Goal: Task Accomplishment & Management: Complete application form

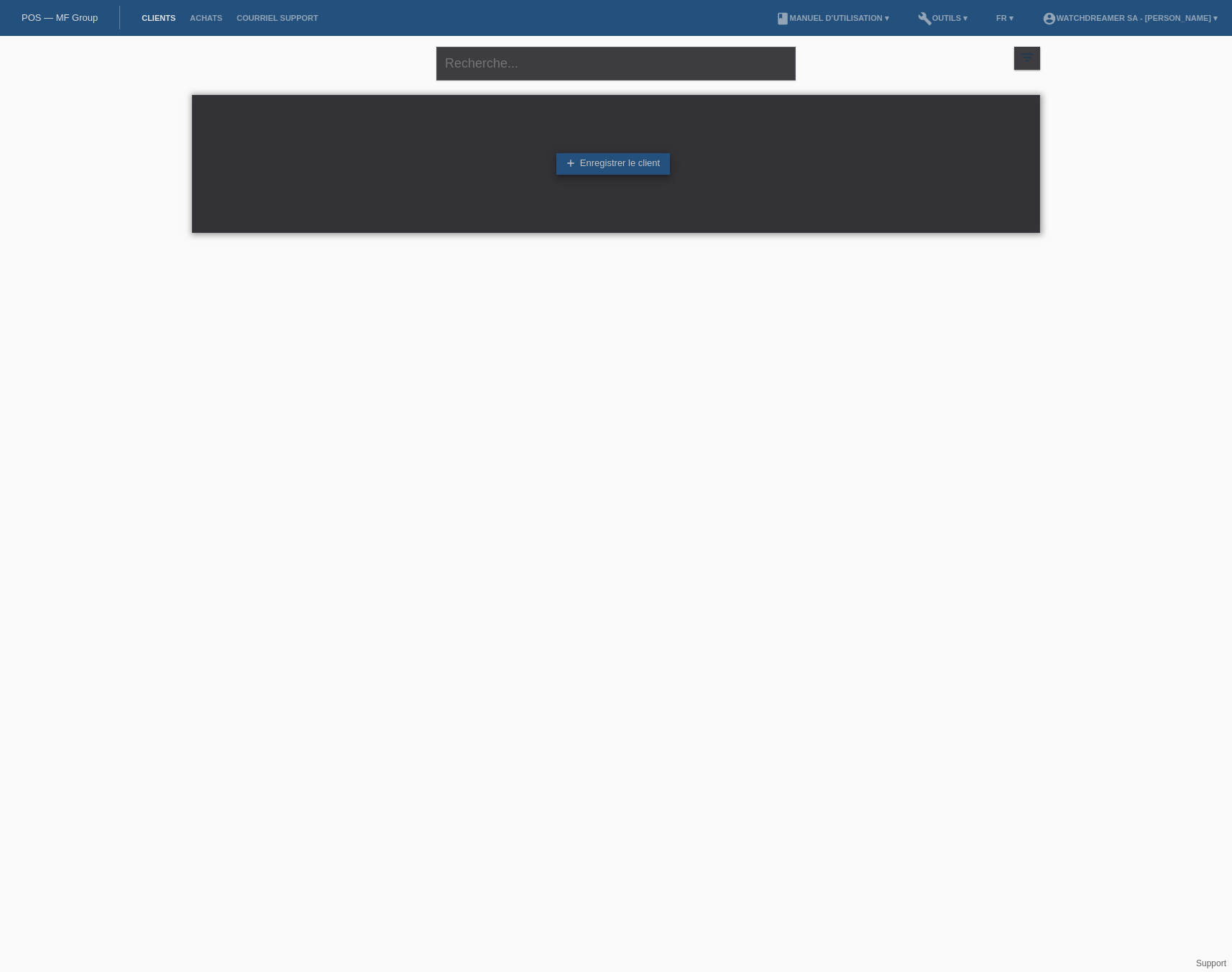
click at [600, 161] on link "add Enregistrer le client" at bounding box center [613, 164] width 113 height 21
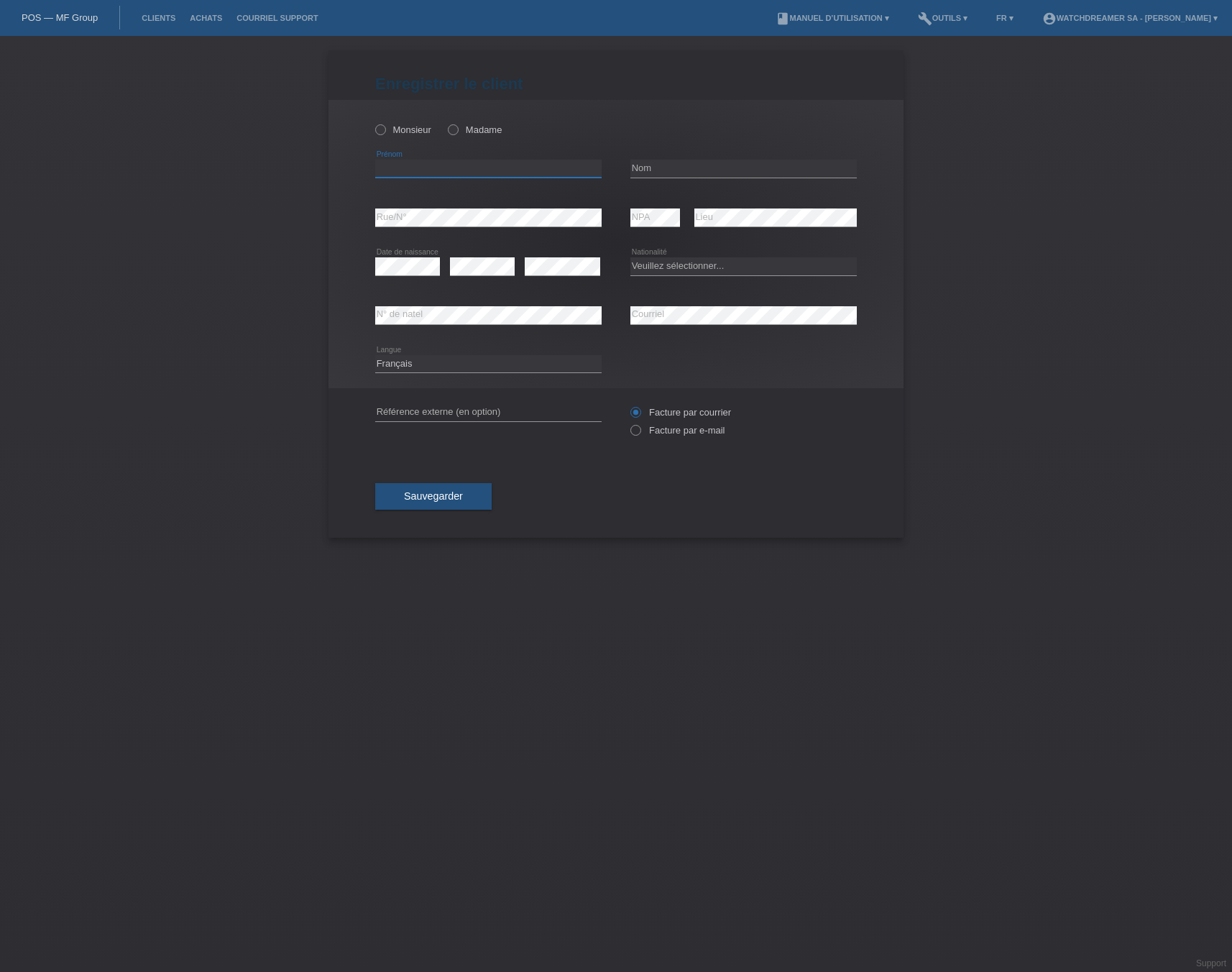
click at [428, 171] on input "text" at bounding box center [488, 168] width 226 height 18
click at [427, 171] on input "text" at bounding box center [488, 168] width 226 height 18
paste input "Kevin"
type input "Kevin"
click at [373, 122] on icon at bounding box center [373, 122] width 0 height 0
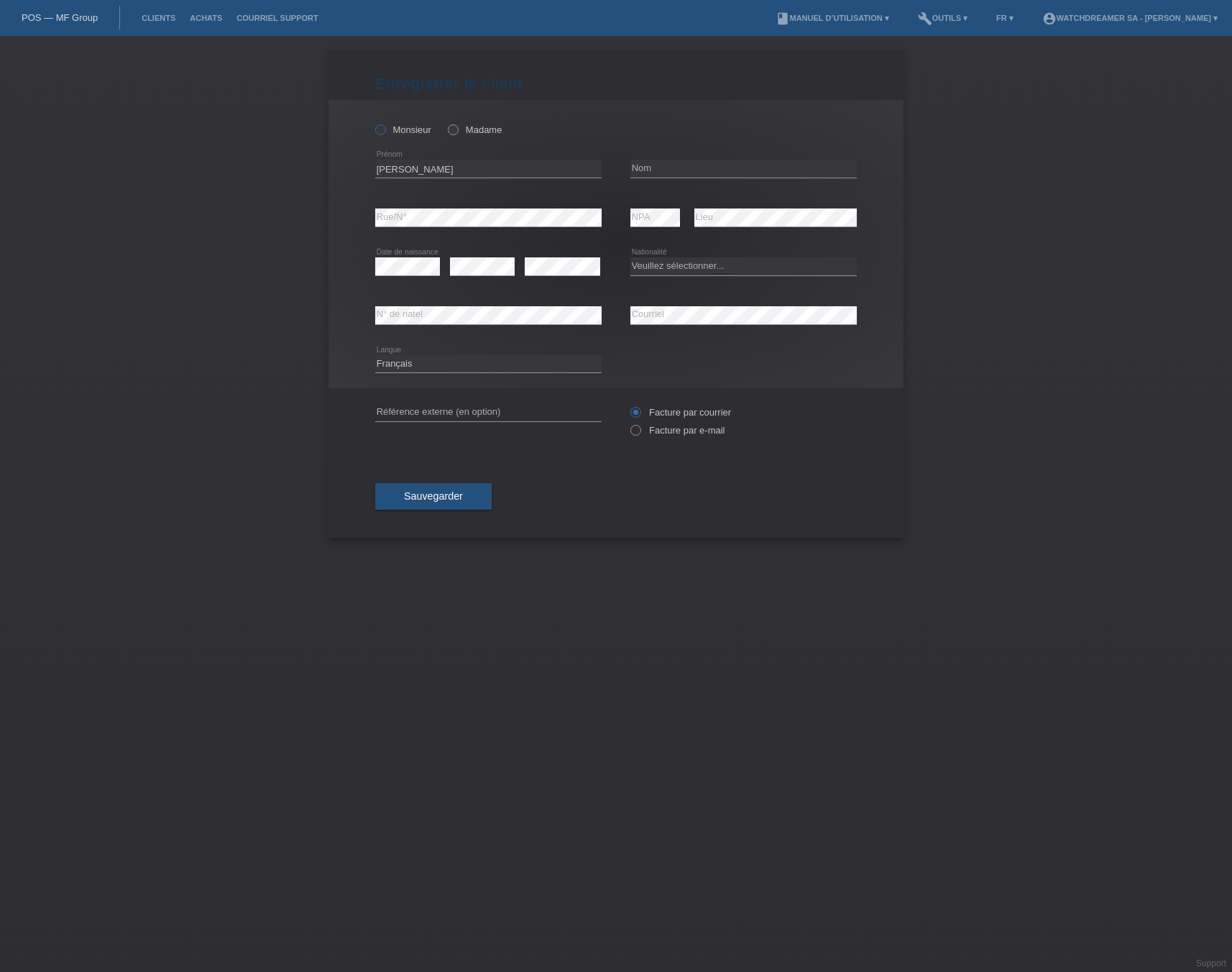
click at [382, 131] on input "Monsieur" at bounding box center [380, 129] width 9 height 9
radio input "true"
click at [671, 165] on input "text" at bounding box center [744, 168] width 226 height 18
paste input "Lauzier"
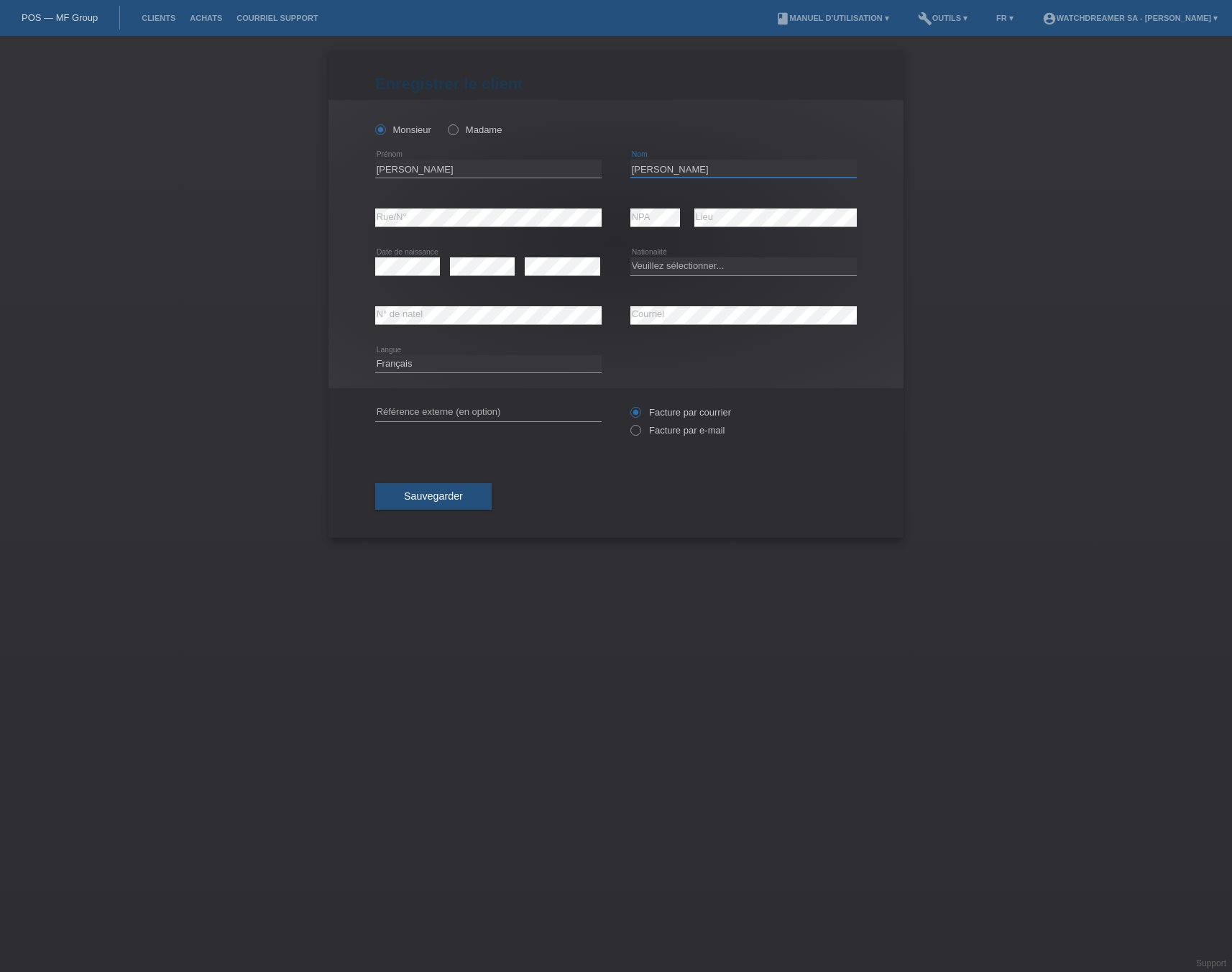
type input "Lauzier"
click at [500, 413] on input "text" at bounding box center [488, 412] width 226 height 18
click at [500, 412] on input "text" at bounding box center [488, 412] width 226 height 18
paste input "512515"
type input "512515"
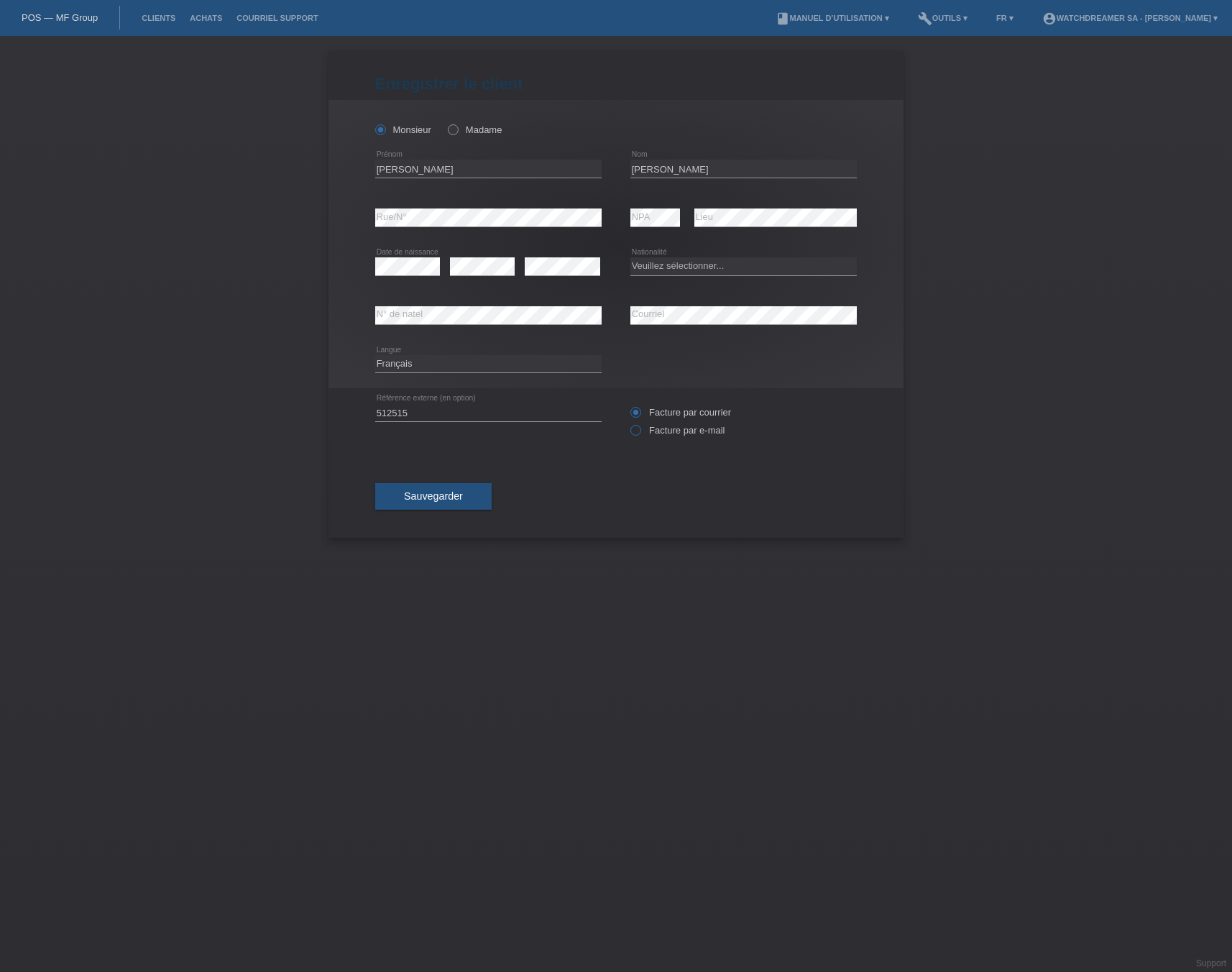
click at [628, 423] on icon at bounding box center [628, 423] width 0 height 0
click at [636, 433] on input "Facture par e-mail" at bounding box center [635, 433] width 9 height 18
radio input "true"
click at [432, 500] on span "Sauvegarder" at bounding box center [433, 496] width 59 height 12
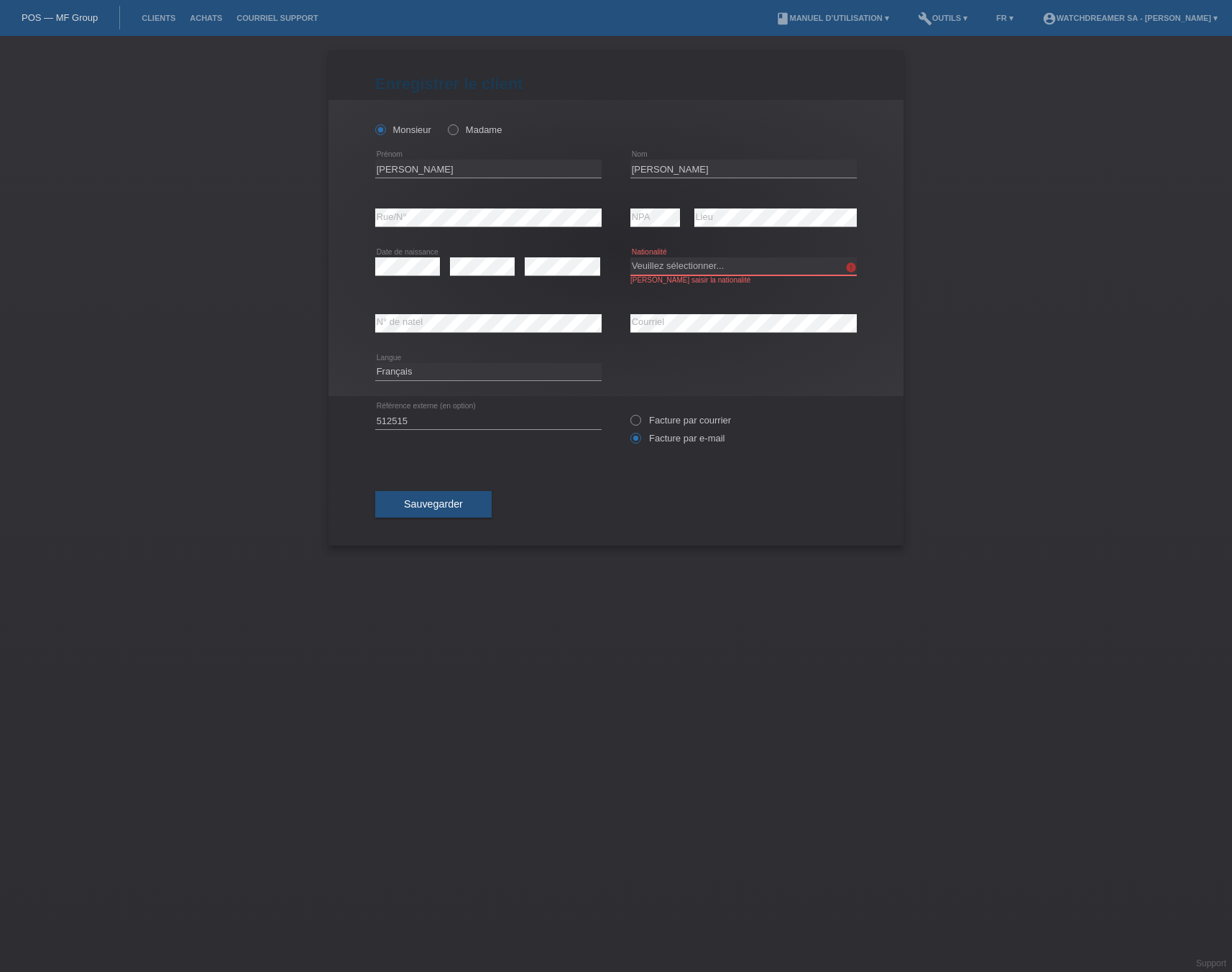
click at [731, 271] on select "Veuillez sélectionner... Suisse Allemagne Autriche Liechtenstein ------------ A…" at bounding box center [744, 266] width 226 height 17
select select "FR"
click at [631, 257] on select "Veuillez sélectionner... Suisse Allemagne Autriche Liechtenstein ------------ A…" at bounding box center [744, 266] width 226 height 17
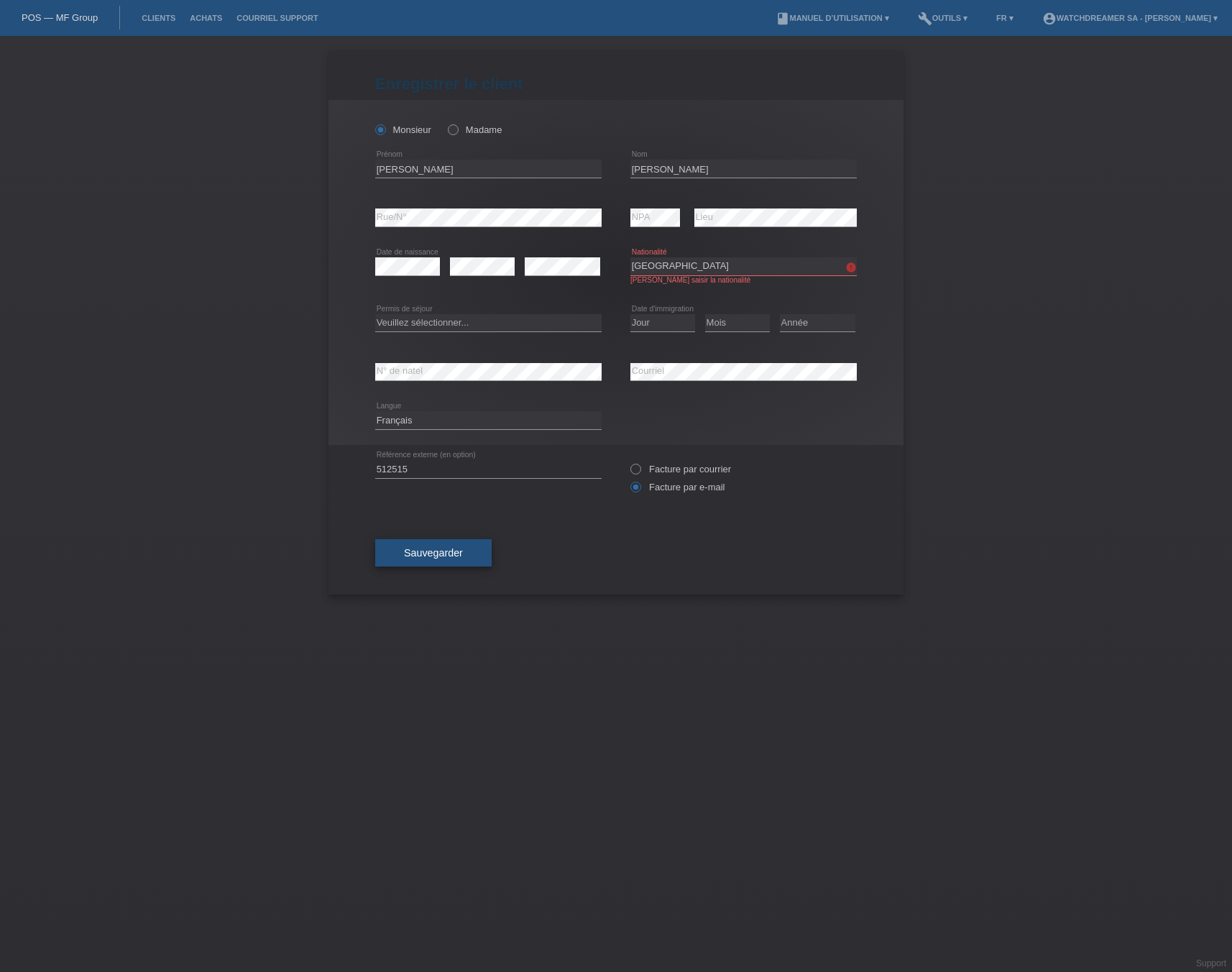
click at [450, 553] on span "Sauvegarder" at bounding box center [433, 553] width 59 height 12
click at [460, 322] on select "Veuillez sélectionner... C B B - Statut de réfugié Autre" at bounding box center [488, 315] width 226 height 17
select select "B"
click at [375, 307] on select "Veuillez sélectionner... C B B - Statut de réfugié Autre" at bounding box center [488, 315] width 226 height 17
click at [653, 318] on select "Jour 01 02 03 04 05 06 07 08 09 10 11" at bounding box center [663, 315] width 64 height 17
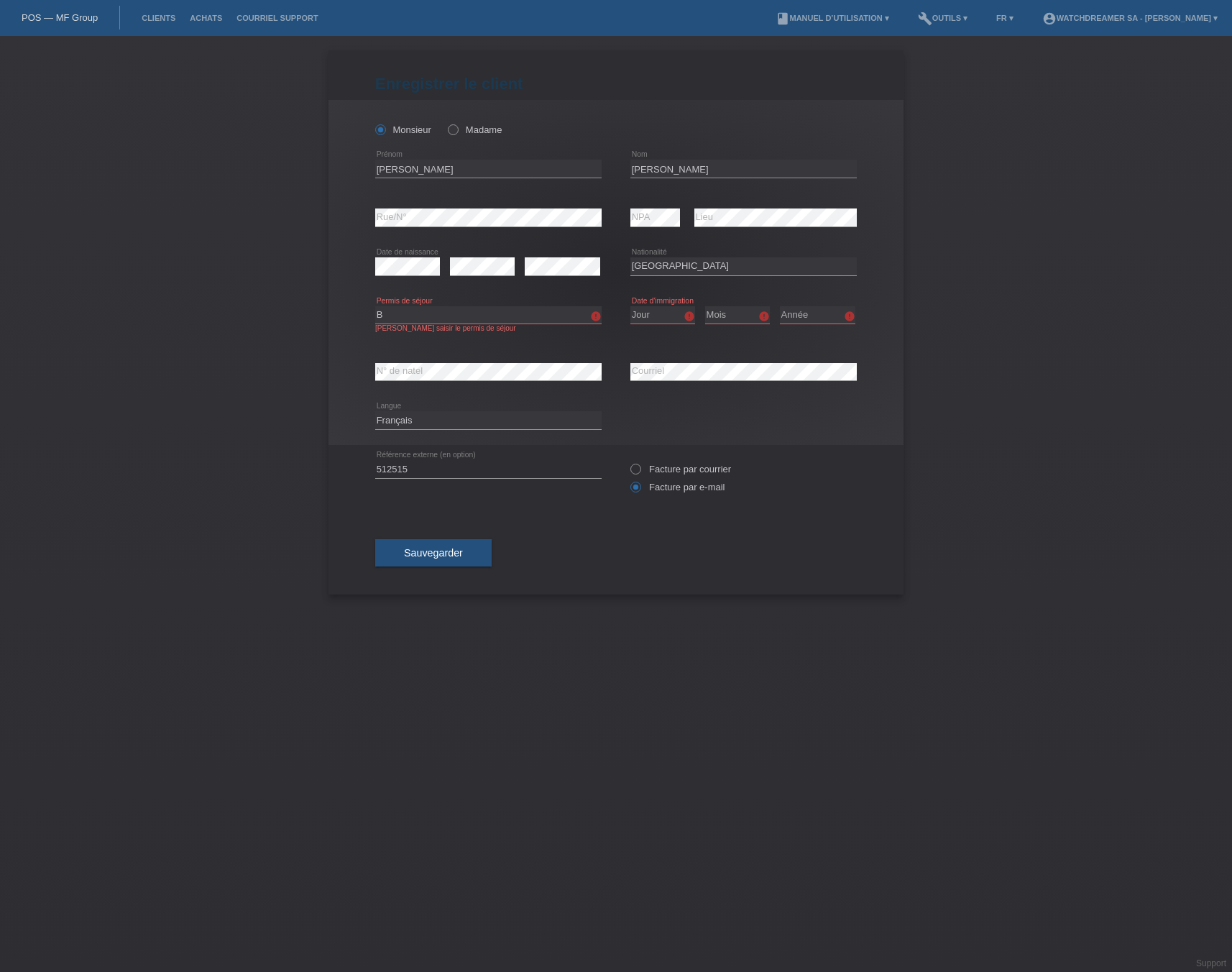
select select "01"
click at [631, 307] on select "Jour 01 02 03 04 05 06 07 08 09 10 11" at bounding box center [663, 315] width 64 height 17
click at [728, 311] on select "Mois 01 02 03 04 05 06 07 08 09 10 11" at bounding box center [737, 315] width 64 height 17
select select "08"
click at [705, 307] on select "Mois 01 02 03 04 05 06 07 08 09 10 11" at bounding box center [737, 315] width 64 height 17
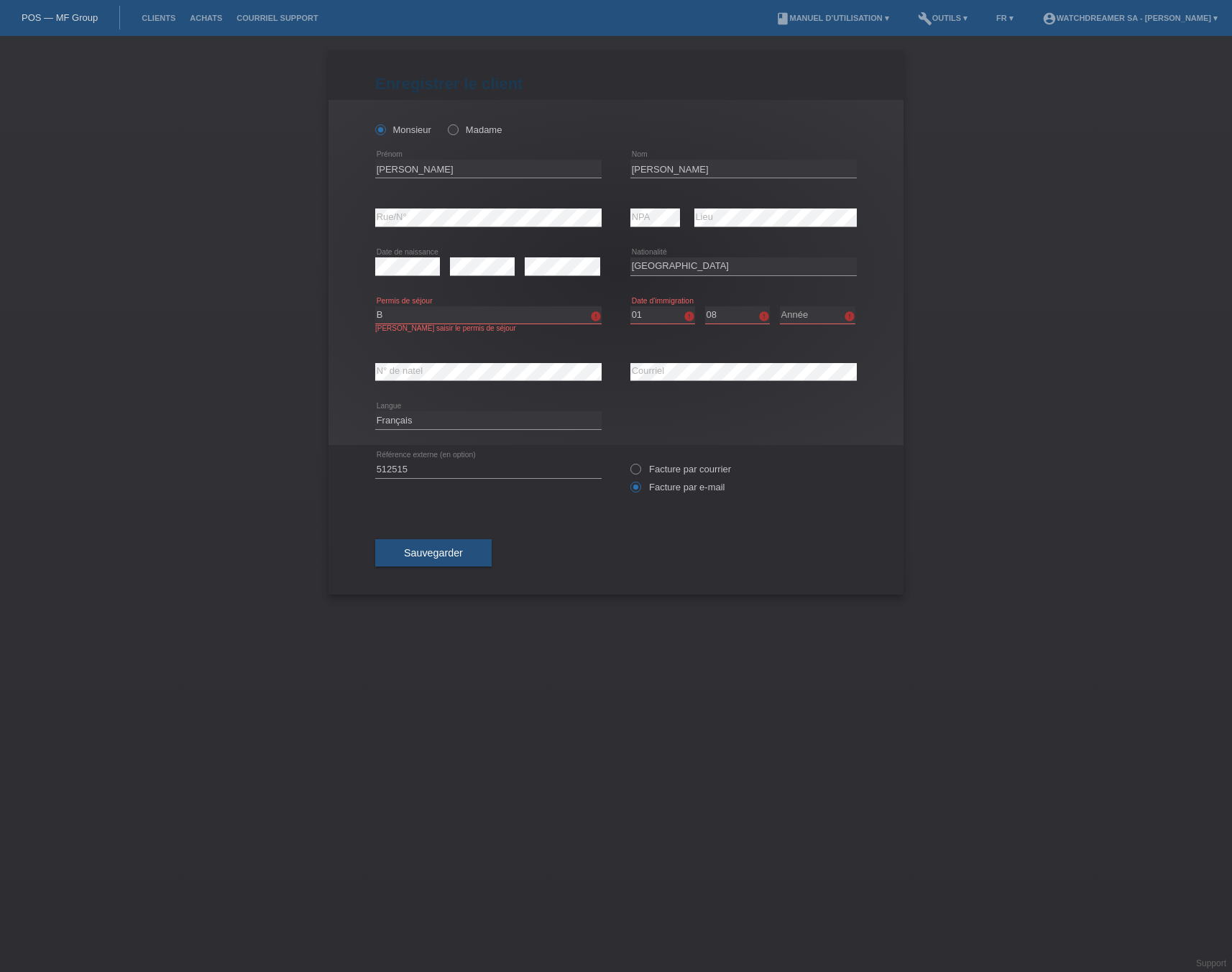
click at [803, 315] on select "Année 2025 2024 2023 2022 2021 2020 2019 2018 2017 2016 2015 2014 2013 2012 201…" at bounding box center [818, 315] width 75 height 17
select select "2017"
click at [780, 307] on select "Année 2025 2024 2023 2022 2021 2020 2019 2018 2017 2016 2015 2014 2013 2012 201…" at bounding box center [818, 315] width 75 height 17
click at [465, 552] on button "Sauvegarder" at bounding box center [433, 553] width 116 height 28
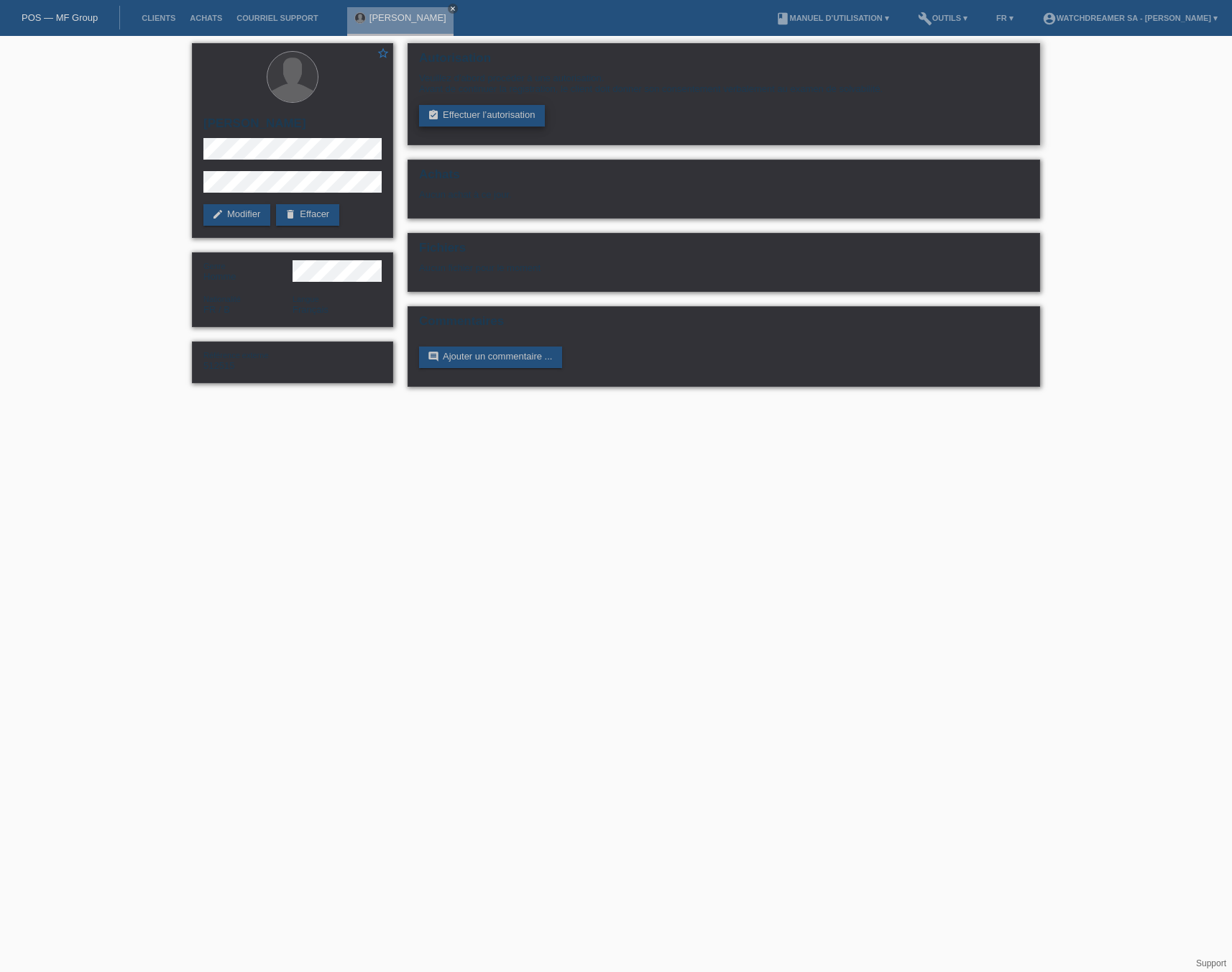
click at [512, 115] on link "assignment_turned_in Effectuer l’autorisation" at bounding box center [482, 116] width 126 height 21
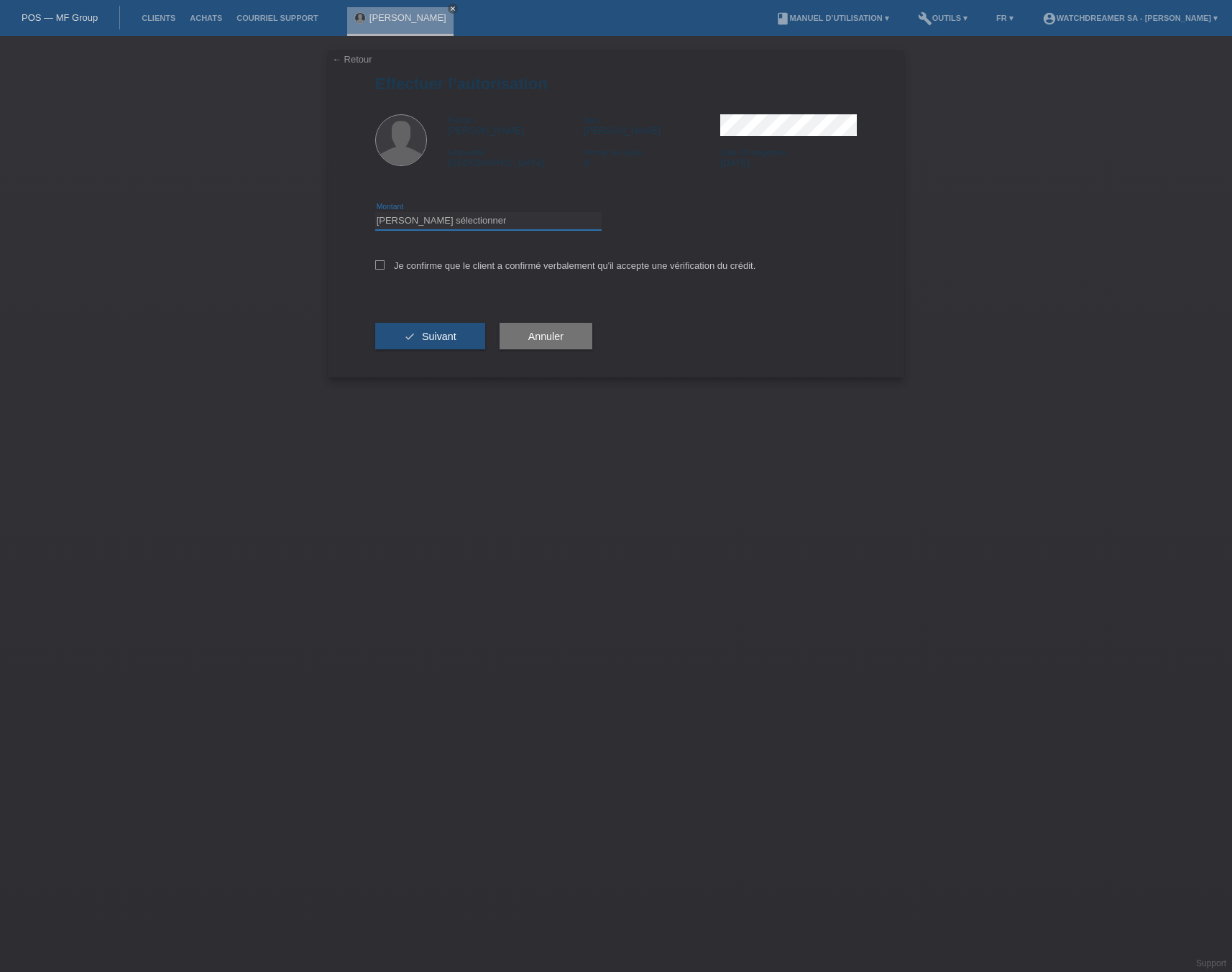
click at [497, 223] on select "Veuillez sélectionner CHF 1.00 - CHF 499.00 CHF 500.00 - CHF 1'999.00 CHF 2'000…" at bounding box center [488, 221] width 226 height 17
click at [458, 220] on select "Veuillez sélectionner CHF 1.00 - CHF 499.00 CHF 500.00 - CHF 1'999.00 CHF 2'000…" at bounding box center [488, 221] width 226 height 17
select select "3"
click at [375, 212] on select "Veuillez sélectionner CHF 1.00 - CHF 499.00 CHF 500.00 - CHF 1'999.00 CHF 2'000…" at bounding box center [488, 221] width 226 height 17
click at [383, 264] on icon at bounding box center [380, 265] width 9 height 9
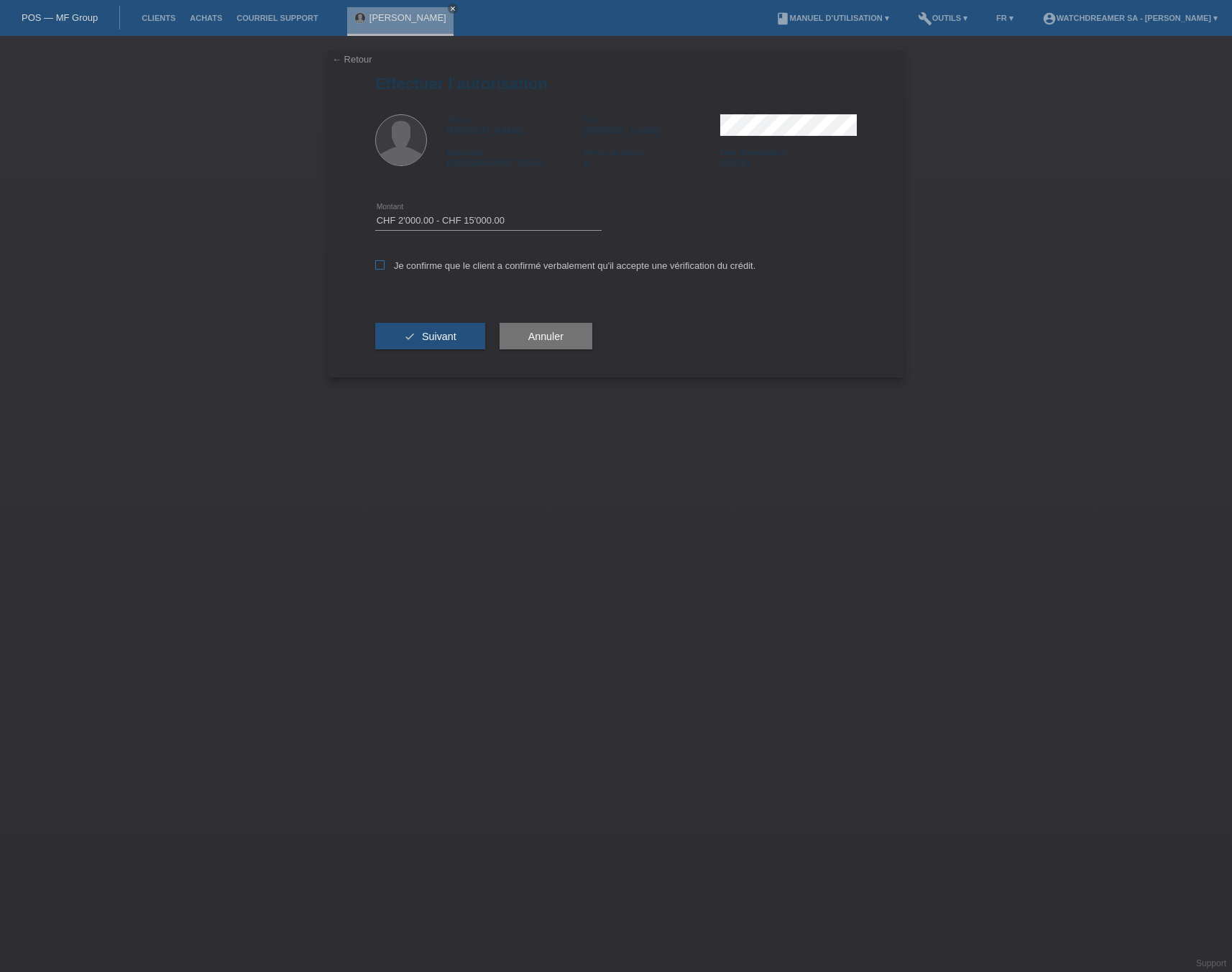
click at [383, 264] on input "Je confirme que le client a confirmé verbalement qu'il accepte une vérification…" at bounding box center [380, 265] width 9 height 9
checkbox input "true"
click at [436, 341] on span "Suivant" at bounding box center [439, 337] width 35 height 12
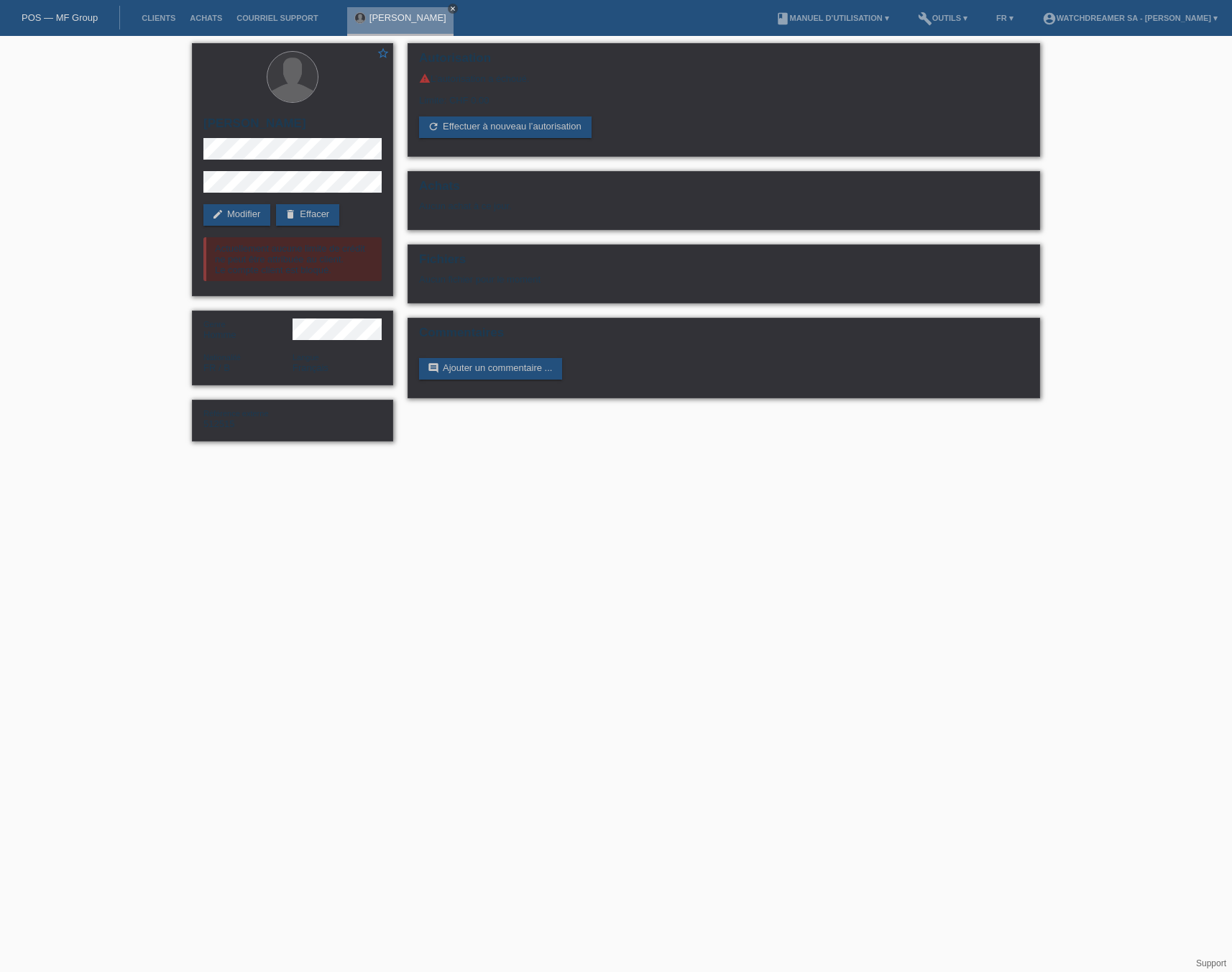
click at [450, 9] on icon "close" at bounding box center [453, 8] width 7 height 7
click at [201, 20] on link "Achats" at bounding box center [205, 17] width 46 height 9
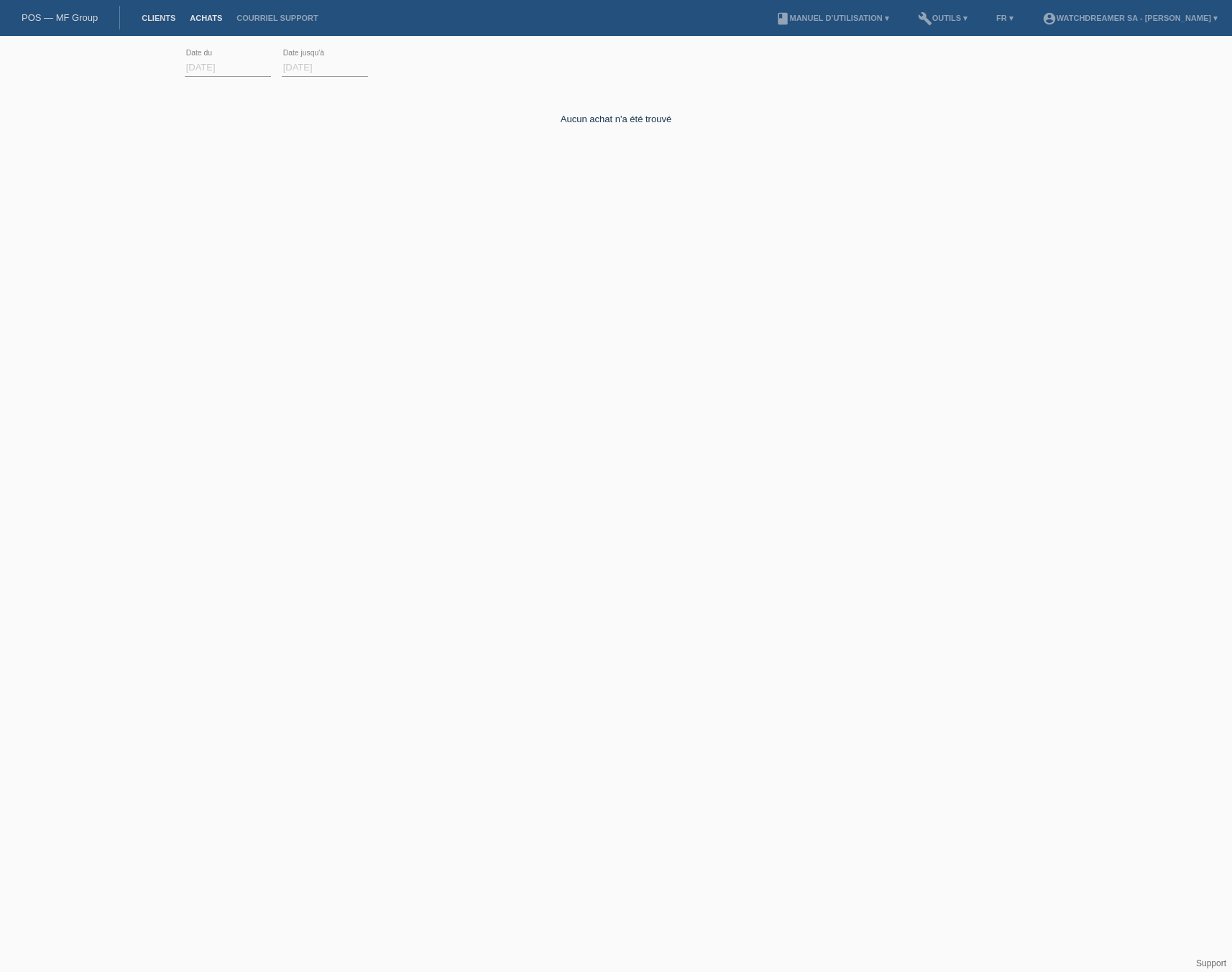
click at [161, 19] on link "Clients" at bounding box center [158, 17] width 48 height 9
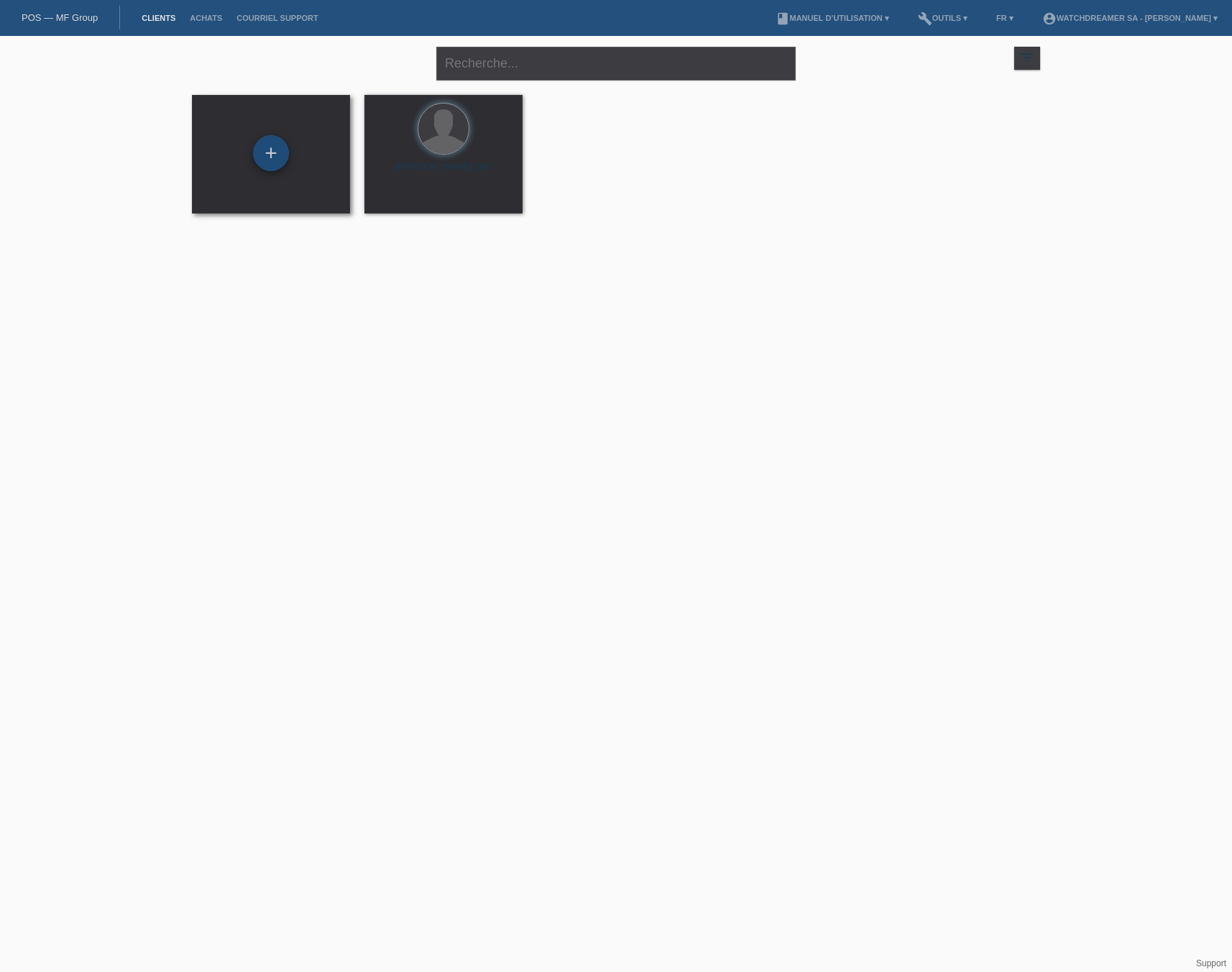
click at [270, 142] on div "+" at bounding box center [271, 153] width 35 height 24
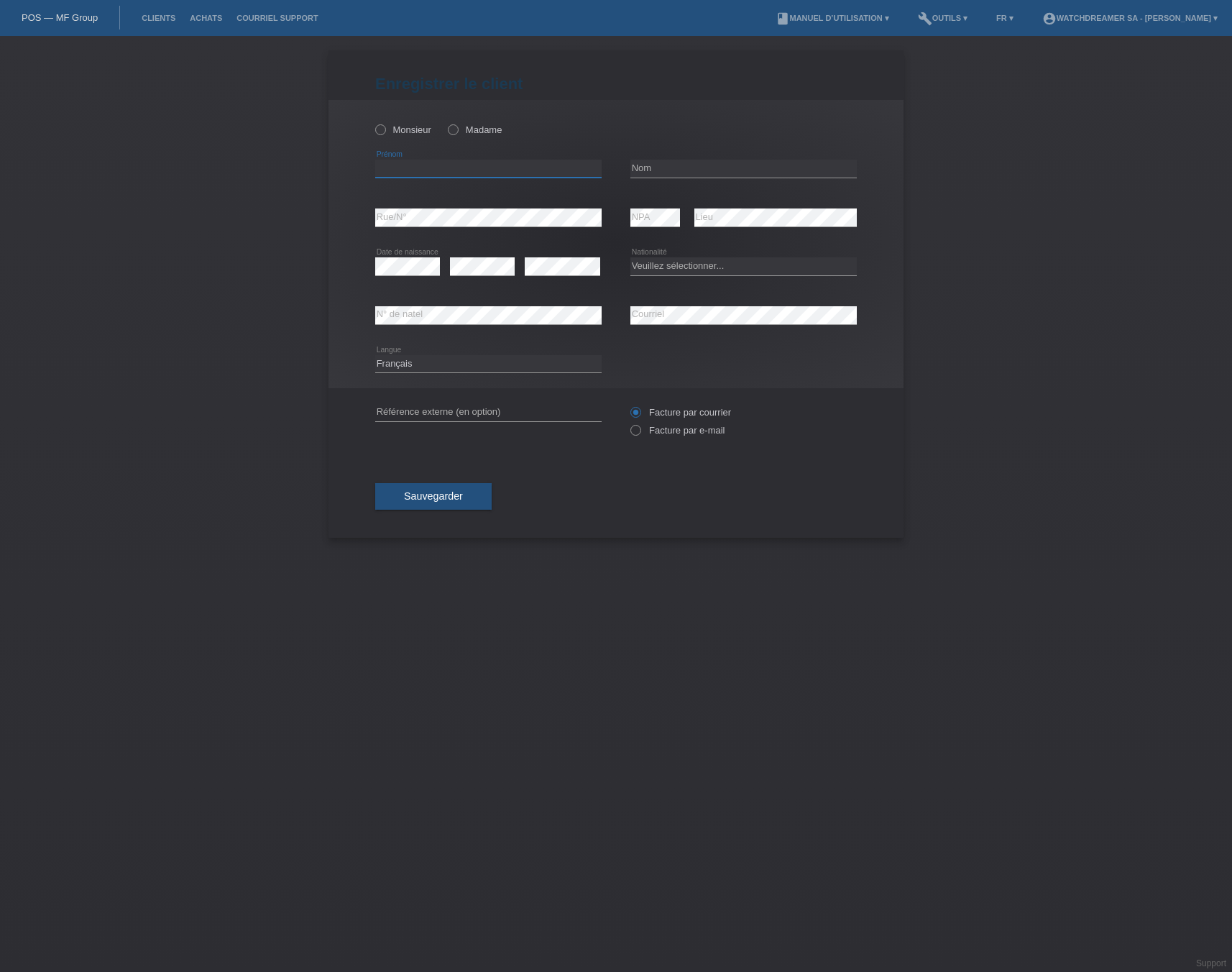
click at [474, 167] on input "text" at bounding box center [488, 168] width 226 height 18
drag, startPoint x: 474, startPoint y: 167, endPoint x: 454, endPoint y: 158, distance: 21.9
click at [464, 162] on input "text" at bounding box center [488, 168] width 226 height 18
paste input "Giovanni"
type input "[PERSON_NAME]"
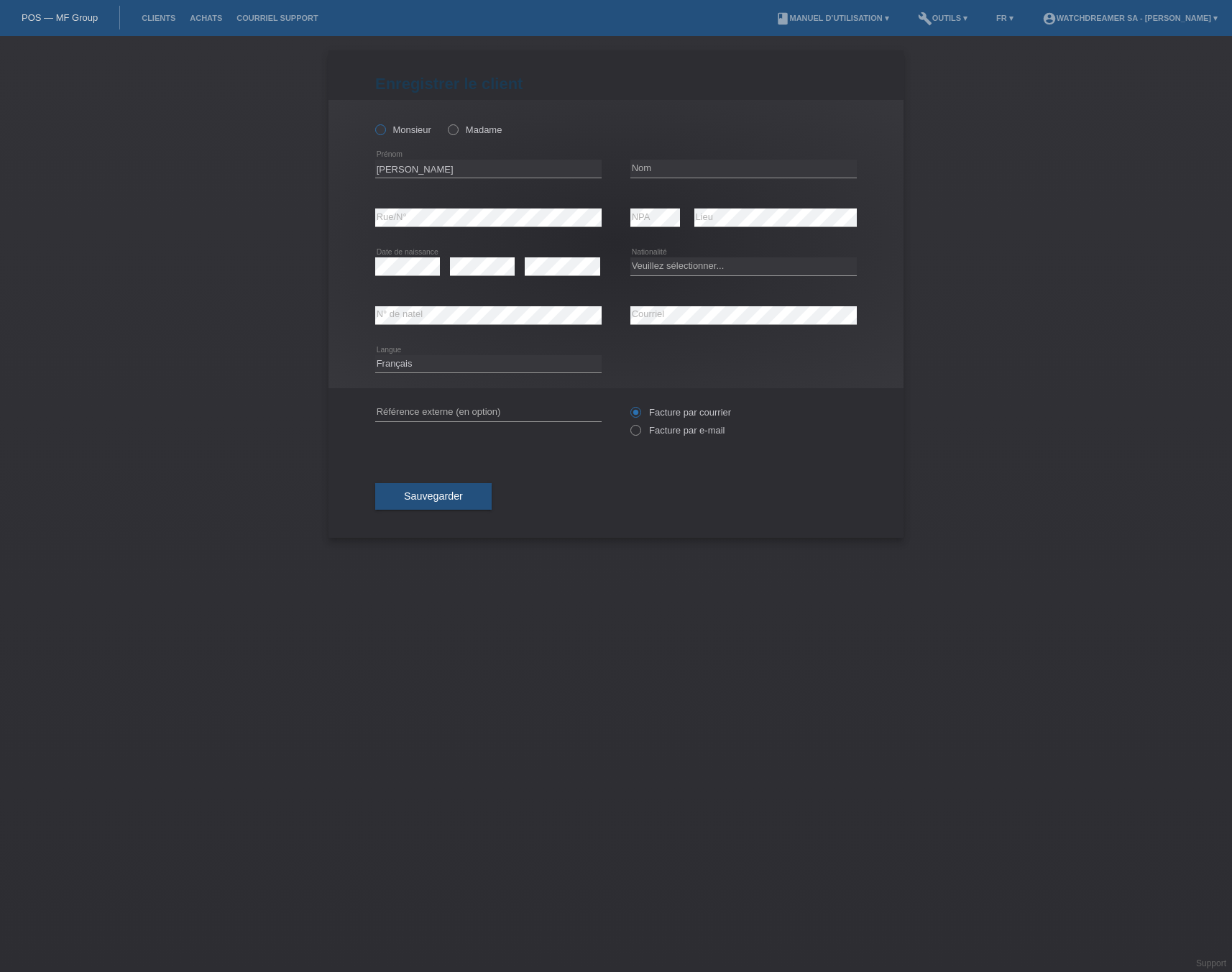
click at [393, 131] on label "Monsieur" at bounding box center [403, 130] width 56 height 11
click at [384, 131] on input "Monsieur" at bounding box center [380, 129] width 9 height 9
radio input "true"
click at [644, 172] on input "text" at bounding box center [744, 168] width 226 height 18
drag, startPoint x: 644, startPoint y: 172, endPoint x: 624, endPoint y: 179, distance: 21.2
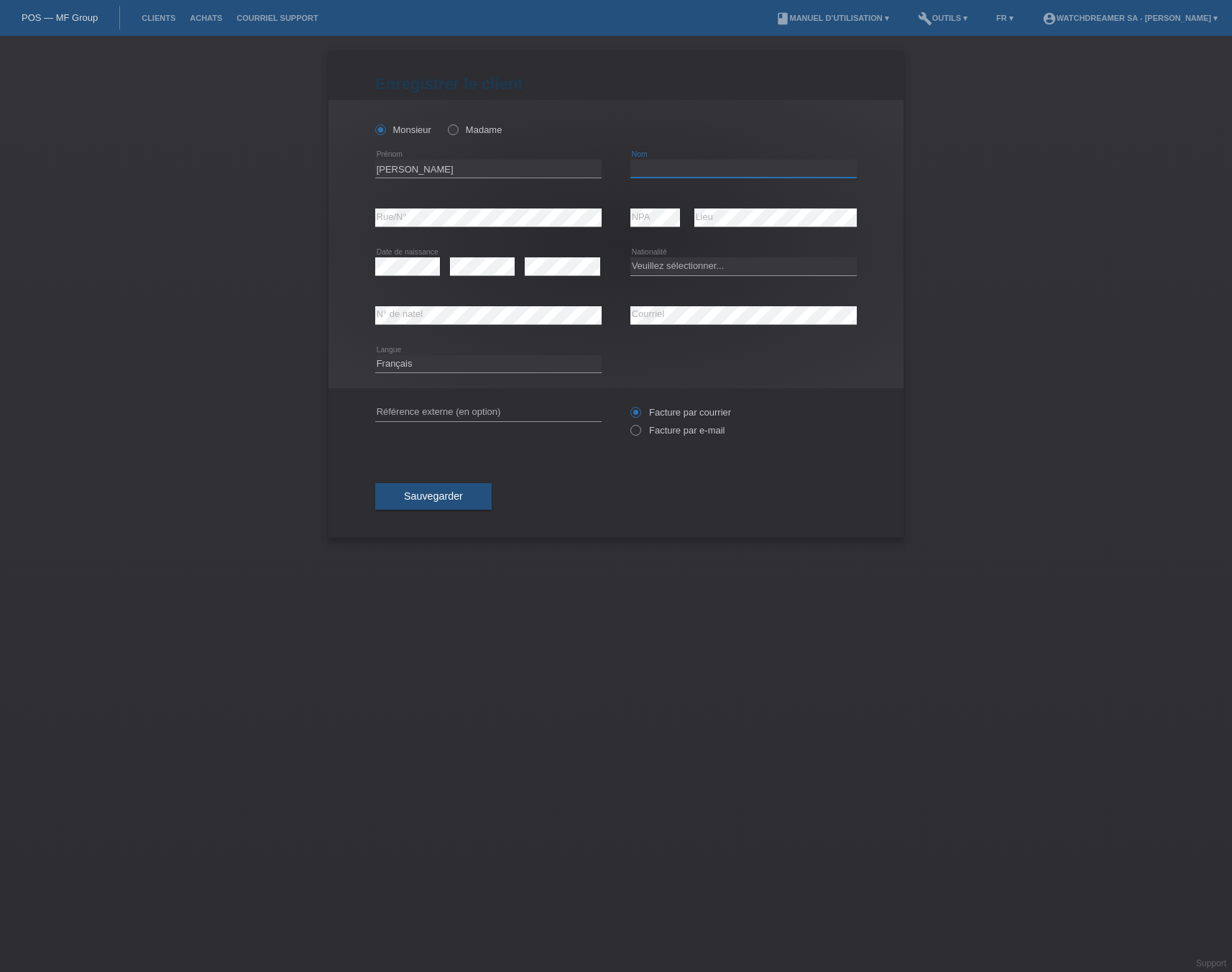
click at [642, 171] on input "text" at bounding box center [744, 168] width 226 height 18
paste input "Tenaglia"
type input "Tenaglia"
click at [474, 411] on input "text" at bounding box center [488, 412] width 226 height 18
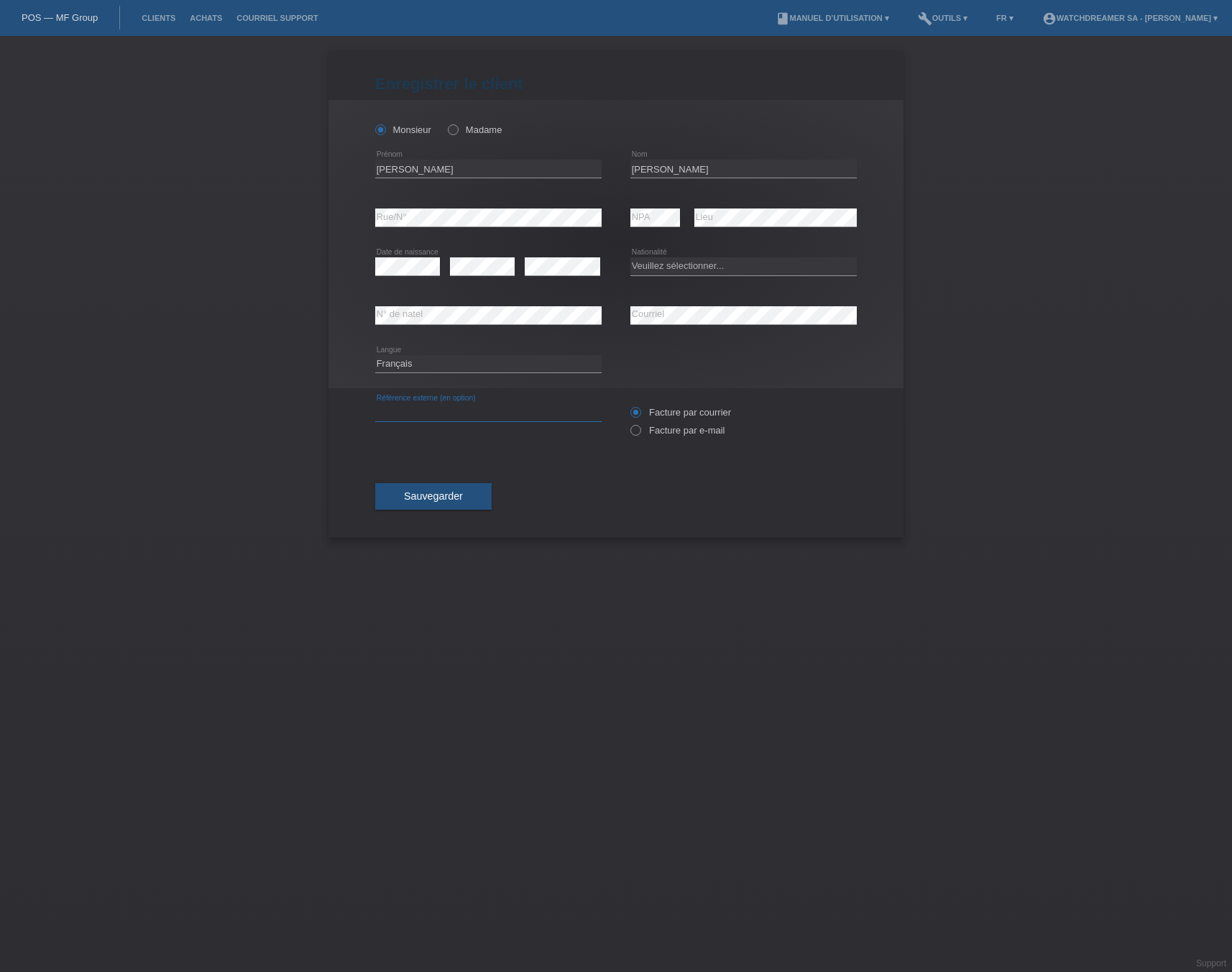
paste input "513545"
type input "513545"
click at [687, 431] on label "Facture par e-mail" at bounding box center [678, 430] width 94 height 11
click at [640, 431] on input "Facture par e-mail" at bounding box center [635, 433] width 9 height 18
radio input "true"
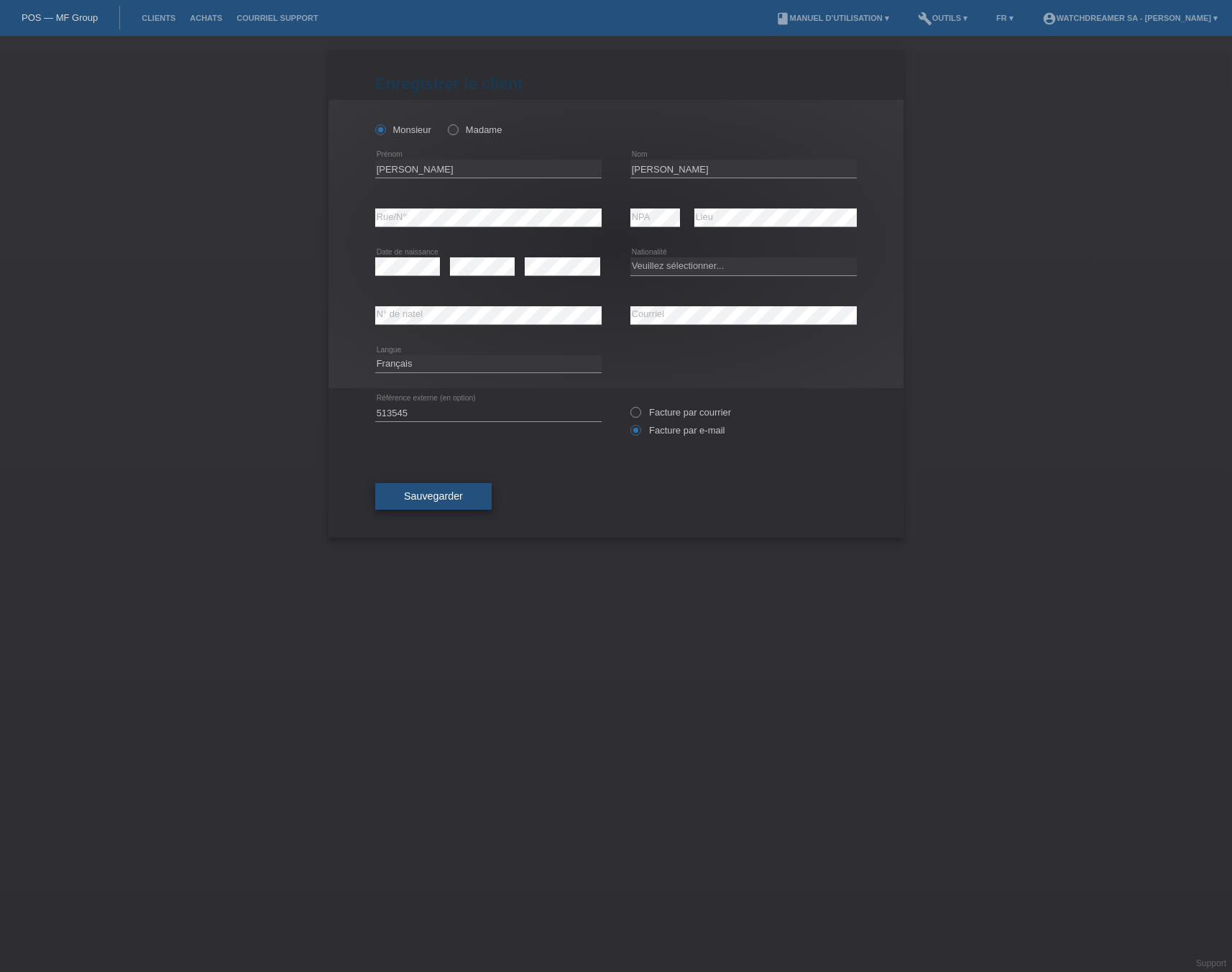
click at [454, 494] on span "Sauvegarder" at bounding box center [433, 496] width 59 height 12
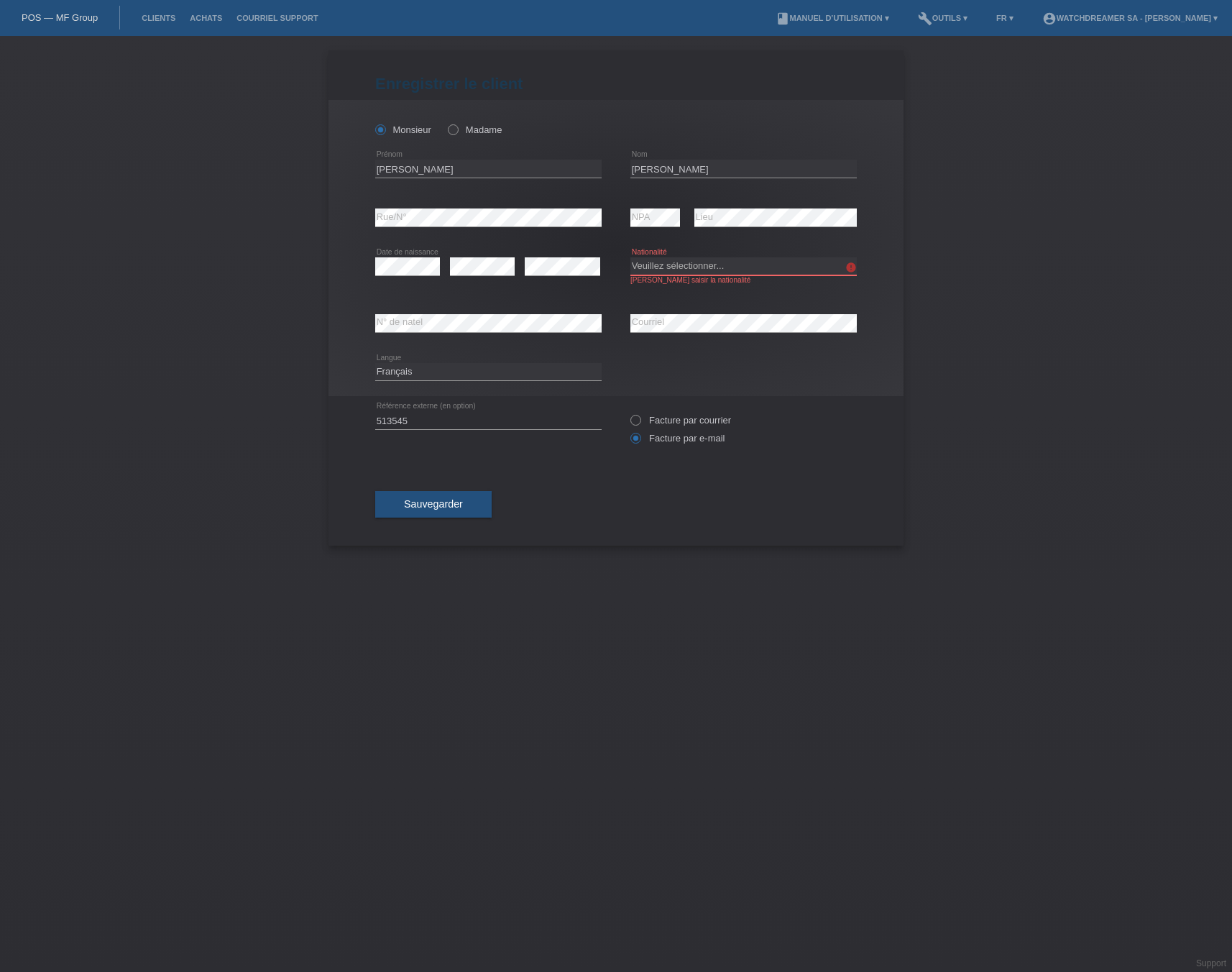
click at [696, 266] on select "Veuillez sélectionner... [GEOGRAPHIC_DATA] [GEOGRAPHIC_DATA] [GEOGRAPHIC_DATA] …" at bounding box center [744, 266] width 226 height 17
select select "IT"
click at [631, 257] on select "Veuillez sélectionner... [GEOGRAPHIC_DATA] [GEOGRAPHIC_DATA] [GEOGRAPHIC_DATA] …" at bounding box center [744, 266] width 226 height 17
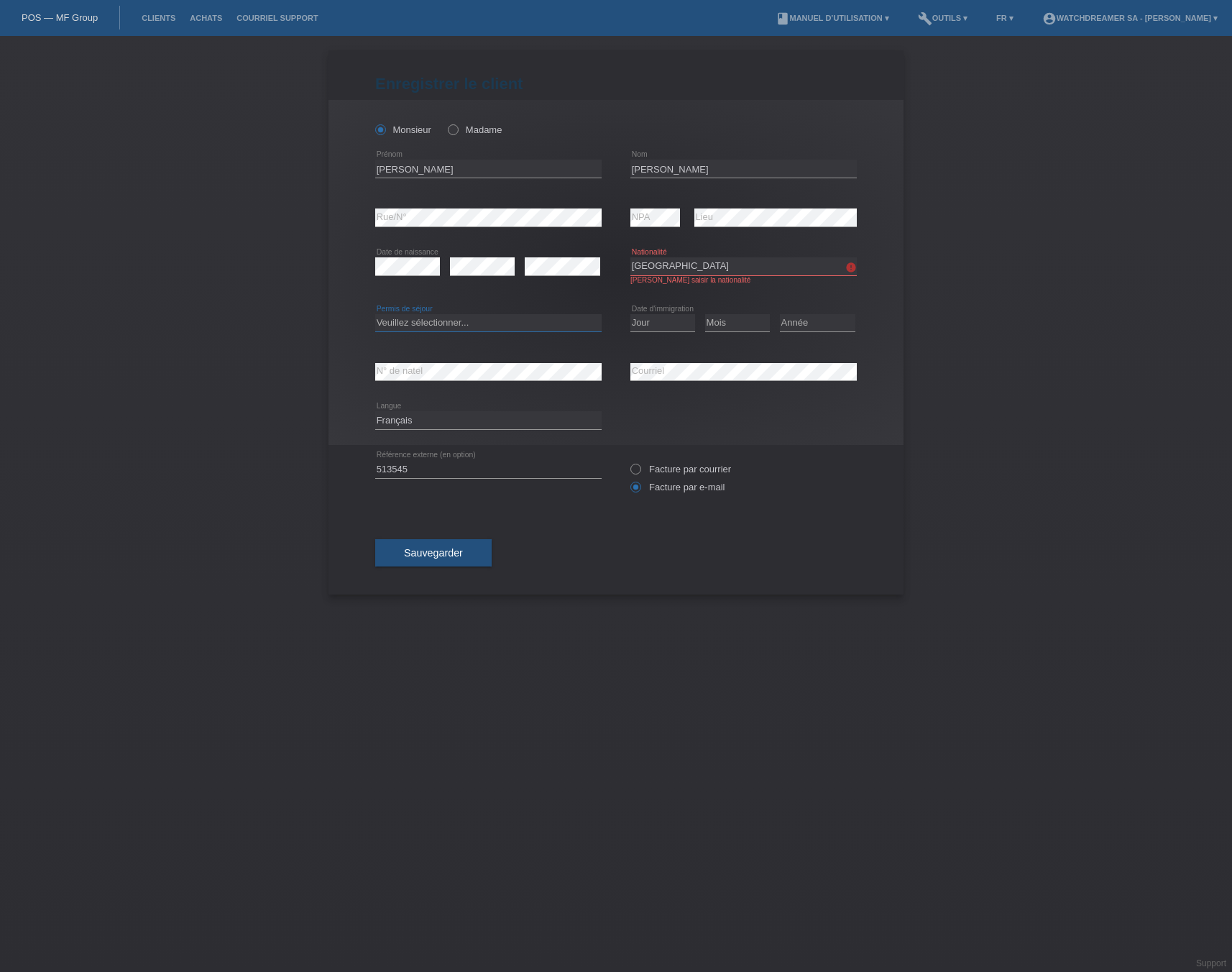
click at [466, 325] on select "Veuillez sélectionner... C B B - Statut de réfugié Autre" at bounding box center [488, 323] width 226 height 17
select select "C"
click at [375, 315] on select "Veuillez sélectionner... C B B - Statut de réfugié Autre" at bounding box center [488, 323] width 226 height 17
click at [664, 325] on select "Jour 01 02 03 04 05 06 07 08 09 10 11" at bounding box center [663, 323] width 64 height 17
select select "01"
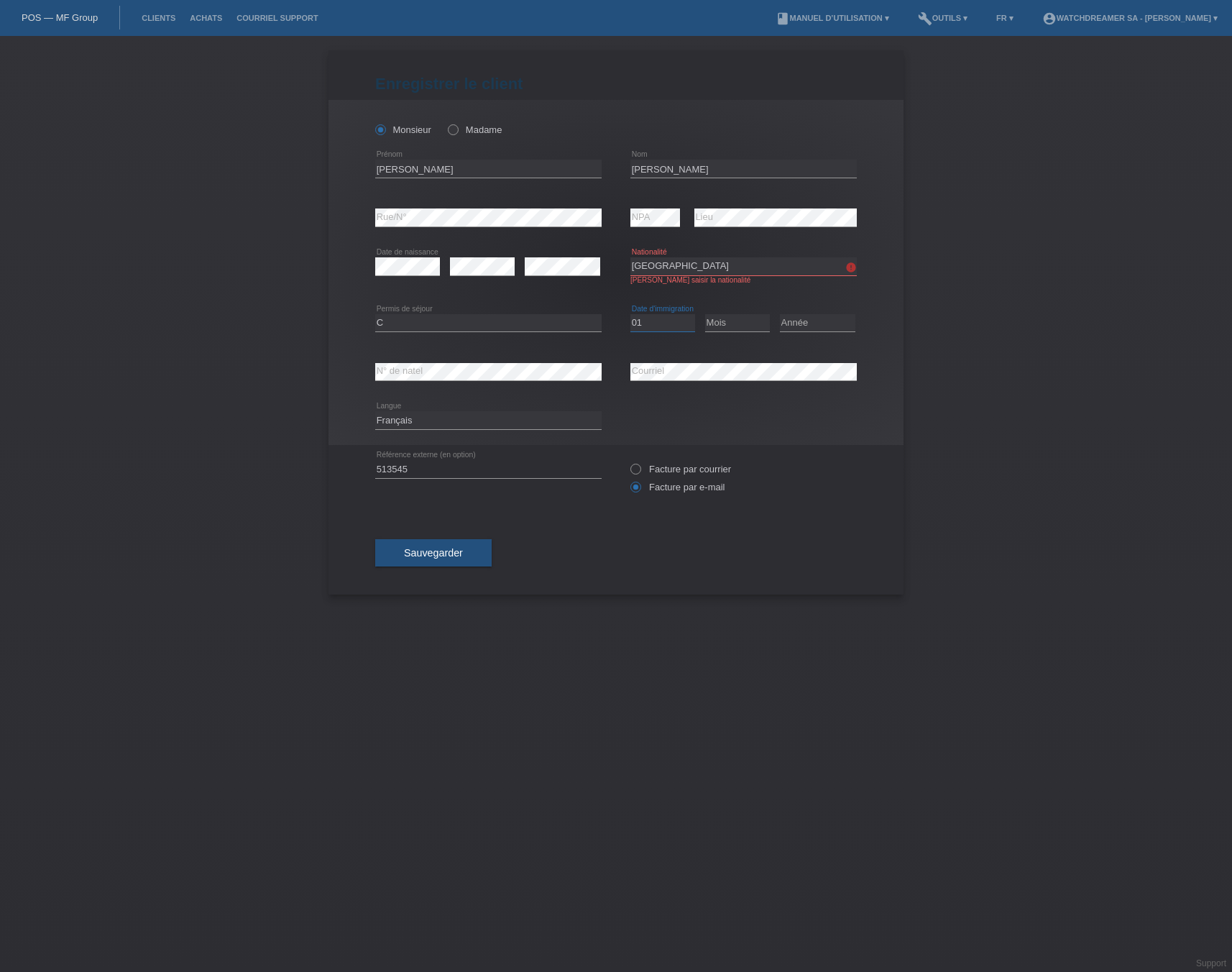
click at [631, 315] on select "Jour 01 02 03 04 05 06 07 08 09 10 11" at bounding box center [663, 323] width 64 height 17
click at [722, 326] on select "Mois 01 02 03 04 05 06 07 08 09 10 11" at bounding box center [737, 323] width 64 height 17
select select "08"
click at [705, 315] on select "Mois 01 02 03 04 05 06 07 08 09 10 11" at bounding box center [737, 323] width 64 height 17
click at [804, 329] on select "Année 2025 2024 2023 2022 2021 2020 2019 2018 2017 2016 2015 2014 2013 2012 201…" at bounding box center [818, 323] width 75 height 17
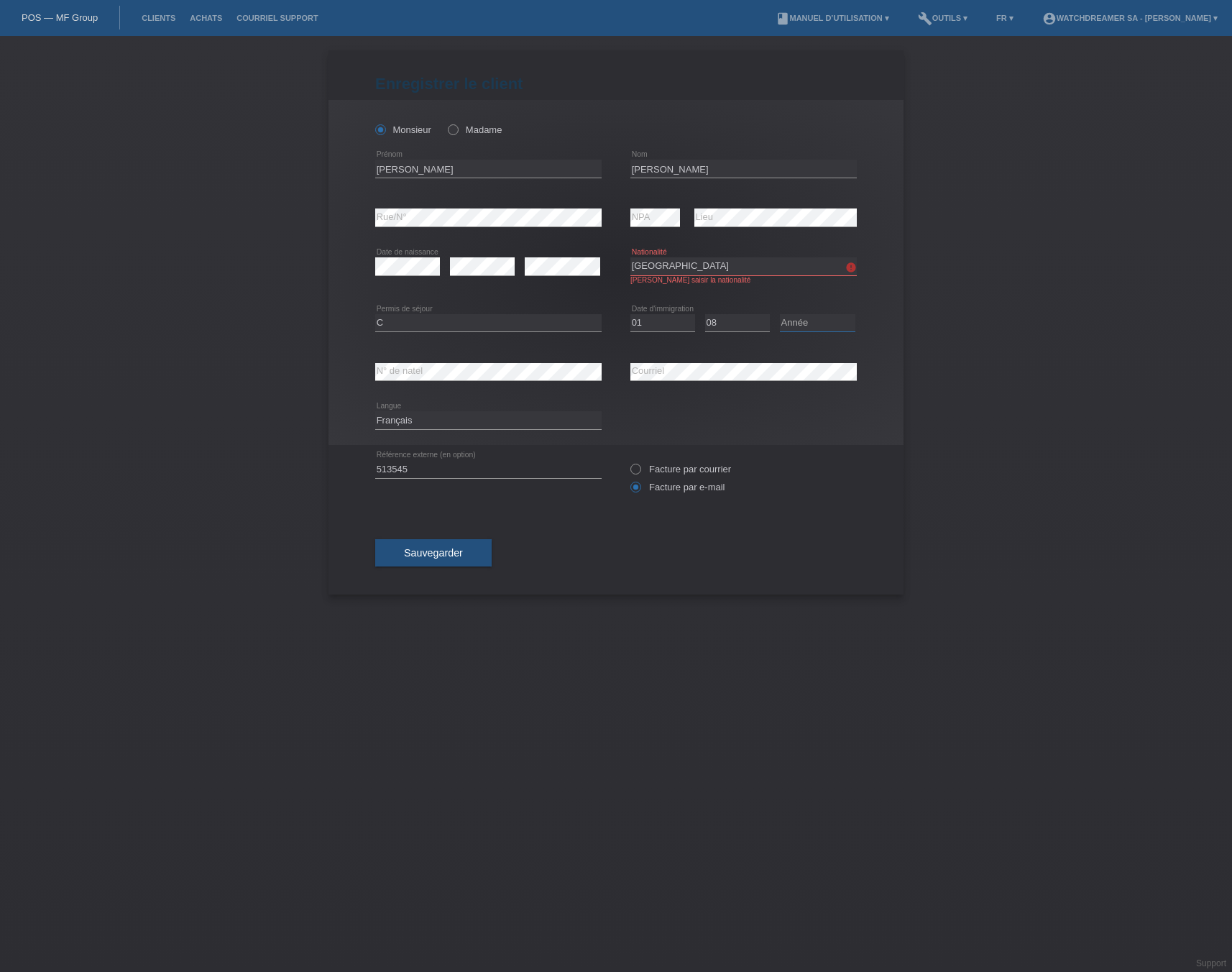
select select "1989"
click at [780, 315] on select "Année 2025 2024 2023 2022 2021 2020 2019 2018 2017 2016 2015 2014 2013 2012 201…" at bounding box center [818, 323] width 75 height 17
click at [473, 548] on button "Sauvegarder" at bounding box center [433, 553] width 116 height 28
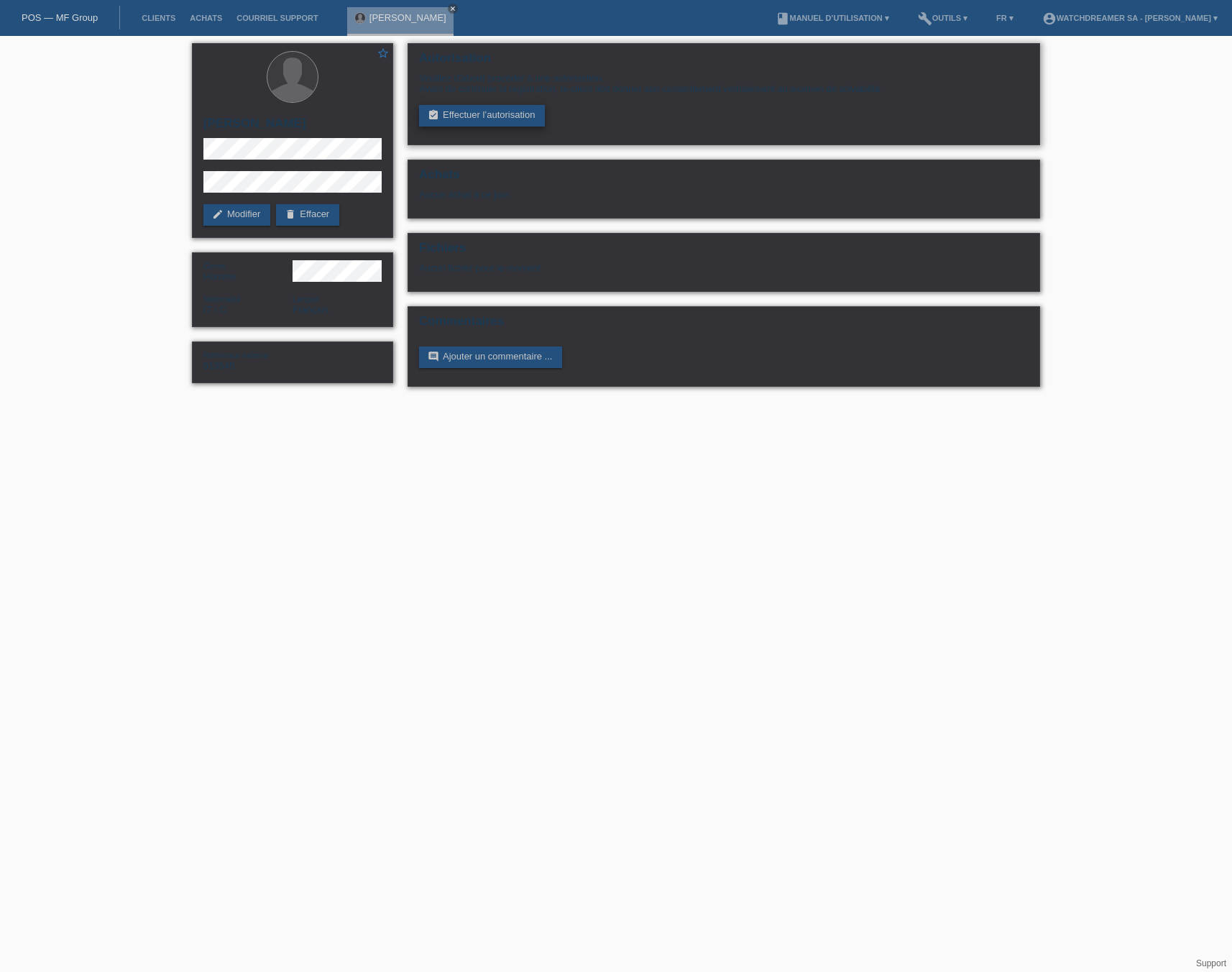
click at [502, 114] on link "assignment_turned_in Effectuer l’autorisation" at bounding box center [482, 116] width 126 height 21
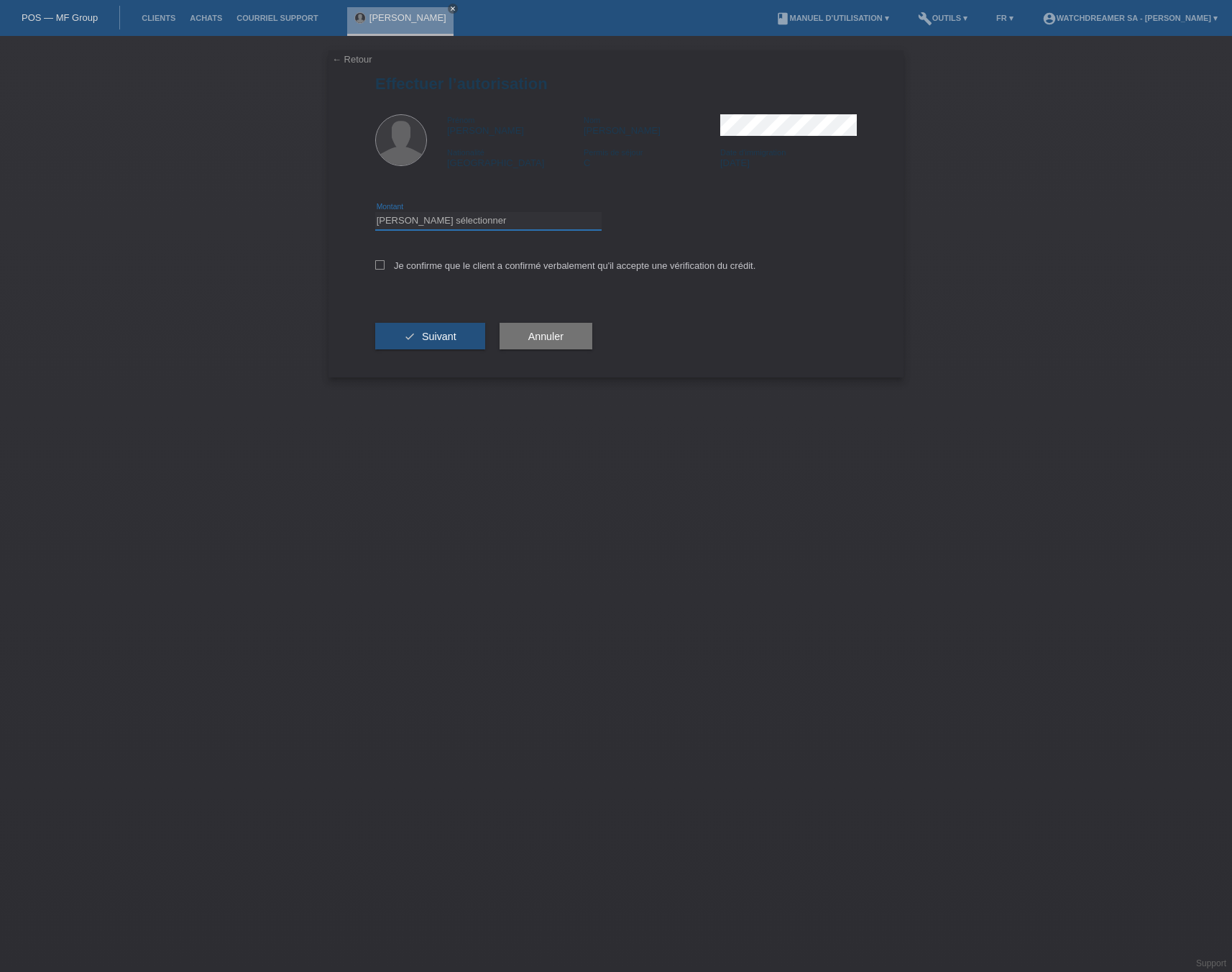
click at [467, 223] on select "Veuillez sélectionner CHF 1.00 - CHF 499.00 CHF 500.00 - CHF 1'999.00 CHF 2'000…" at bounding box center [488, 221] width 226 height 17
select select "3"
click at [375, 212] on select "Veuillez sélectionner CHF 1.00 - CHF 499.00 CHF 500.00 - CHF 1'999.00 CHF 2'000…" at bounding box center [488, 221] width 226 height 17
click at [382, 263] on icon at bounding box center [380, 265] width 9 height 9
click at [382, 263] on input "Je confirme que le client a confirmé verbalement qu'il accepte une vérification…" at bounding box center [380, 265] width 9 height 9
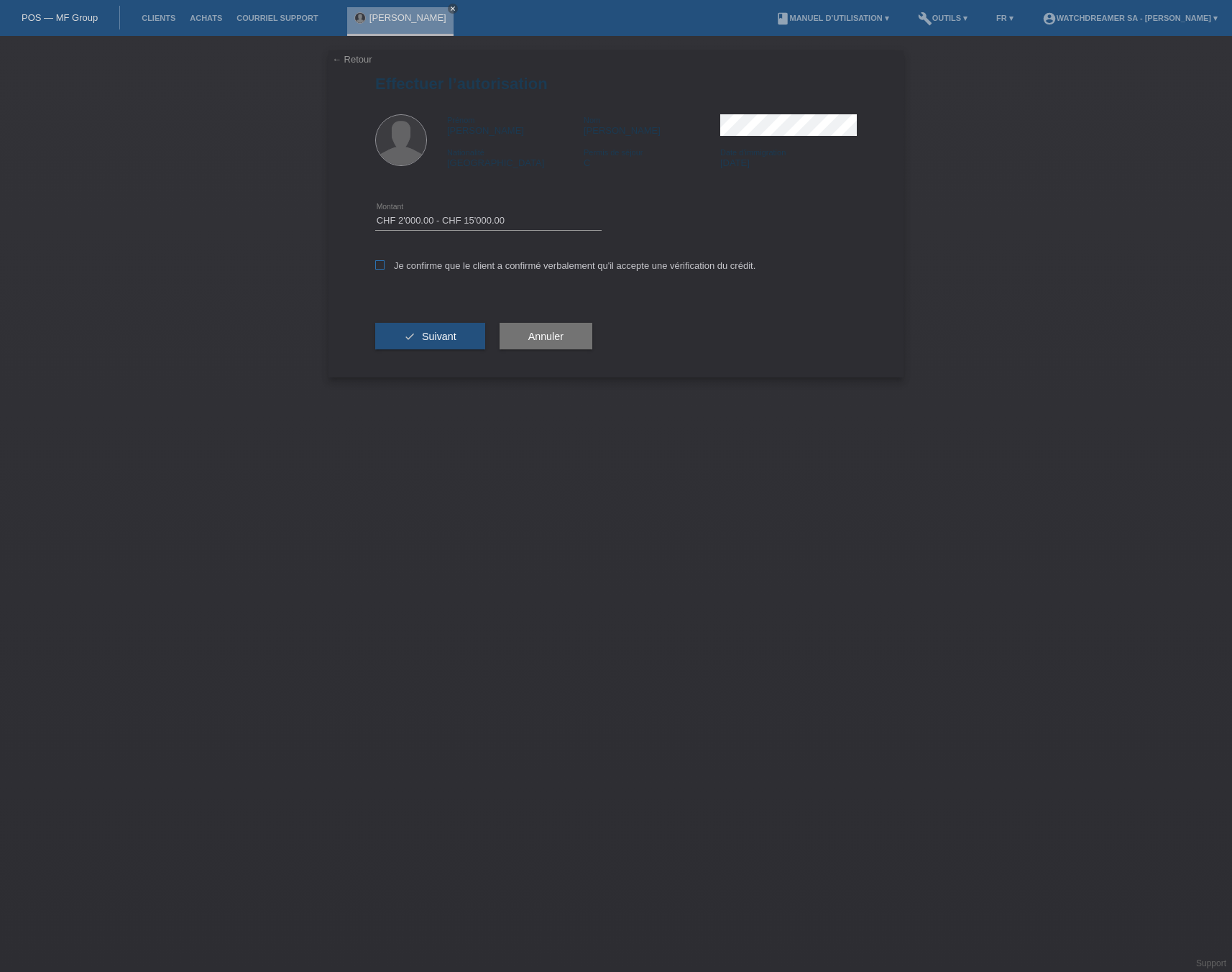
checkbox input "true"
click at [442, 339] on span "Suivant" at bounding box center [439, 337] width 35 height 12
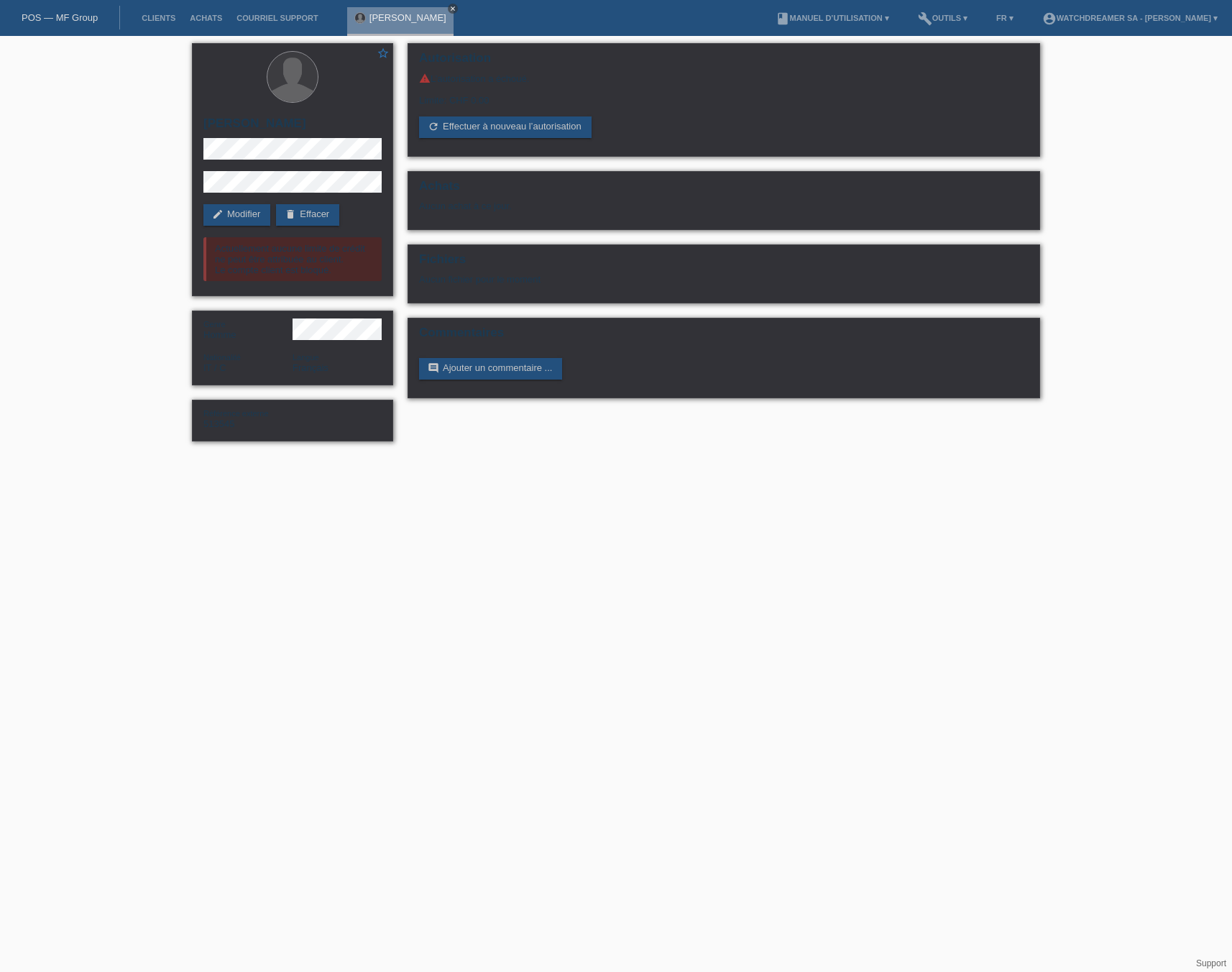
click at [450, 9] on icon "close" at bounding box center [453, 8] width 7 height 7
click at [171, 18] on link "Clients" at bounding box center [158, 17] width 48 height 9
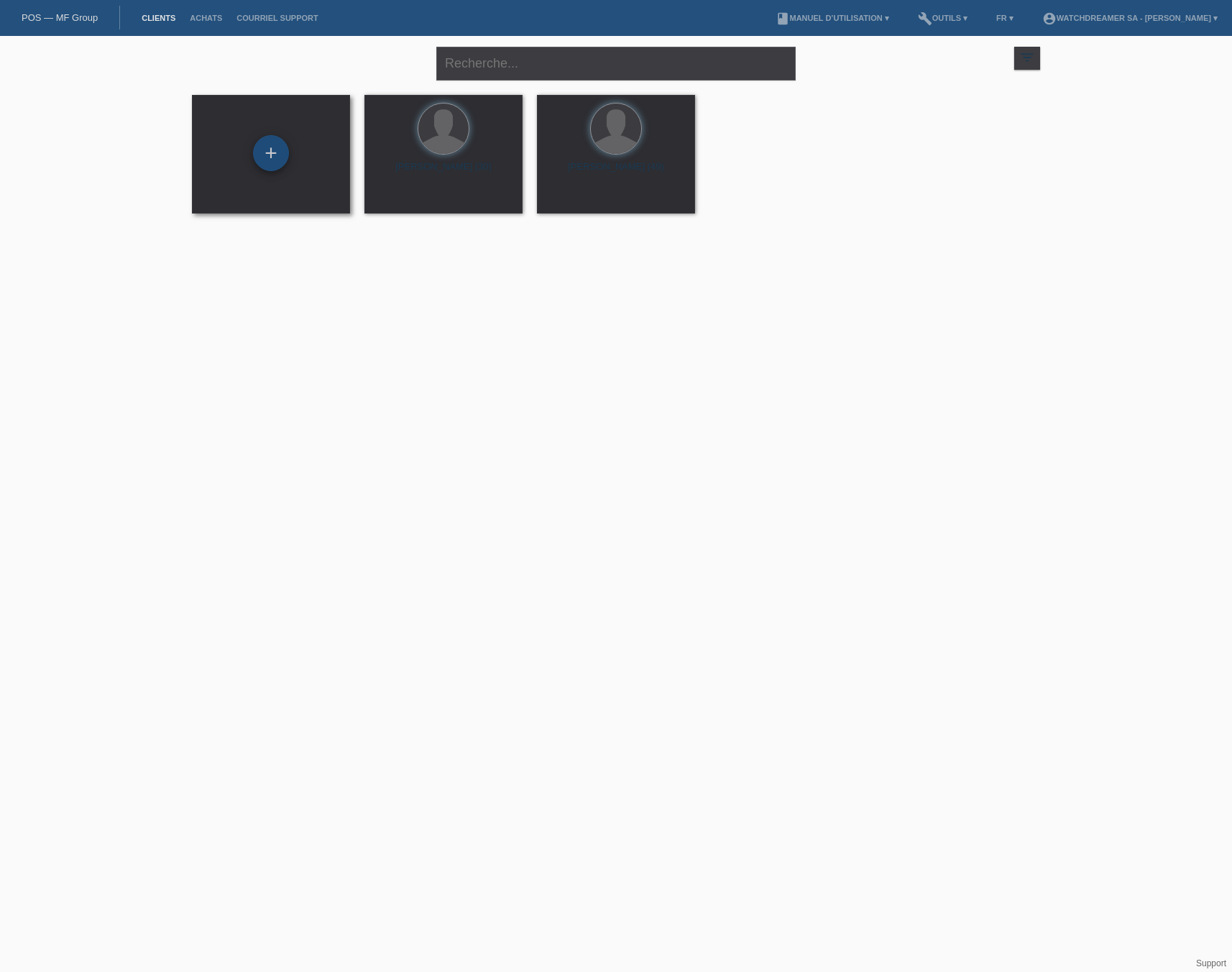
click at [279, 140] on div "+" at bounding box center [271, 153] width 36 height 36
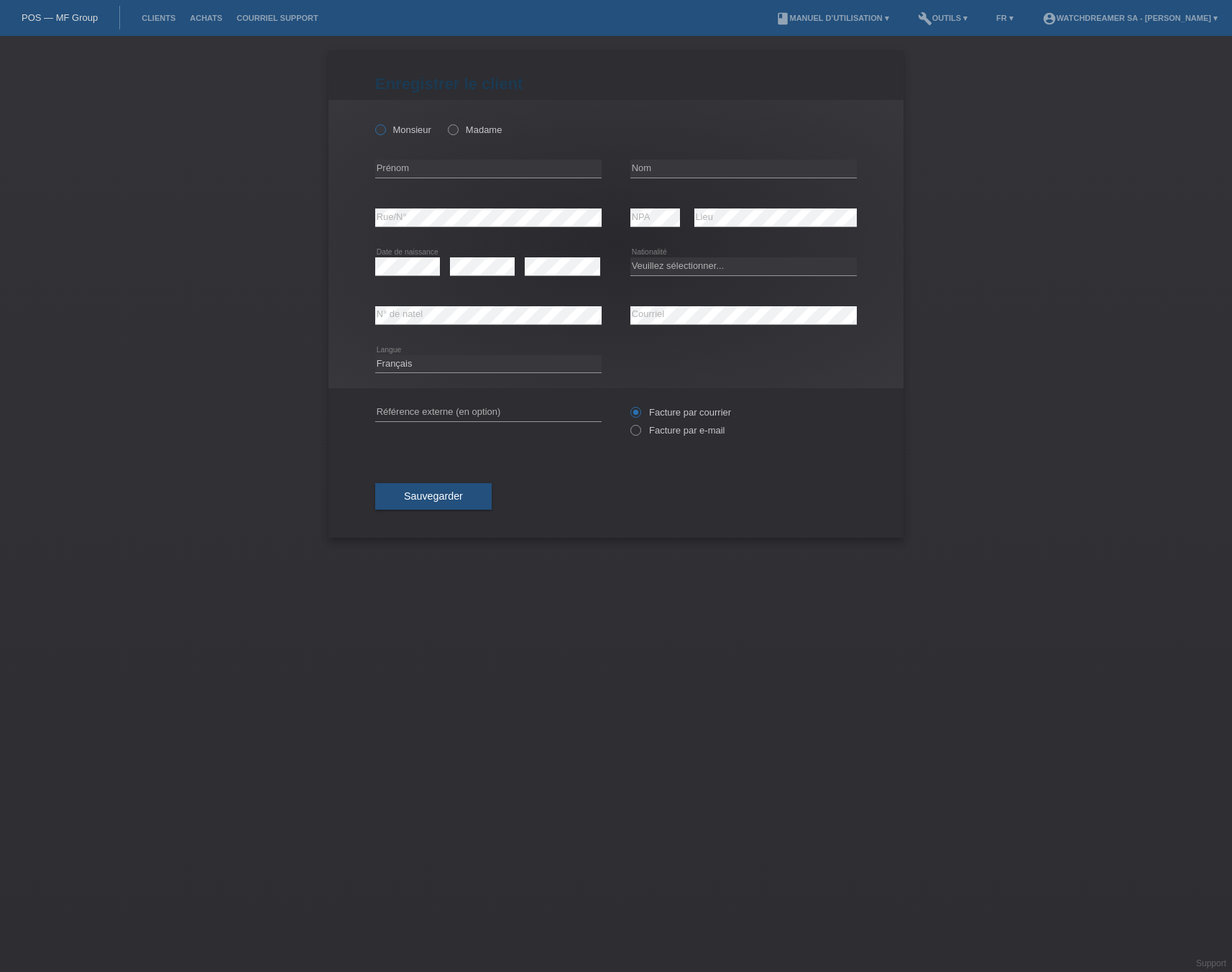
click at [403, 131] on label "Monsieur" at bounding box center [403, 130] width 56 height 11
click at [384, 131] on input "Monsieur" at bounding box center [380, 129] width 9 height 9
radio input "true"
click at [480, 164] on input "text" at bounding box center [488, 168] width 226 height 18
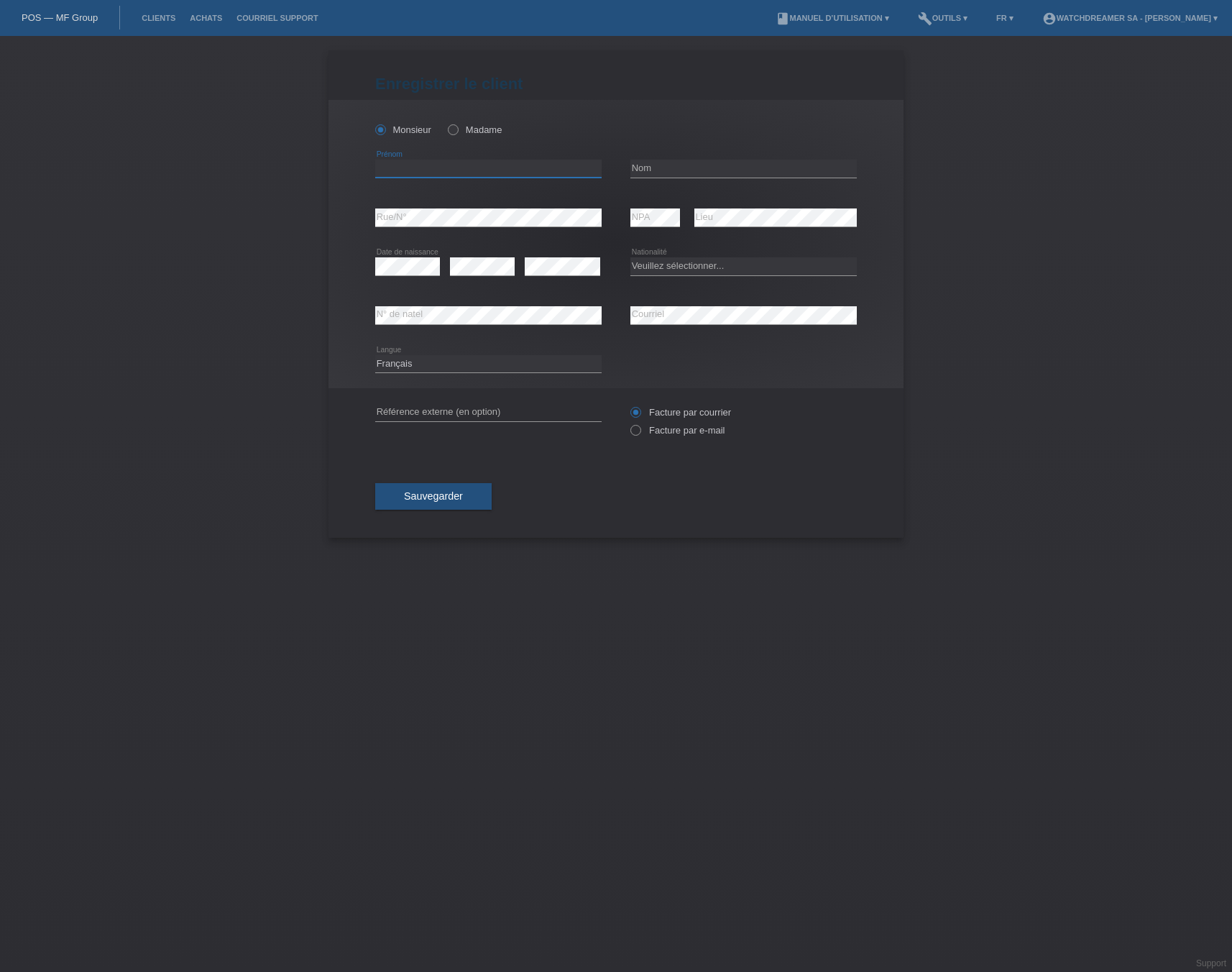
paste input "[PERSON_NAME]"
type input "[PERSON_NAME]"
click at [666, 165] on input "text" at bounding box center [744, 168] width 226 height 18
click at [666, 164] on input "text" at bounding box center [744, 168] width 226 height 18
paste input "Jud"
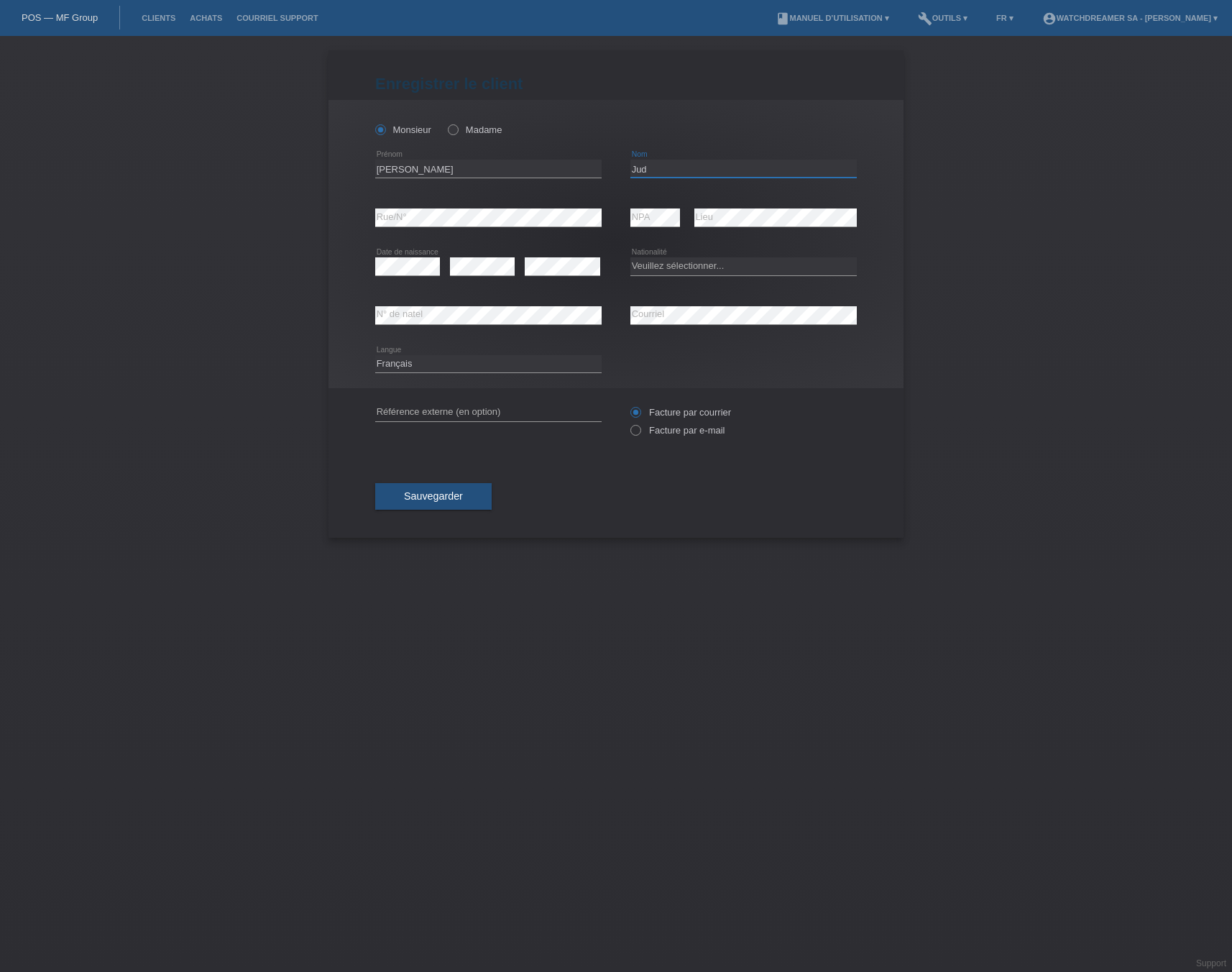
type input "Jud"
click at [718, 265] on select "Veuillez sélectionner... Suisse Allemagne Autriche Liechtenstein ------------ A…" at bounding box center [744, 266] width 226 height 17
select select "CH"
click at [631, 257] on select "Veuillez sélectionner... Suisse Allemagne Autriche Liechtenstein ------------ A…" at bounding box center [744, 266] width 226 height 17
click at [691, 214] on div "error NPA error Lieu" at bounding box center [744, 218] width 226 height 49
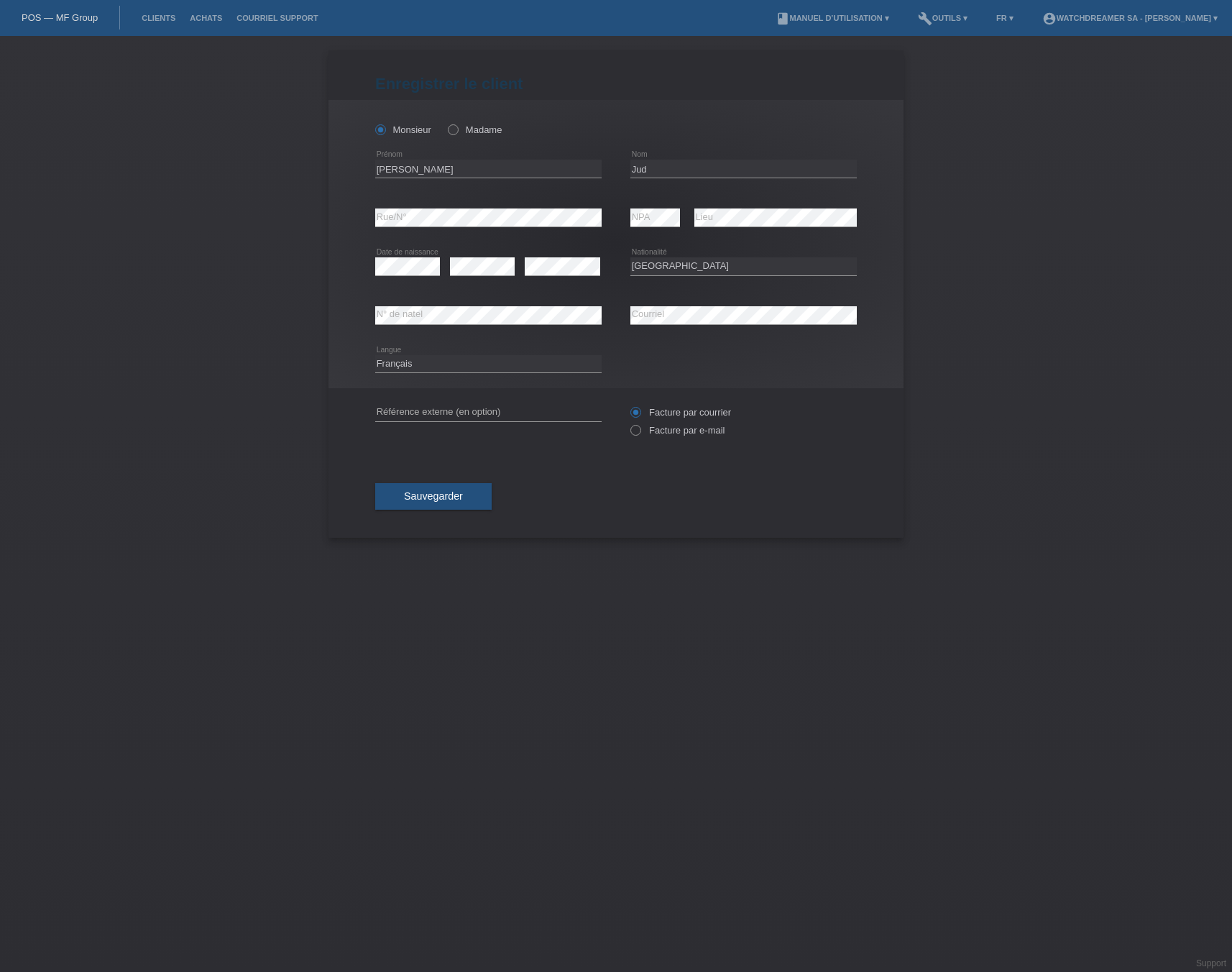
click at [758, 381] on div "Deutsch Français Italiano English error Langue" at bounding box center [616, 365] width 482 height 49
click at [506, 412] on input "text" at bounding box center [488, 412] width 226 height 18
paste input "514323"
type input "514323"
click at [649, 433] on label "Facture par e-mail" at bounding box center [678, 430] width 94 height 11
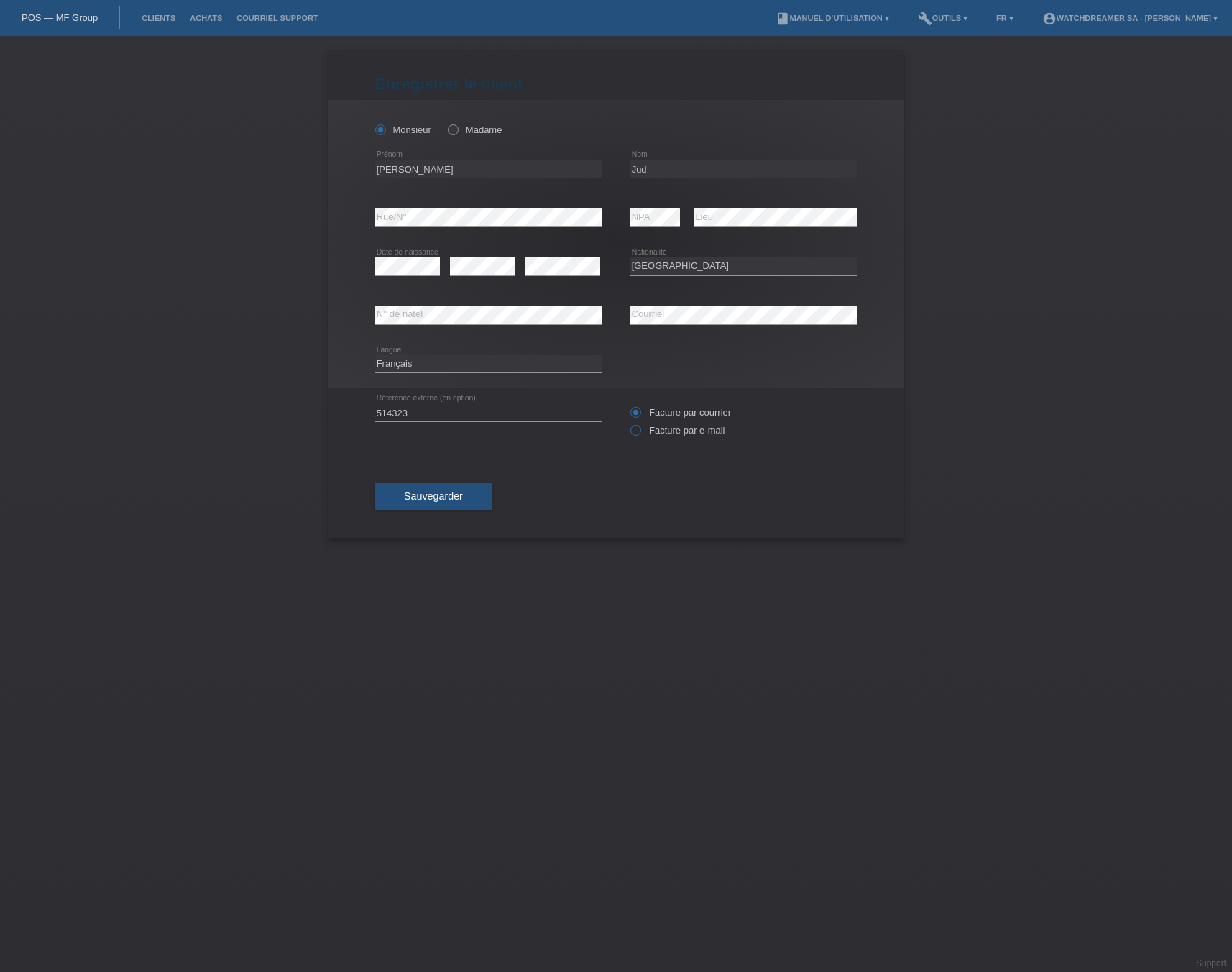
click at [640, 433] on input "Facture par e-mail" at bounding box center [635, 433] width 9 height 18
radio input "true"
click at [429, 495] on span "Sauvegarder" at bounding box center [433, 496] width 59 height 12
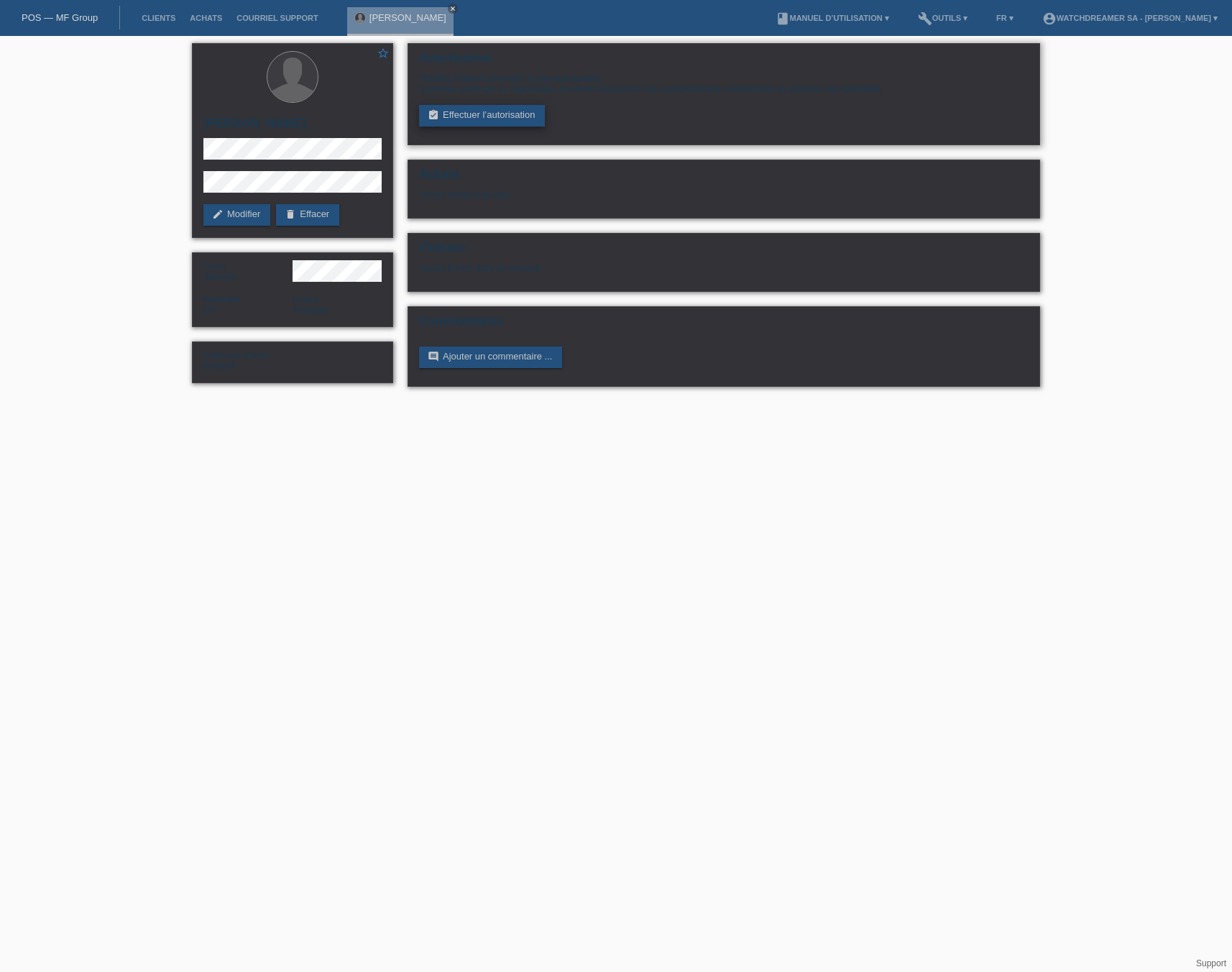
click at [480, 114] on link "assignment_turned_in Effectuer l’autorisation" at bounding box center [482, 116] width 126 height 21
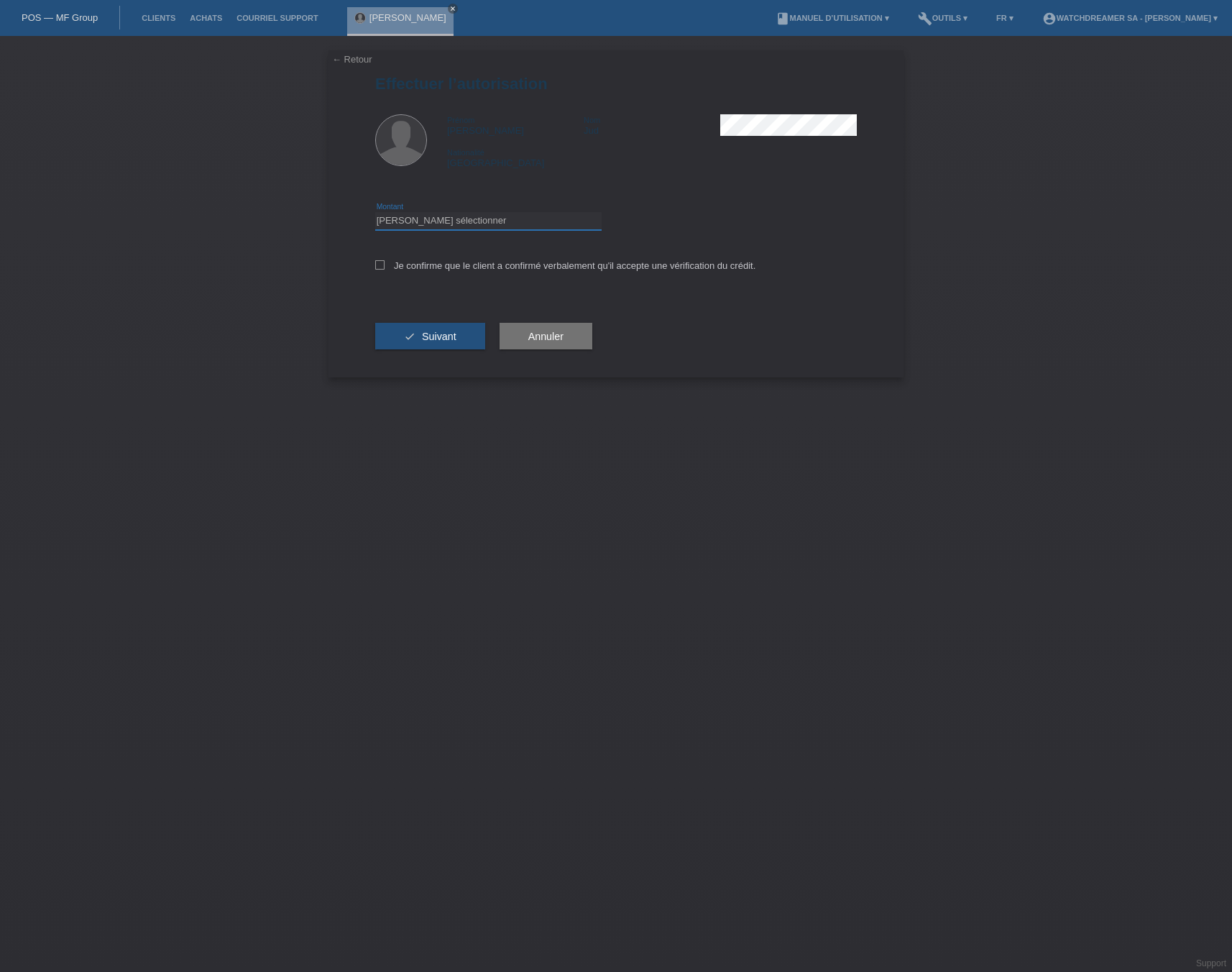
click at [462, 219] on select "Veuillez sélectionner CHF 1.00 - CHF 499.00 CHF 500.00 - CHF 1'999.00 CHF 2'000…" at bounding box center [488, 221] width 226 height 17
select select "3"
click at [375, 212] on select "Veuillez sélectionner CHF 1.00 - CHF 499.00 CHF 500.00 - CHF 1'999.00 CHF 2'000…" at bounding box center [488, 221] width 226 height 17
drag, startPoint x: 406, startPoint y: 264, endPoint x: 446, endPoint y: 270, distance: 40.4
click at [406, 263] on label "Je confirme que le client a confirmé verbalement qu'il accepte une vérification…" at bounding box center [565, 266] width 381 height 11
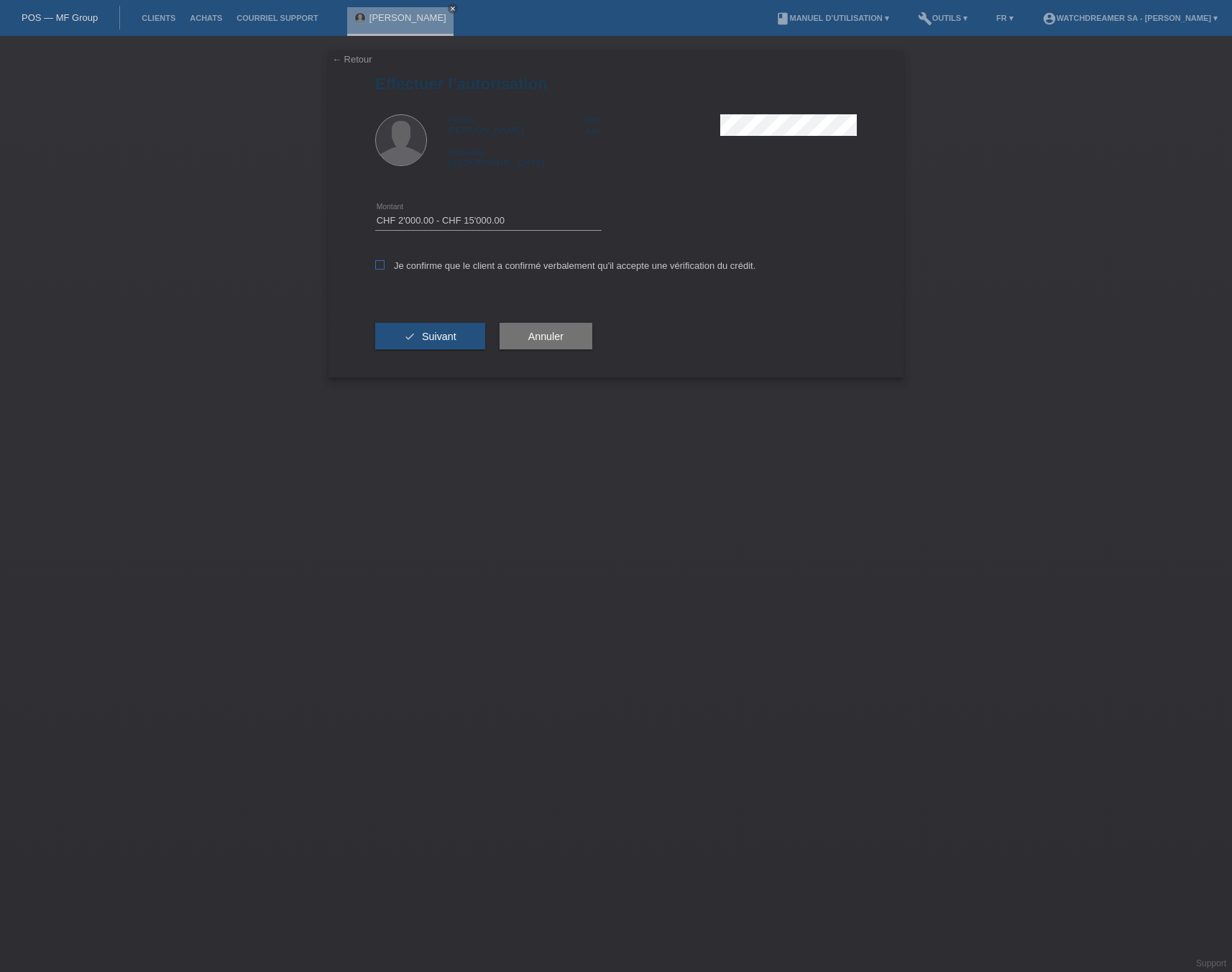
click at [384, 263] on input "Je confirme que le client a confirmé verbalement qu'il accepte une vérification…" at bounding box center [380, 265] width 9 height 9
checkbox input "true"
click at [455, 334] on span "Suivant" at bounding box center [439, 337] width 35 height 12
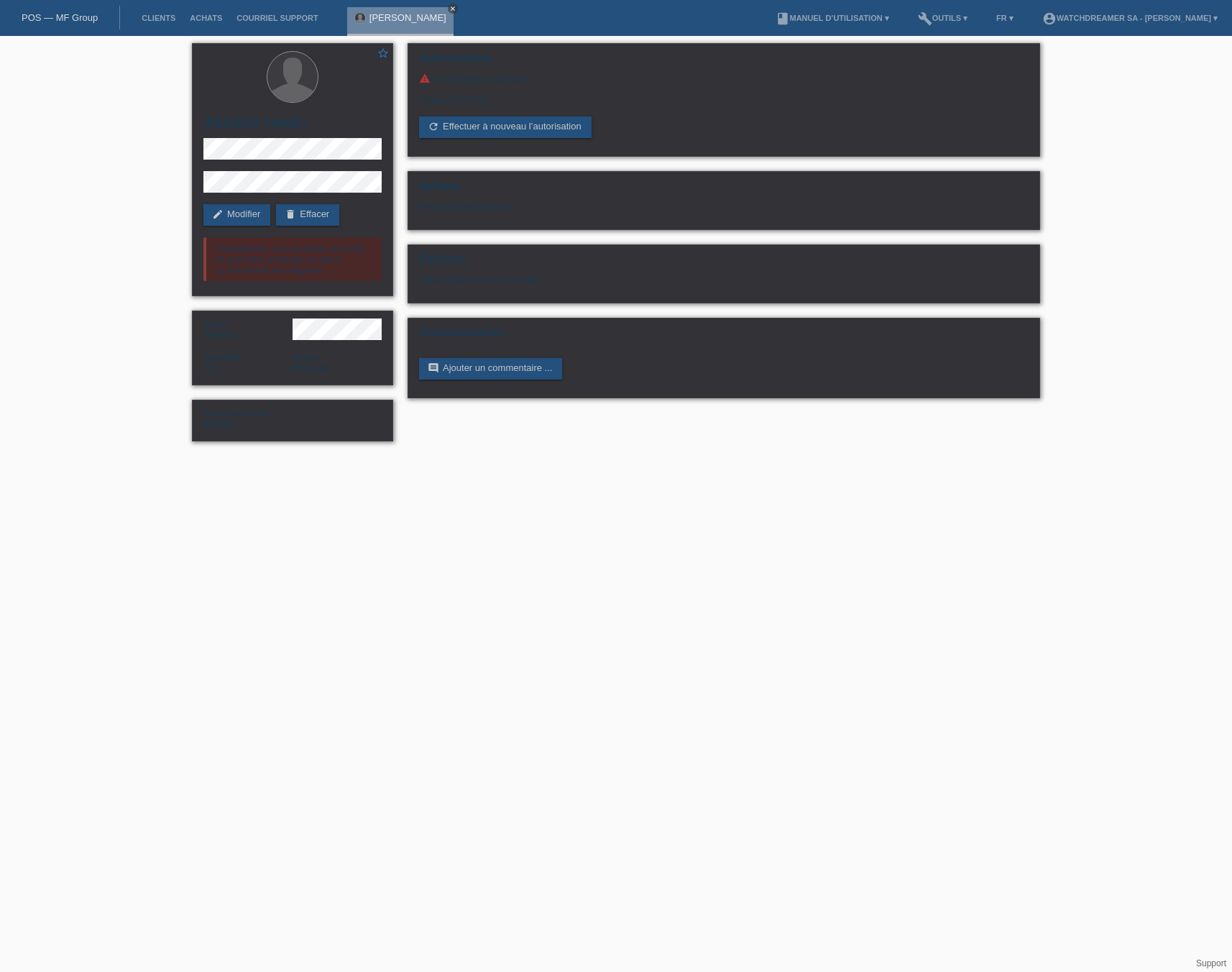
click at [450, 10] on icon "close" at bounding box center [453, 8] width 7 height 7
click at [162, 19] on link "Clients" at bounding box center [158, 17] width 48 height 9
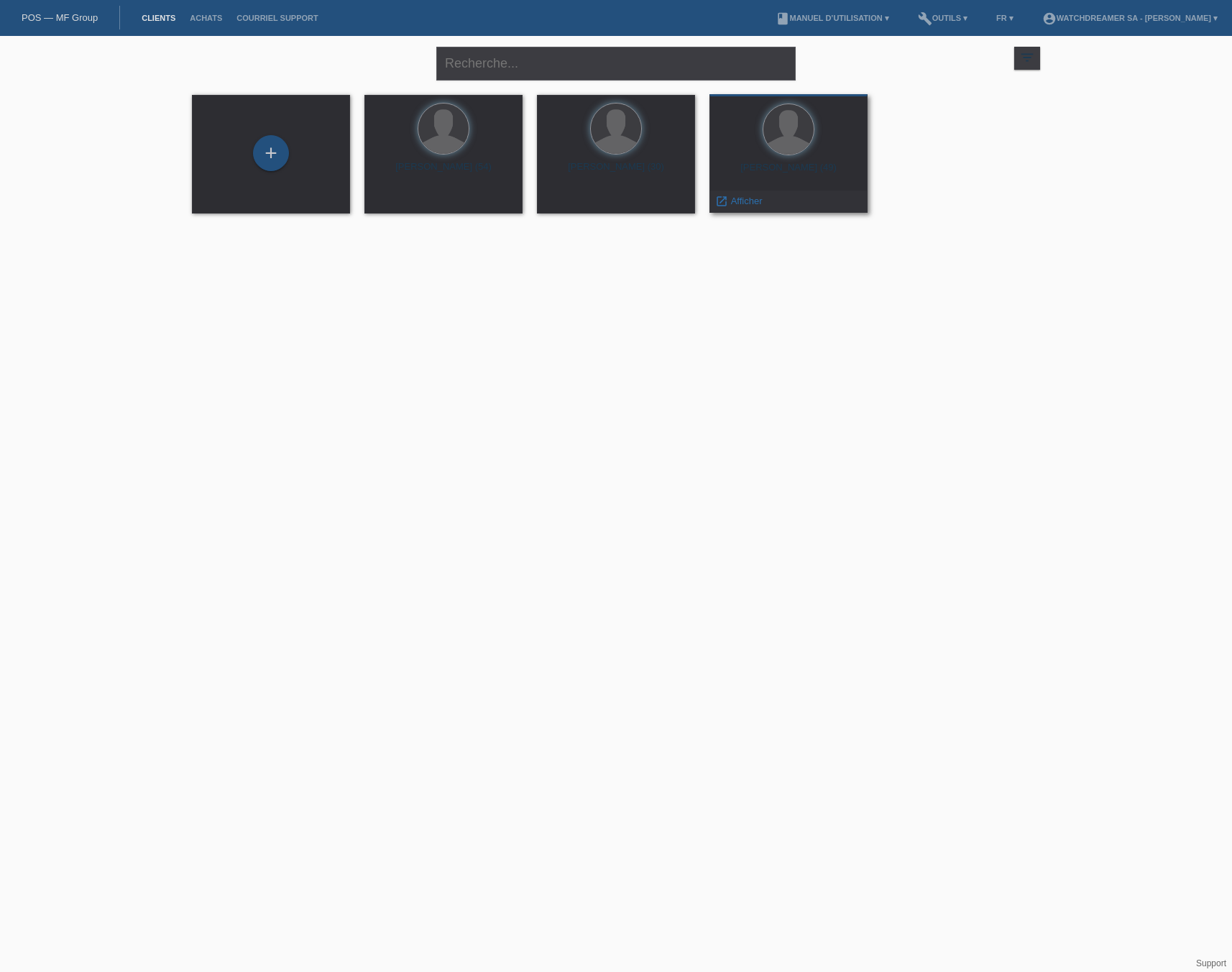
click at [768, 158] on div "[PERSON_NAME] (49) launch Afficher" at bounding box center [789, 153] width 158 height 119
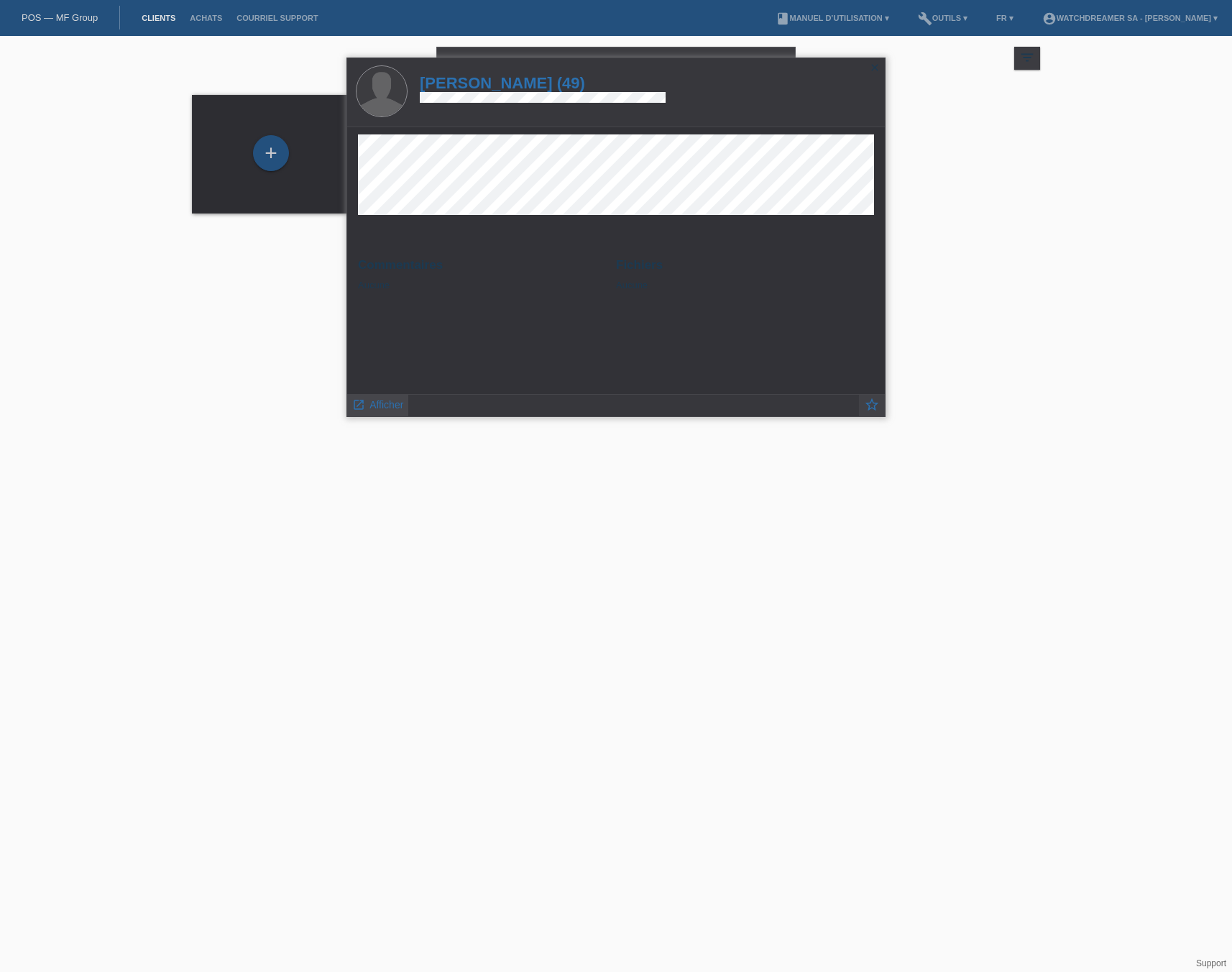
click at [375, 400] on span "Afficher" at bounding box center [386, 404] width 34 height 12
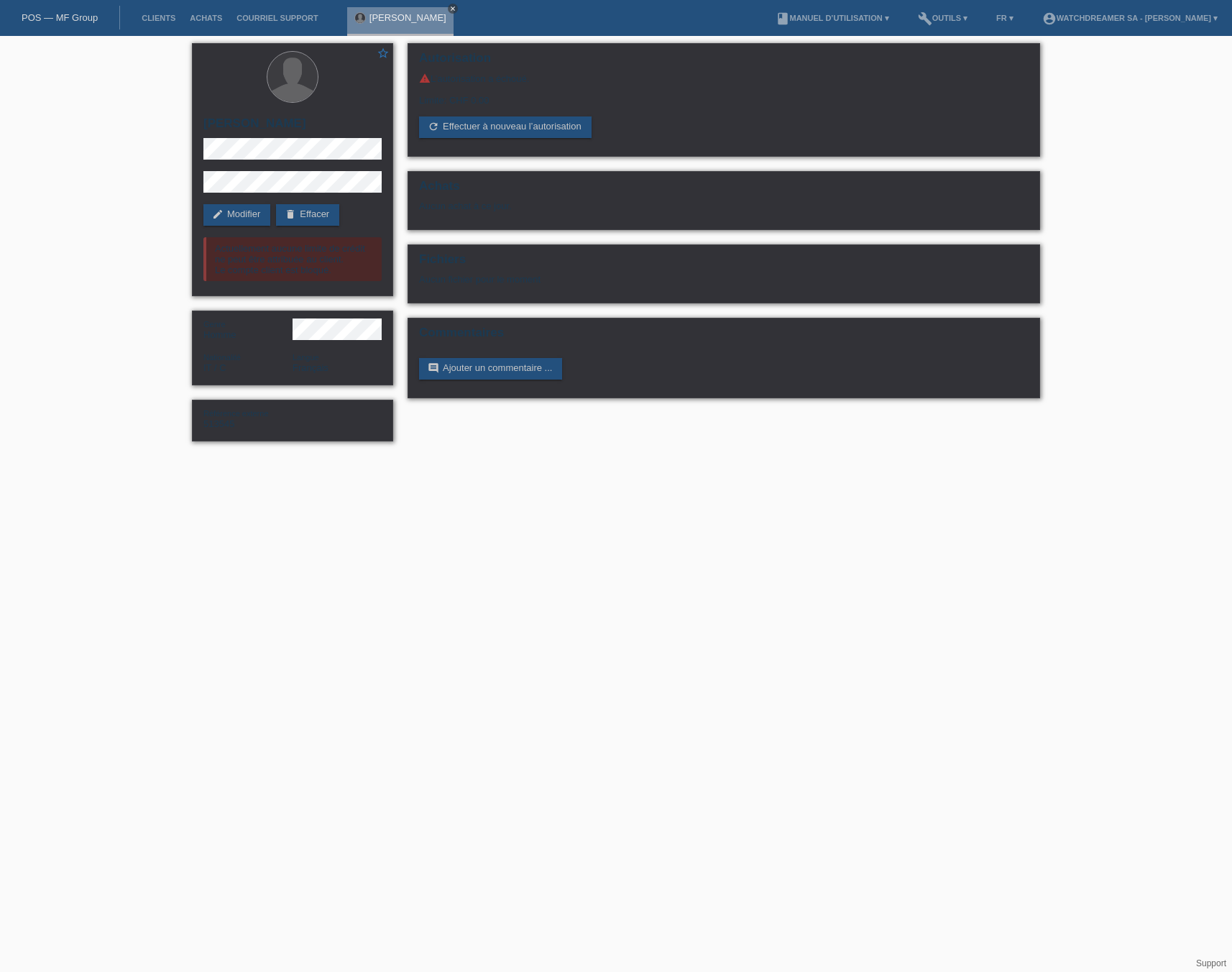
click at [450, 8] on icon "close" at bounding box center [453, 8] width 7 height 7
click at [144, 18] on link "Clients" at bounding box center [158, 17] width 48 height 9
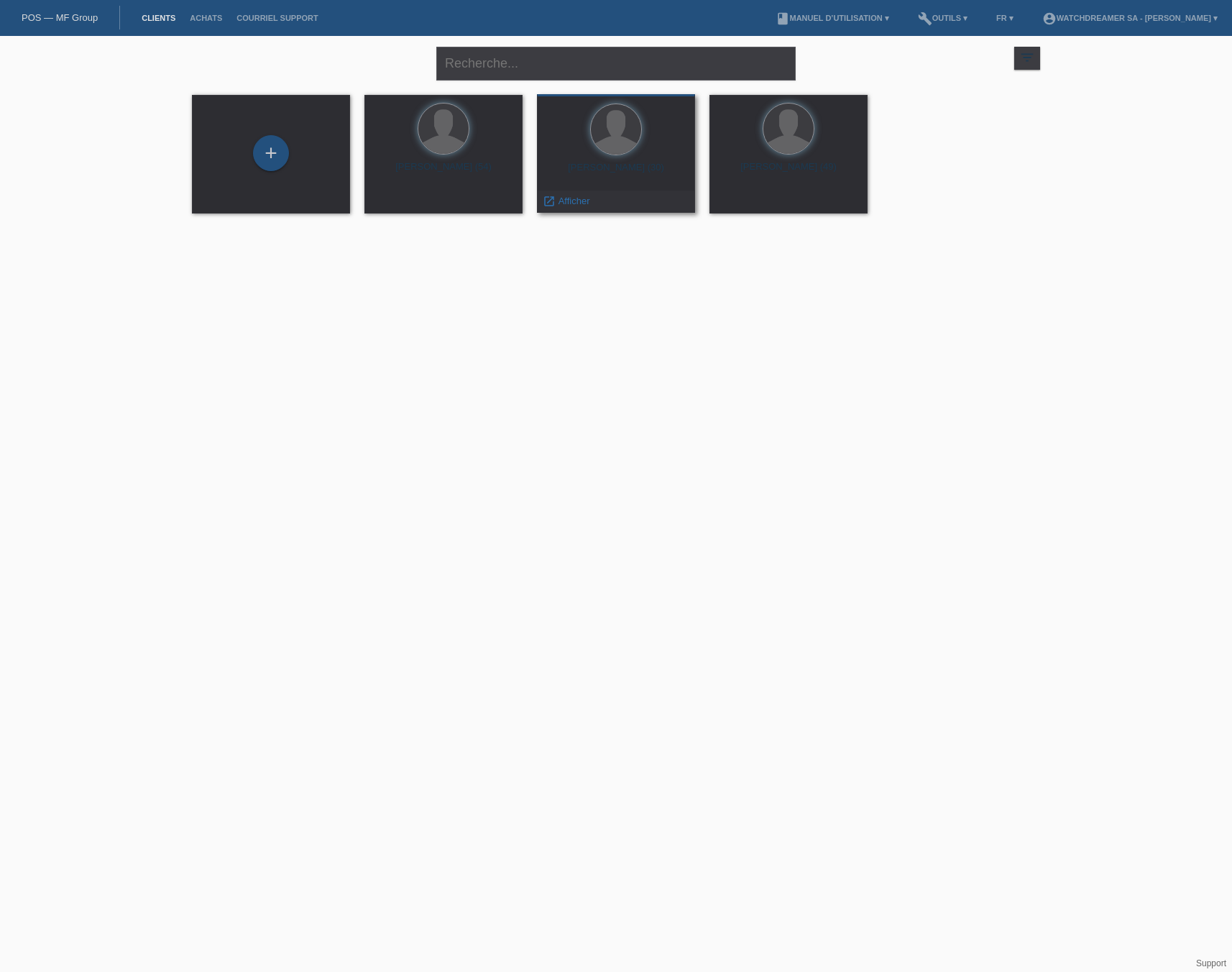
click at [634, 150] on div at bounding box center [616, 131] width 135 height 54
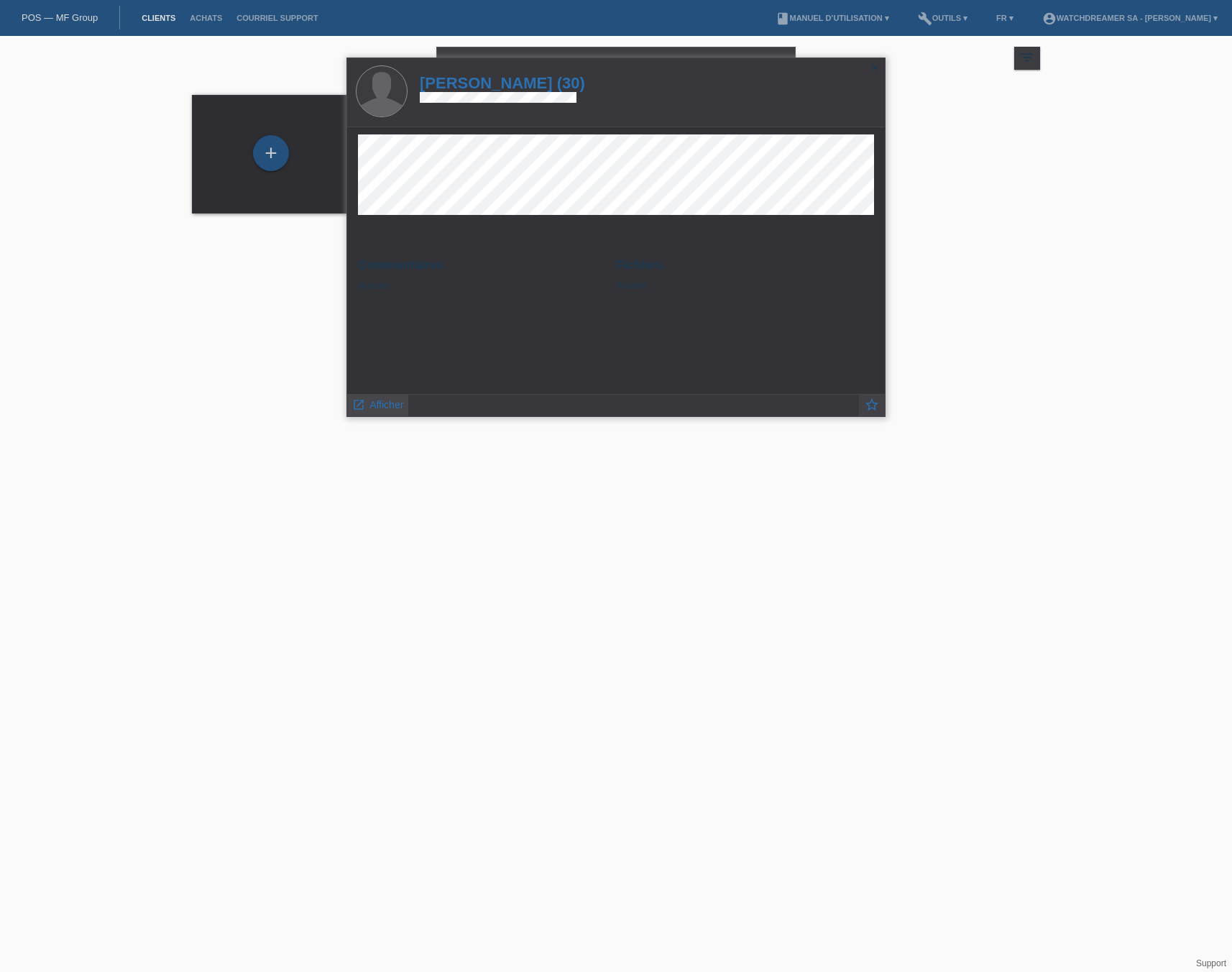
click at [395, 404] on span "Afficher" at bounding box center [386, 404] width 34 height 12
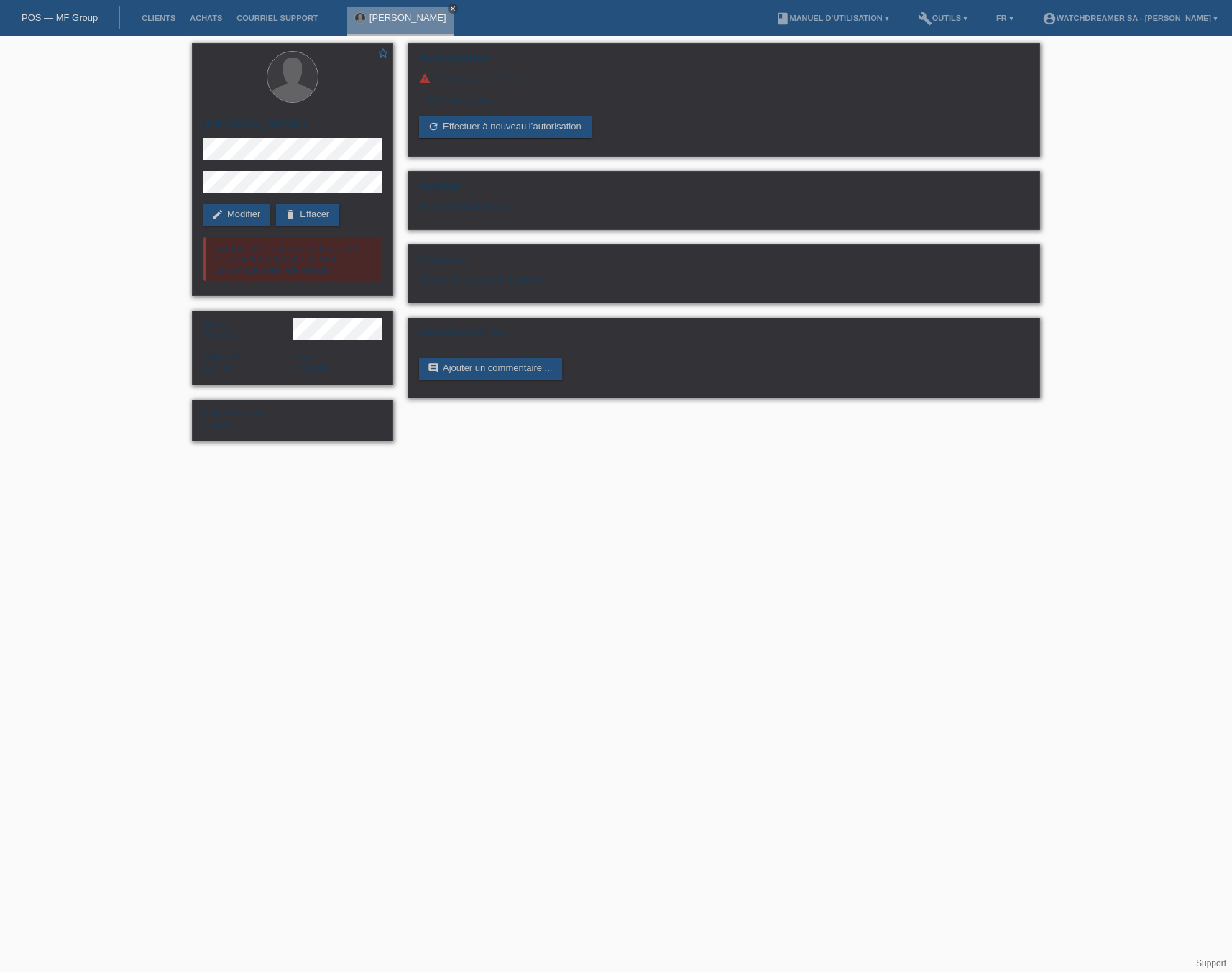
click at [450, 7] on icon "close" at bounding box center [453, 8] width 7 height 7
click at [169, 21] on link "Clients" at bounding box center [158, 17] width 48 height 9
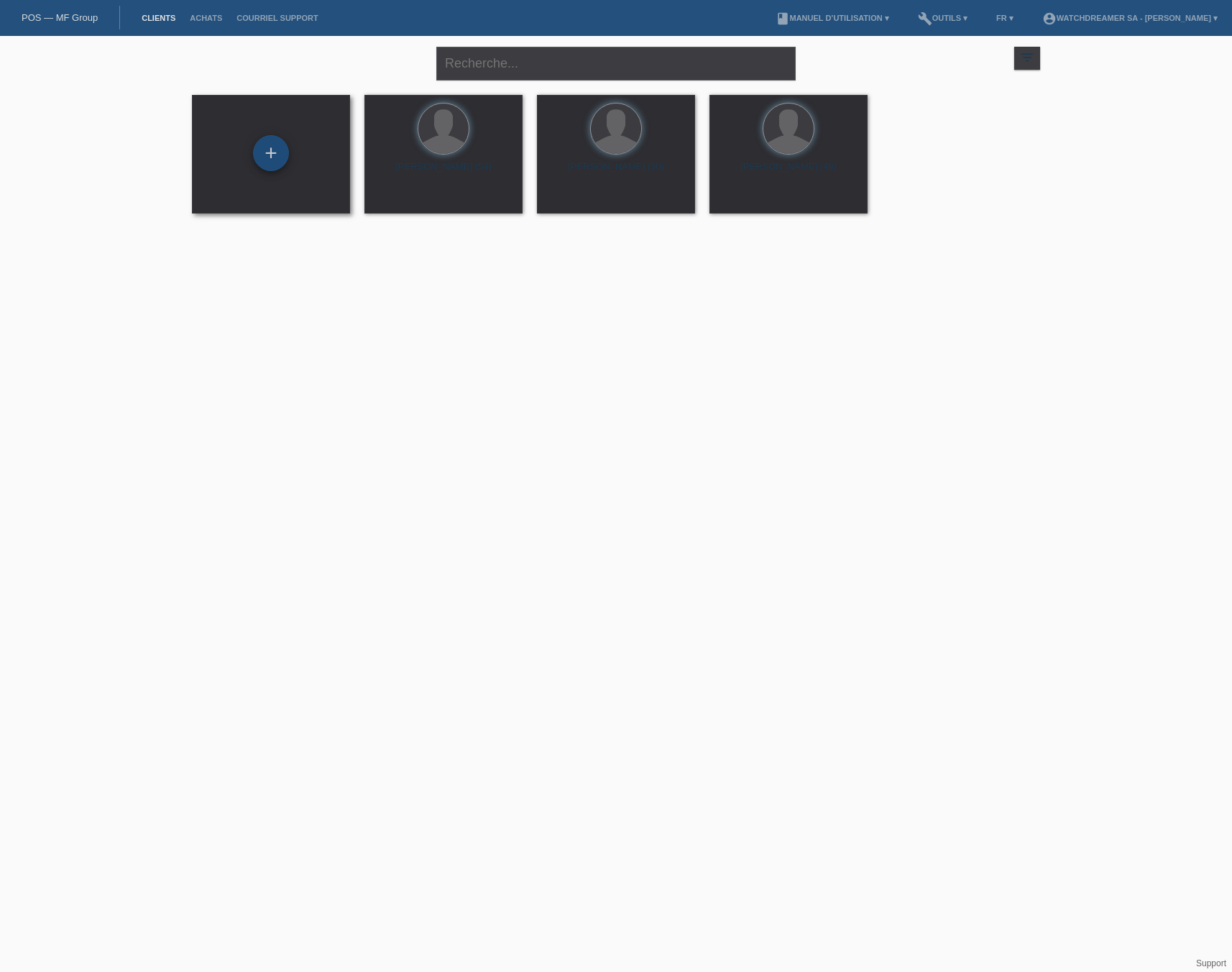
click at [267, 152] on div "+" at bounding box center [271, 153] width 36 height 36
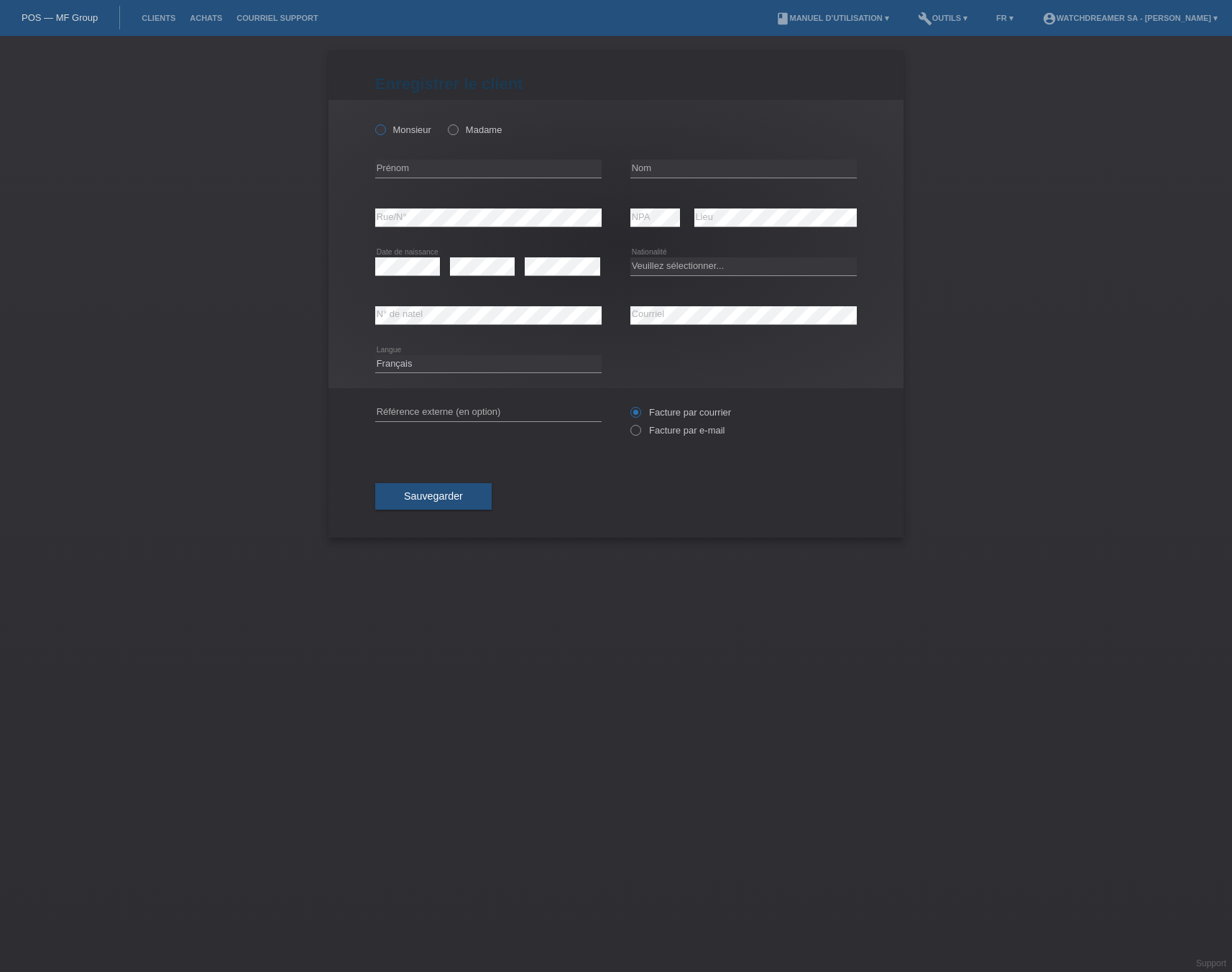
click at [398, 131] on label "Monsieur" at bounding box center [403, 130] width 56 height 11
click at [384, 131] on input "Monsieur" at bounding box center [380, 129] width 9 height 9
radio input "true"
click at [420, 171] on input "text" at bounding box center [488, 168] width 226 height 18
paste input "[PERSON_NAME]"
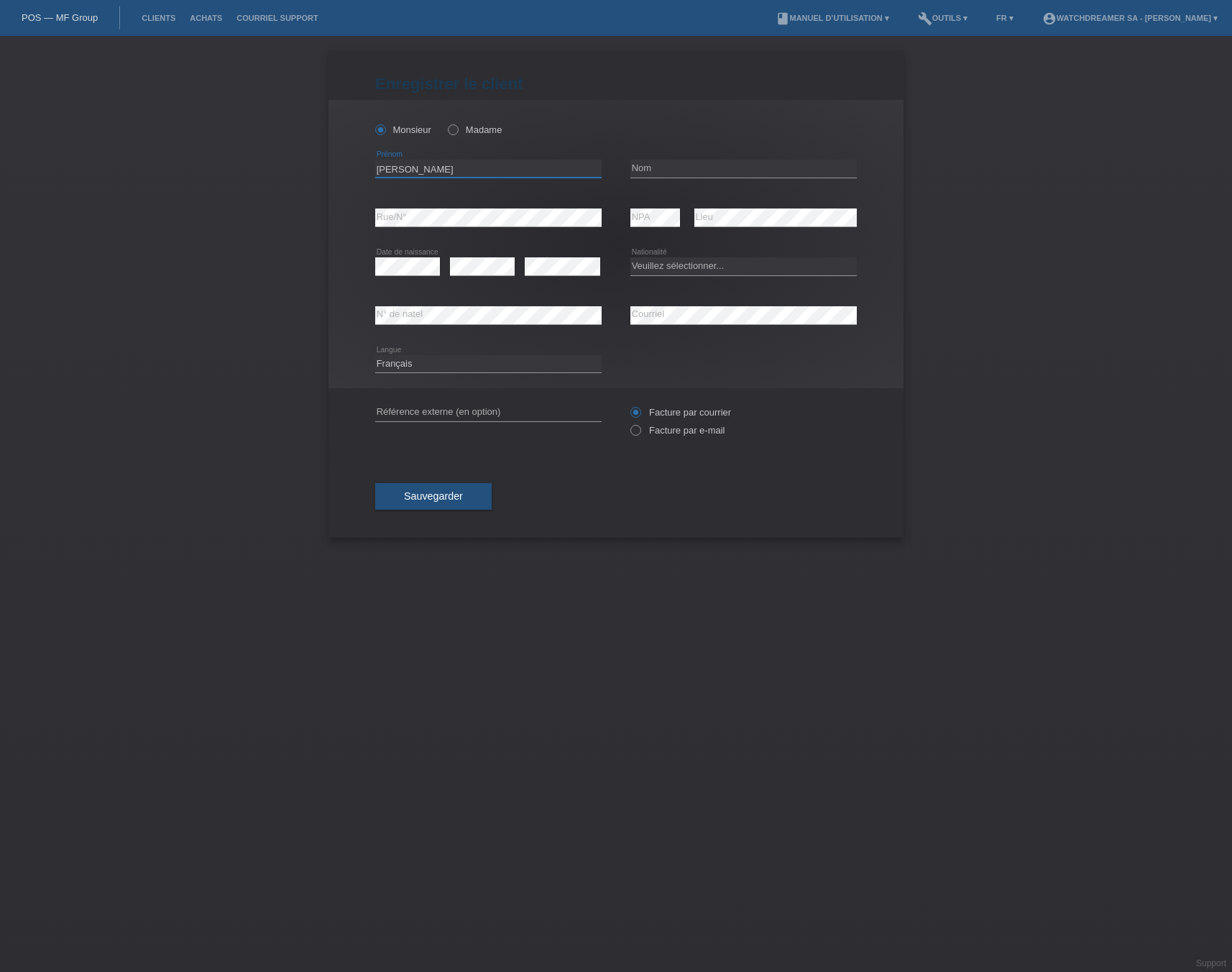
type input "[PERSON_NAME]"
click at [694, 169] on input "text" at bounding box center [744, 168] width 226 height 18
click at [695, 169] on input "text" at bounding box center [744, 168] width 226 height 18
paste input "Gadzic"
type input "Gadzic"
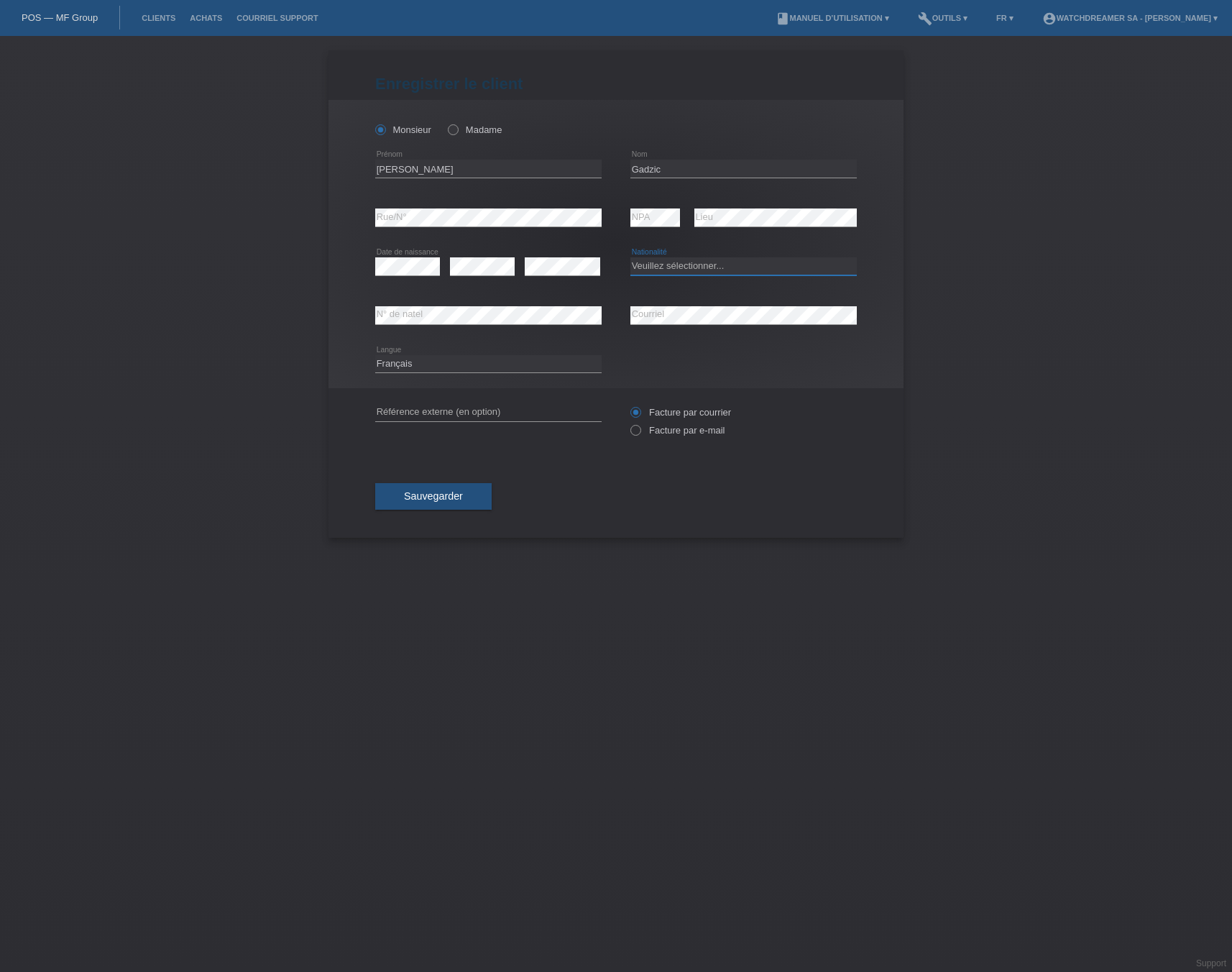
click at [737, 266] on select "Veuillez sélectionner... [GEOGRAPHIC_DATA] [GEOGRAPHIC_DATA] [GEOGRAPHIC_DATA] …" at bounding box center [744, 266] width 226 height 17
select select "HR"
click at [631, 257] on select "Veuillez sélectionner... [GEOGRAPHIC_DATA] [GEOGRAPHIC_DATA] [GEOGRAPHIC_DATA] …" at bounding box center [744, 266] width 226 height 17
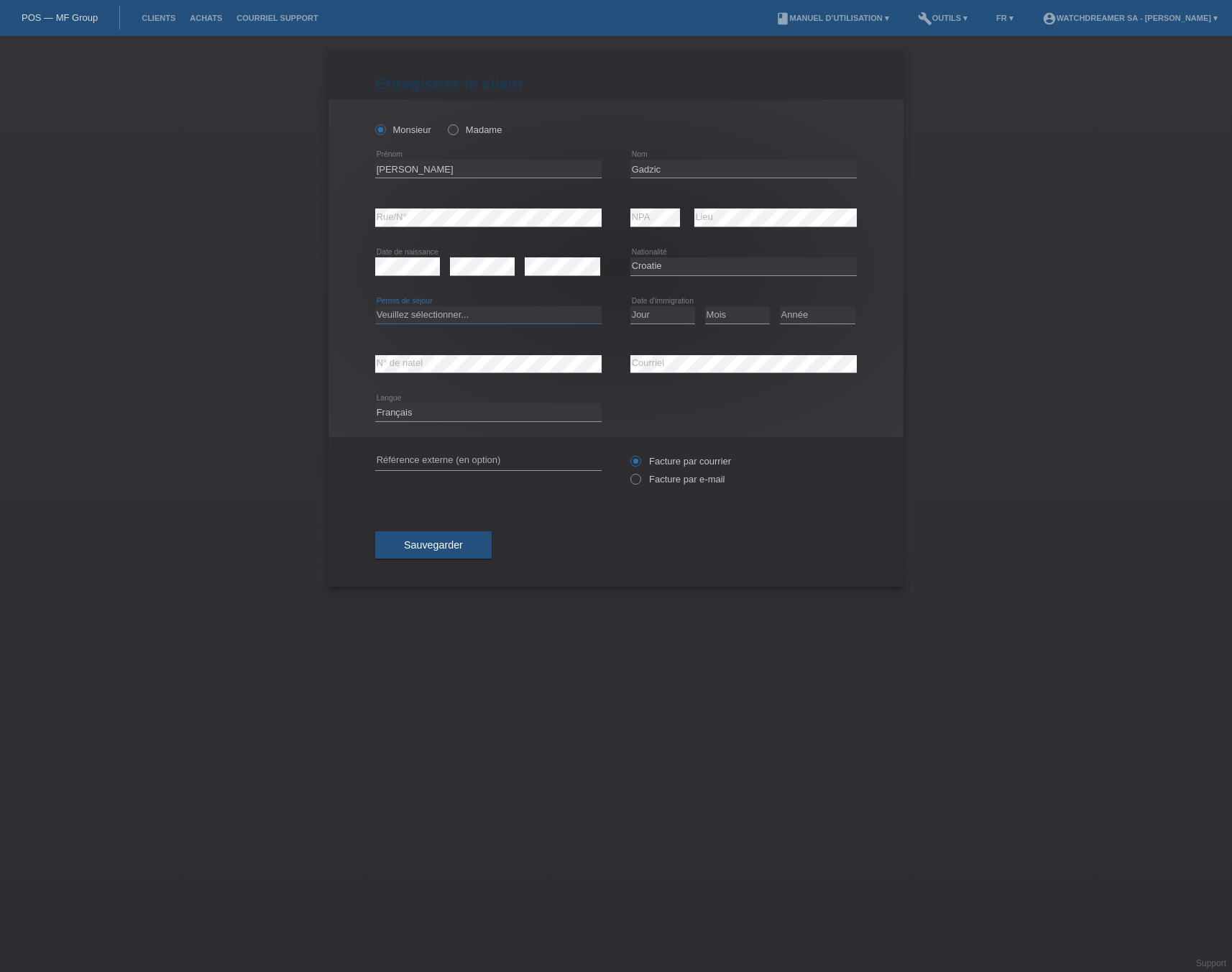
click at [536, 313] on select "Veuillez sélectionner... C B B - Statut de réfugié Autre" at bounding box center [488, 315] width 226 height 17
select select "C"
click at [375, 307] on select "Veuillez sélectionner... C B B - Statut de réfugié Autre" at bounding box center [488, 315] width 226 height 17
click at [669, 318] on select "Jour 01 02 03 04 05 06 07 08 09 10 11" at bounding box center [663, 315] width 64 height 17
select select "13"
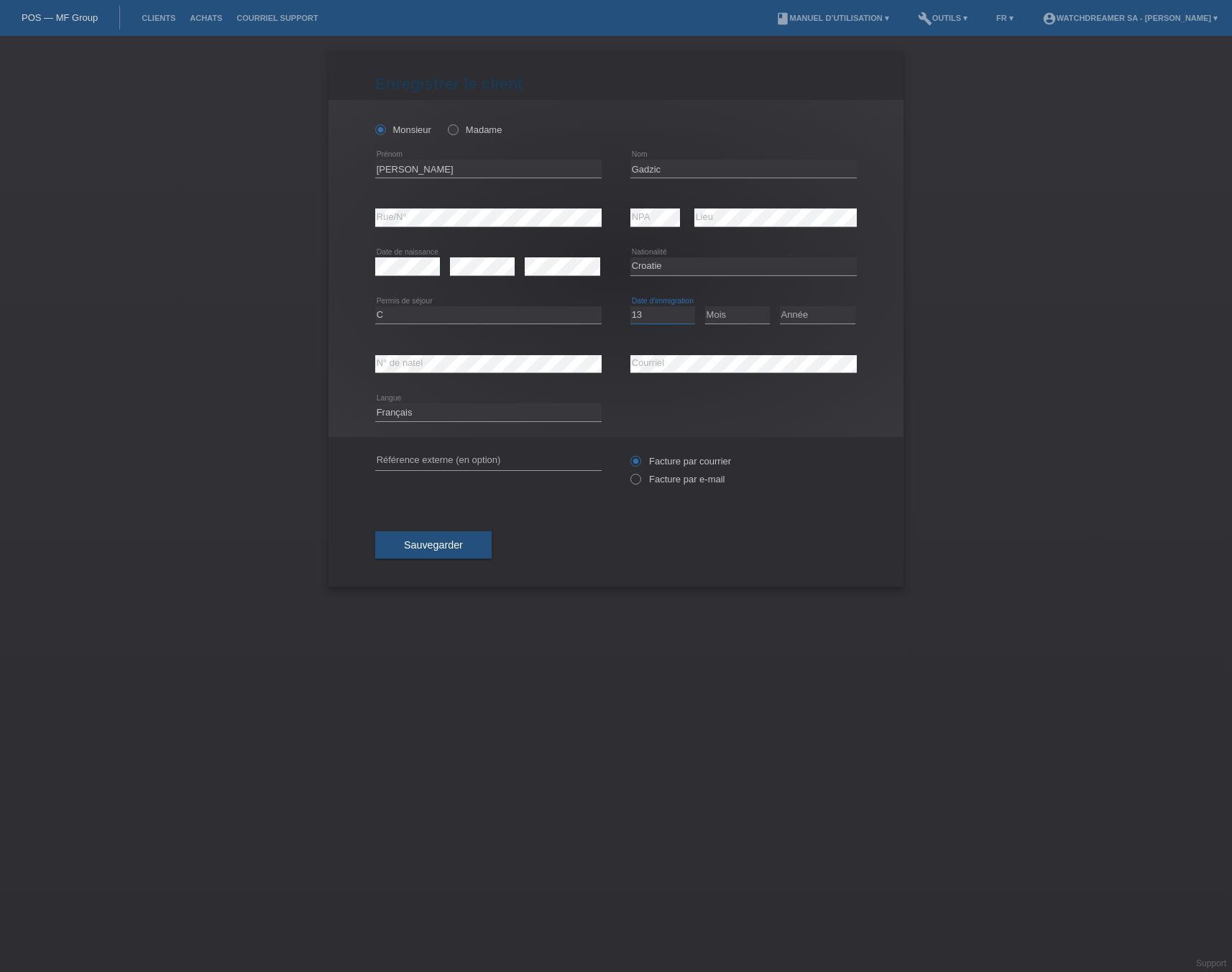
click at [631, 307] on select "Jour 01 02 03 04 05 06 07 08 09 10 11" at bounding box center [663, 315] width 64 height 17
click at [743, 320] on select "Mois 01 02 03 04 05 06 07 08 09 10 11" at bounding box center [737, 315] width 64 height 17
select select "11"
click at [705, 307] on select "Mois 01 02 03 04 05 06 07 08 09 10 11" at bounding box center [737, 315] width 64 height 17
click at [807, 318] on select "Année 2025 2024 2023 2022 2021 2020 2019 2018 2017 2016 2015 2014 2013 2012 201…" at bounding box center [818, 315] width 75 height 17
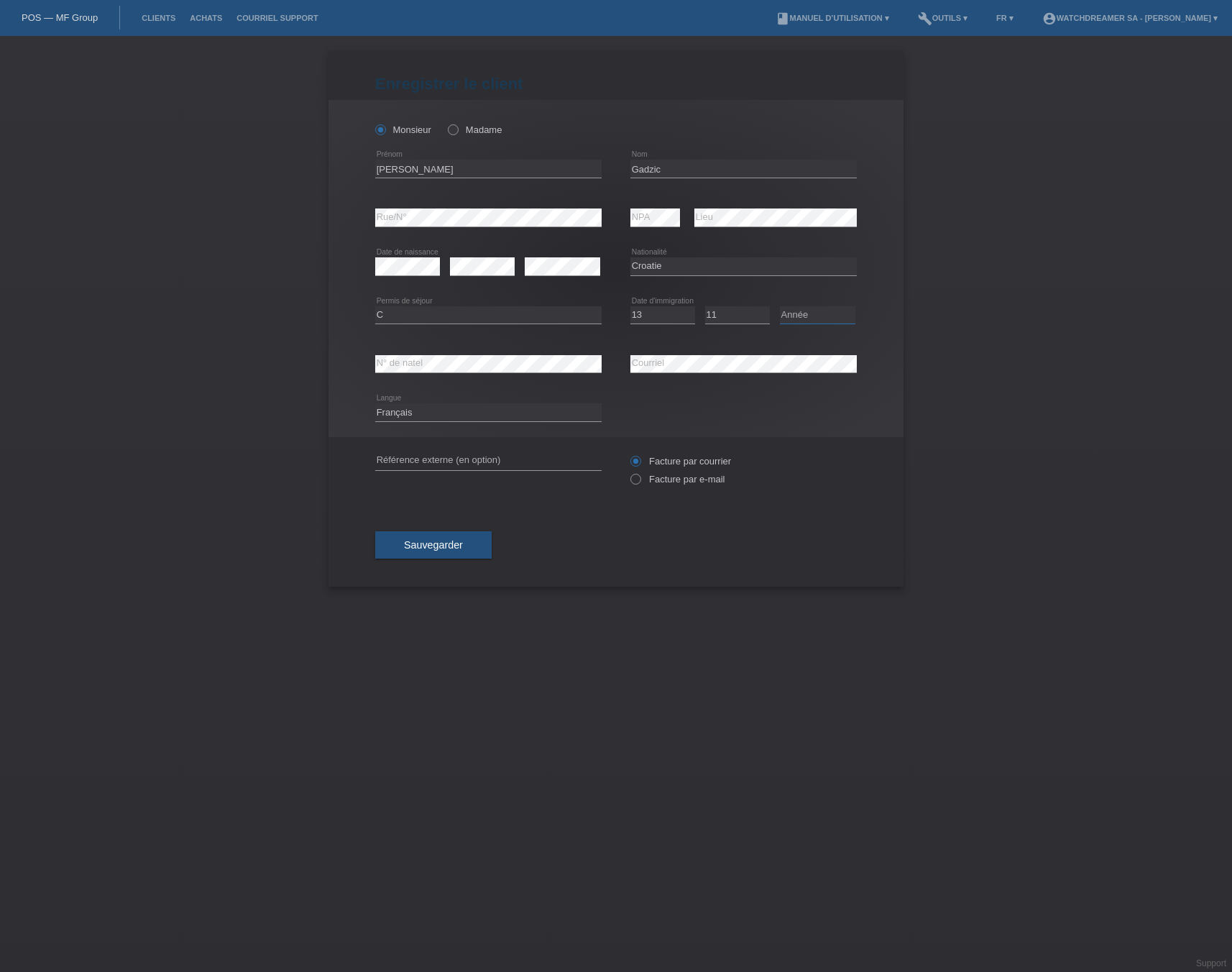
select select "1995"
click at [780, 307] on select "Année 2025 2024 2023 2022 2021 2020 2019 2018 2017 2016 2015 2014 2013 2012 201…" at bounding box center [818, 315] width 75 height 17
click at [473, 458] on input "text" at bounding box center [488, 461] width 226 height 18
click at [473, 458] on input "text" at bounding box center [488, 461] width 226 height 18
paste input "514791"
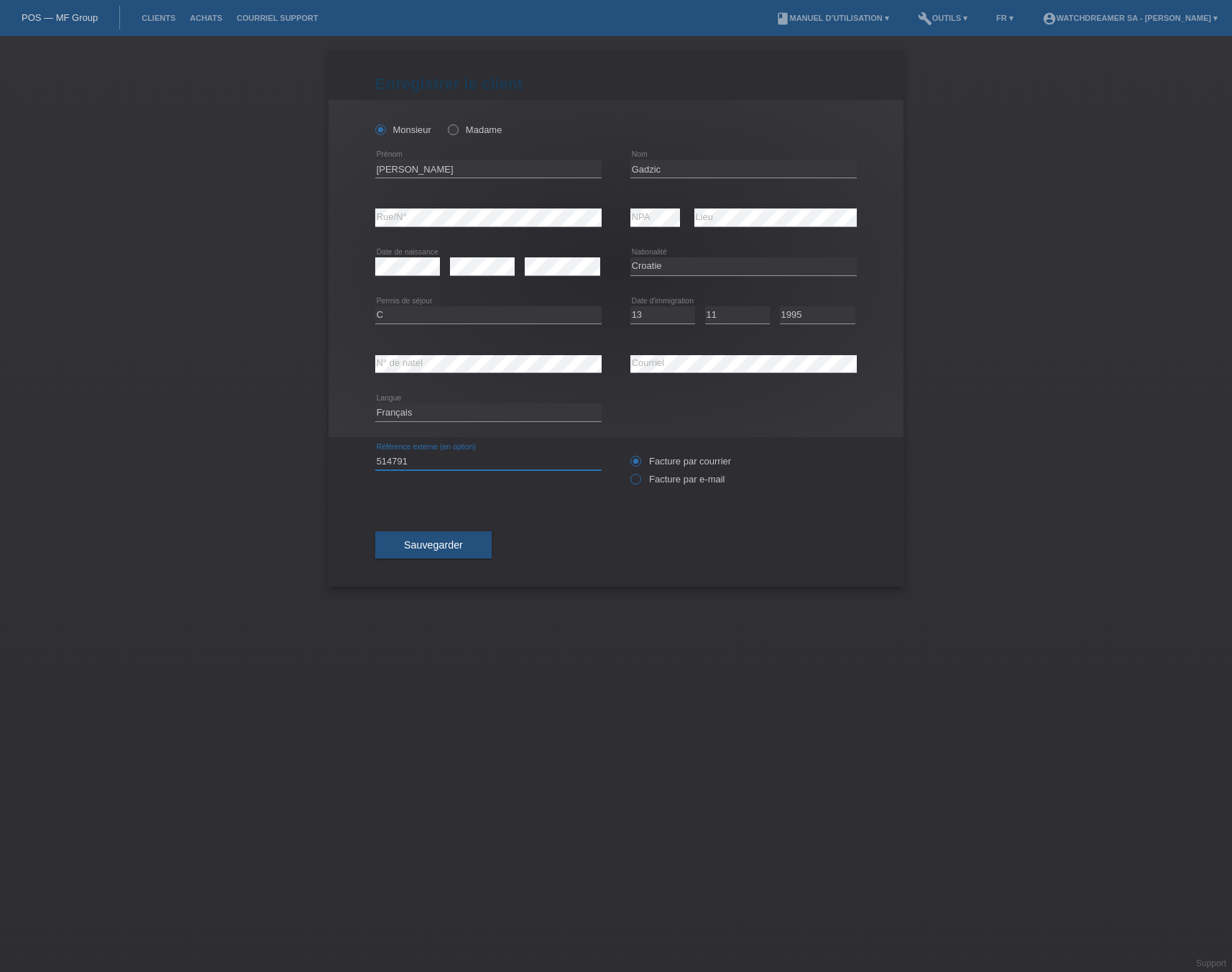
type input "514791"
click at [679, 480] on label "Facture par e-mail" at bounding box center [678, 480] width 94 height 11
click at [640, 480] on input "Facture par e-mail" at bounding box center [635, 483] width 9 height 18
radio input "true"
click at [457, 544] on span "Sauvegarder" at bounding box center [433, 545] width 59 height 12
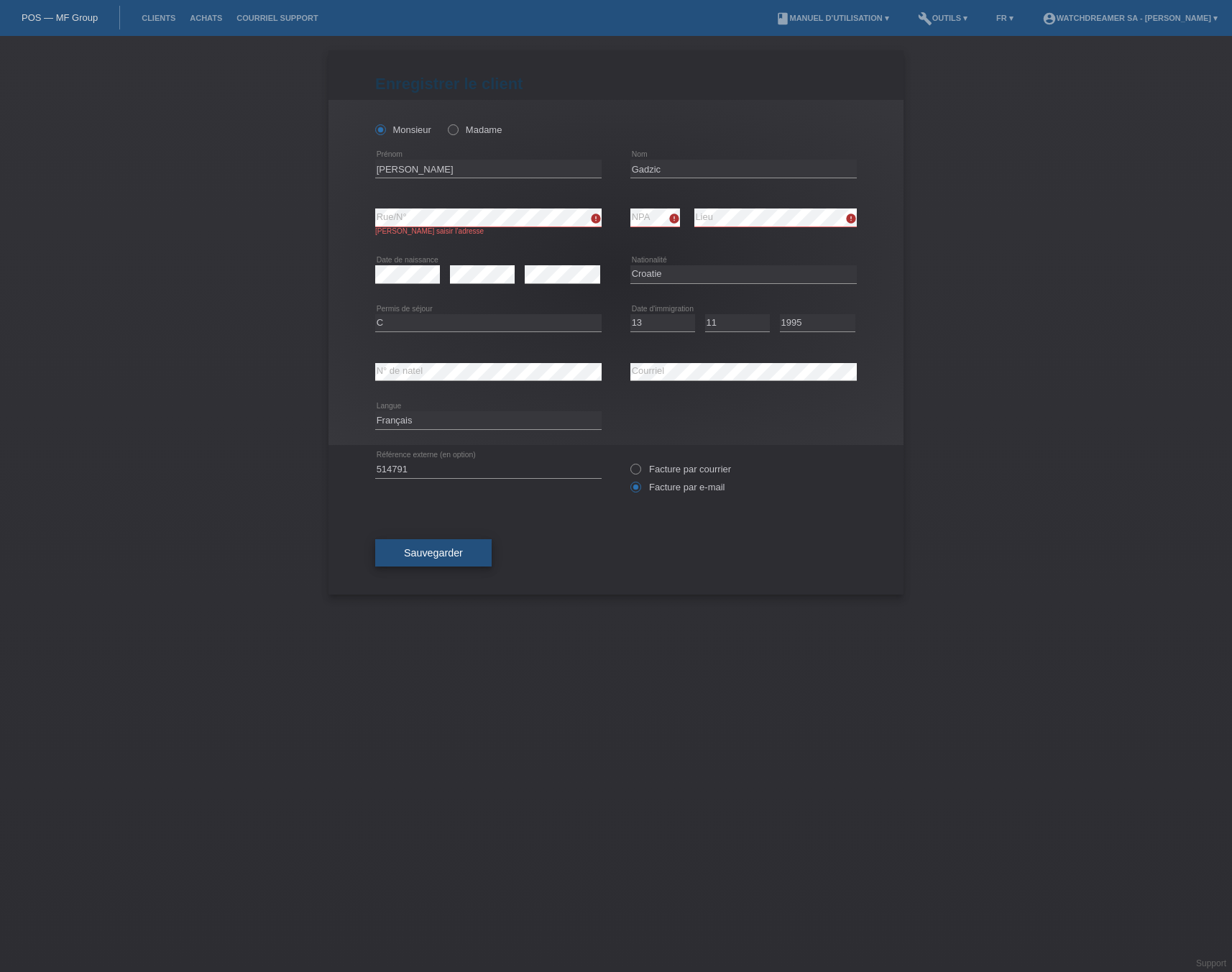
click at [425, 555] on span "Sauvegarder" at bounding box center [433, 553] width 59 height 12
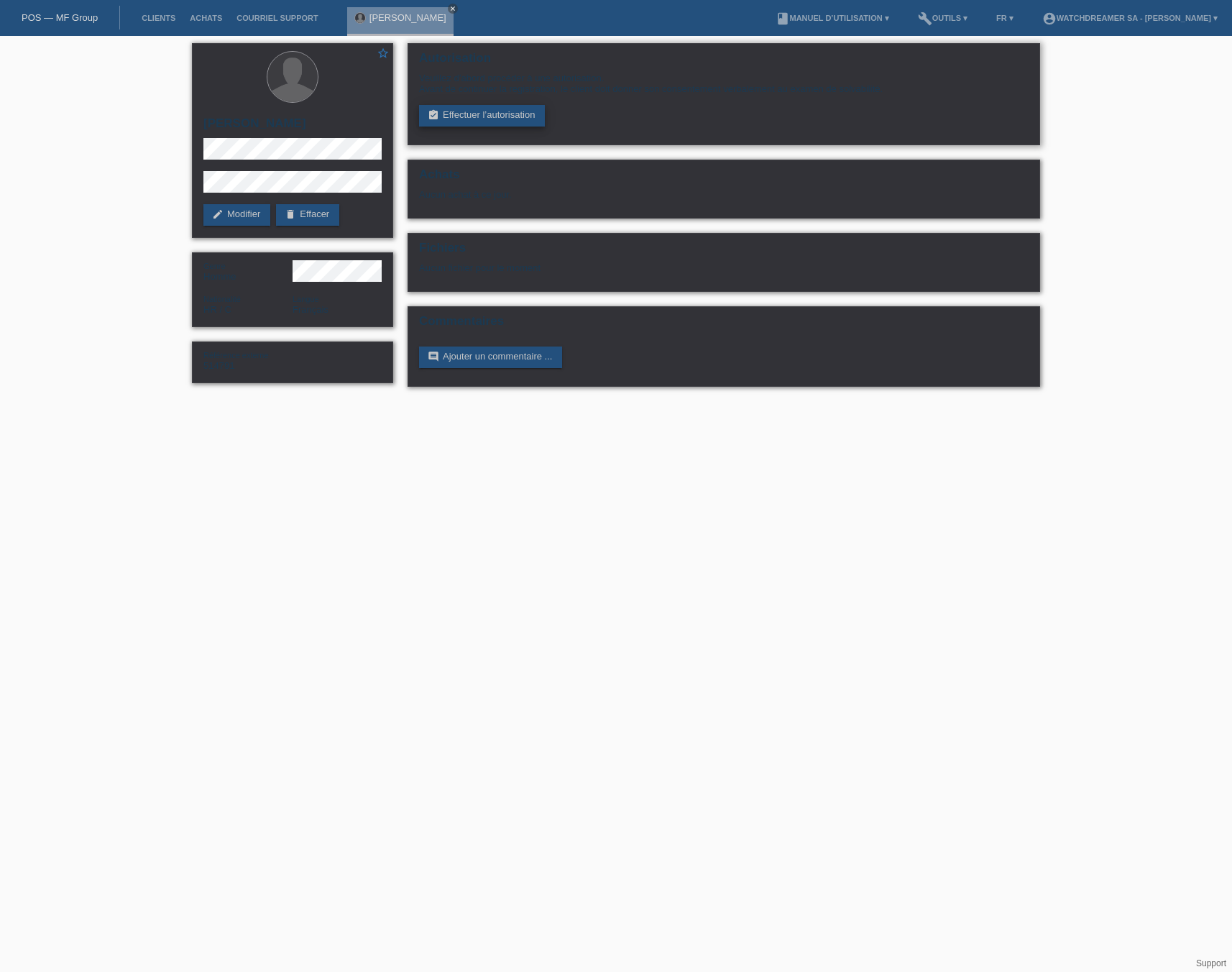
click at [484, 116] on link "assignment_turned_in Effectuer l’autorisation" at bounding box center [482, 116] width 126 height 21
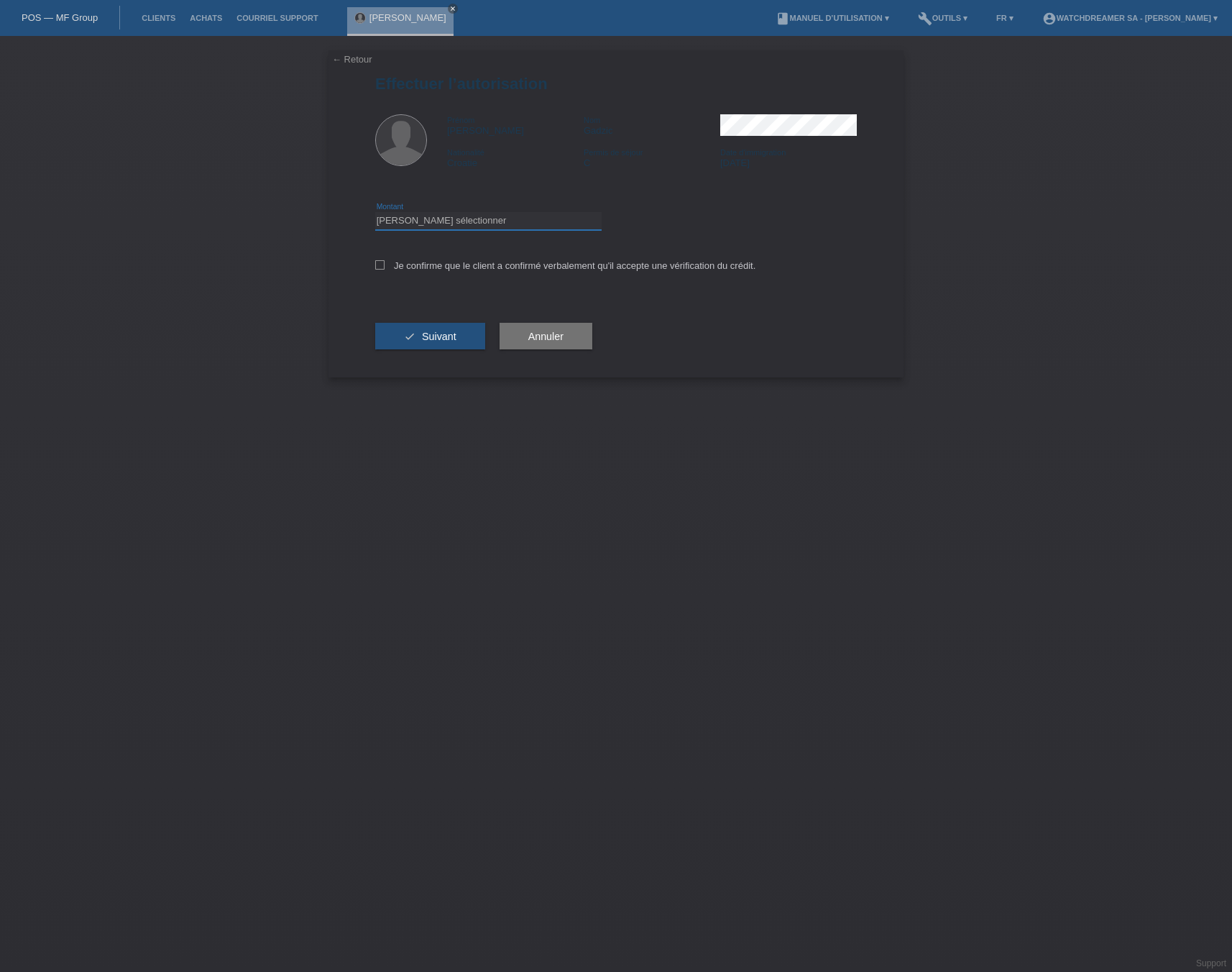
click at [454, 216] on select "Veuillez sélectionner CHF 1.00 - CHF 499.00 CHF 500.00 - CHF 1'999.00 CHF 2'000…" at bounding box center [488, 221] width 226 height 17
select select "3"
click at [375, 212] on select "Veuillez sélectionner CHF 1.00 - CHF 499.00 CHF 500.00 - CHF 1'999.00 CHF 2'000…" at bounding box center [488, 221] width 226 height 17
click at [413, 263] on label "Je confirme que le client a confirmé verbalement qu'il accepte une vérification…" at bounding box center [565, 266] width 381 height 11
click at [384, 263] on input "Je confirme que le client a confirmé verbalement qu'il accepte une vérification…" at bounding box center [380, 265] width 9 height 9
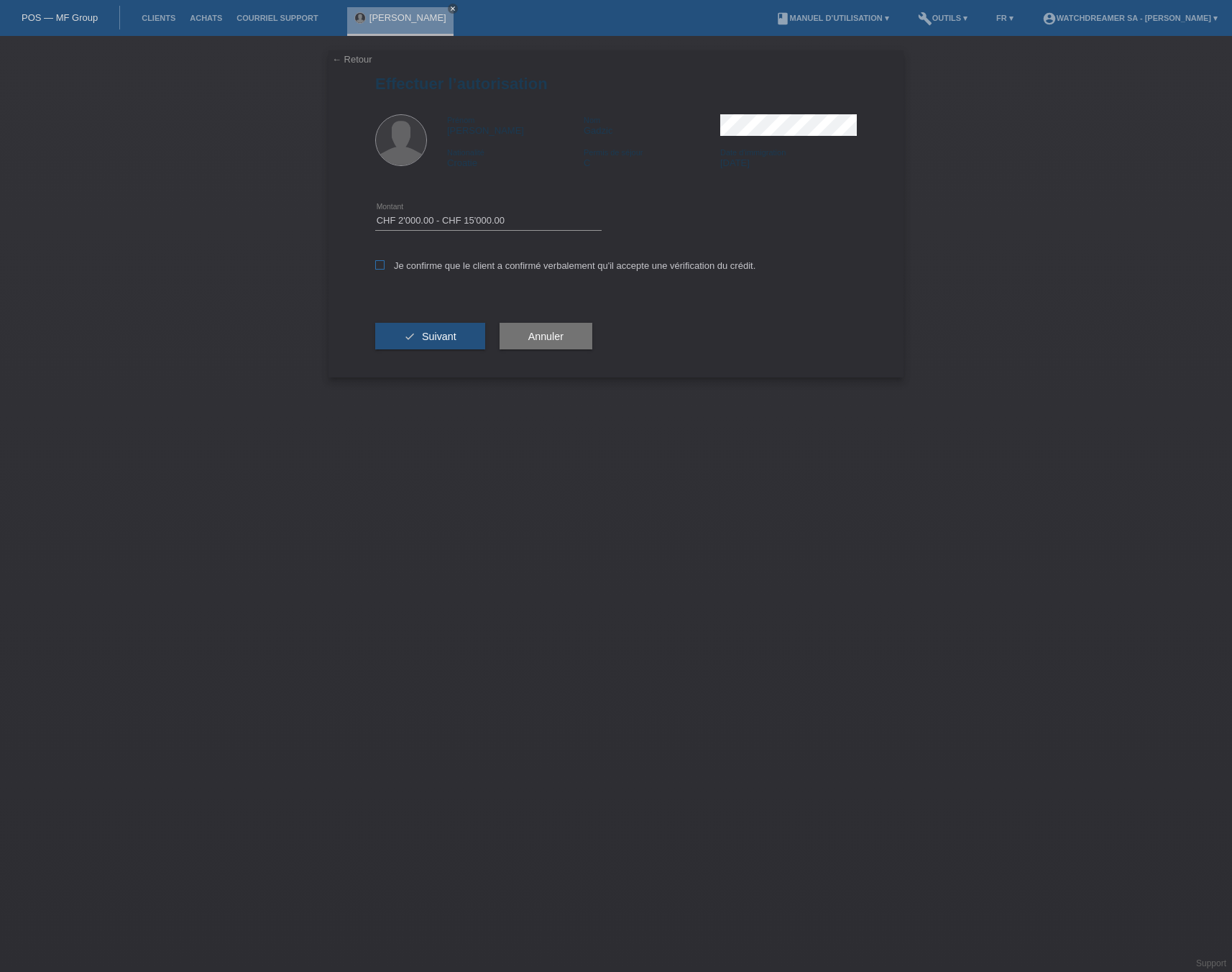
checkbox input "true"
click at [448, 337] on span "Suivant" at bounding box center [439, 337] width 35 height 12
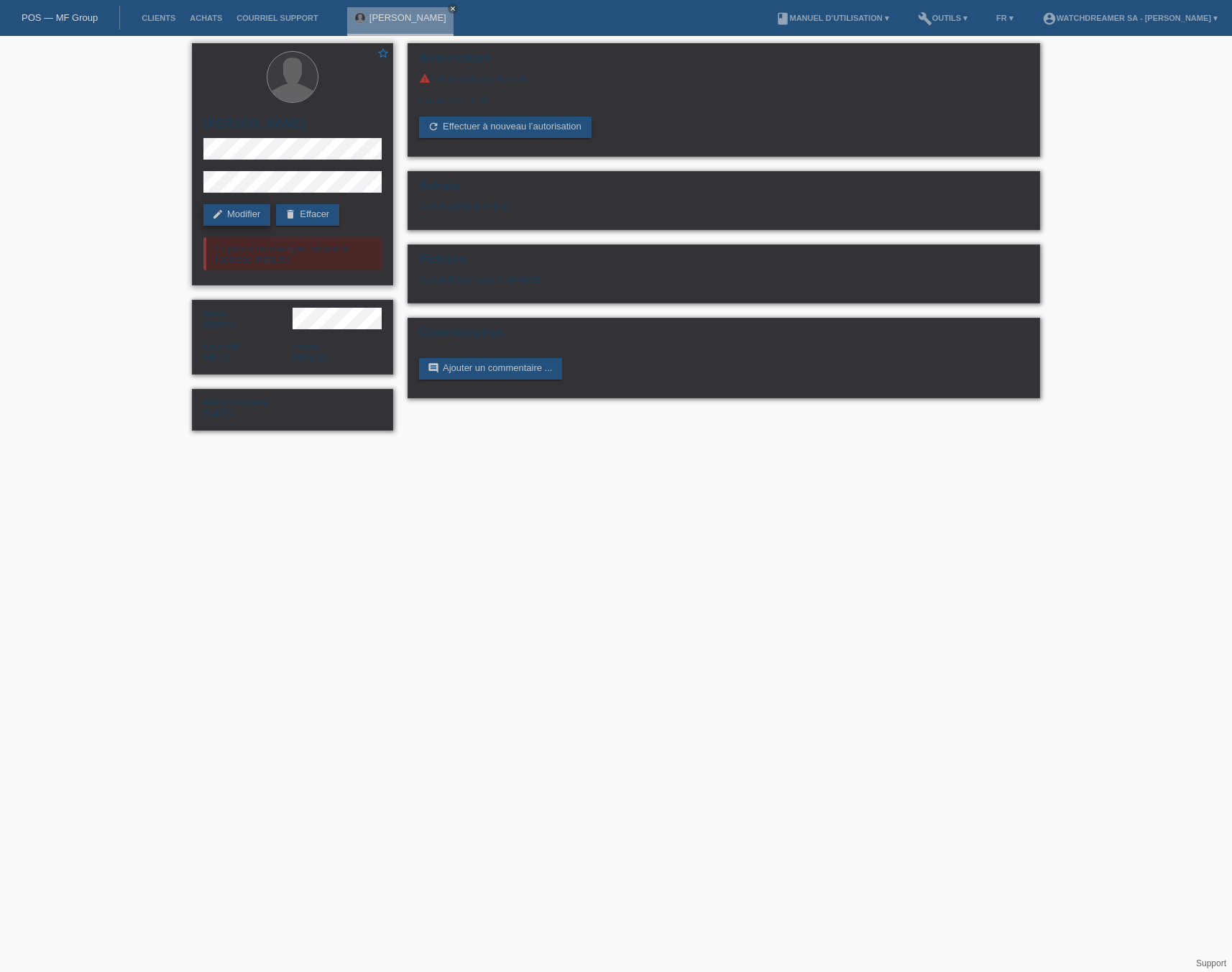
click at [254, 215] on link "edit Modifier" at bounding box center [237, 215] width 67 height 21
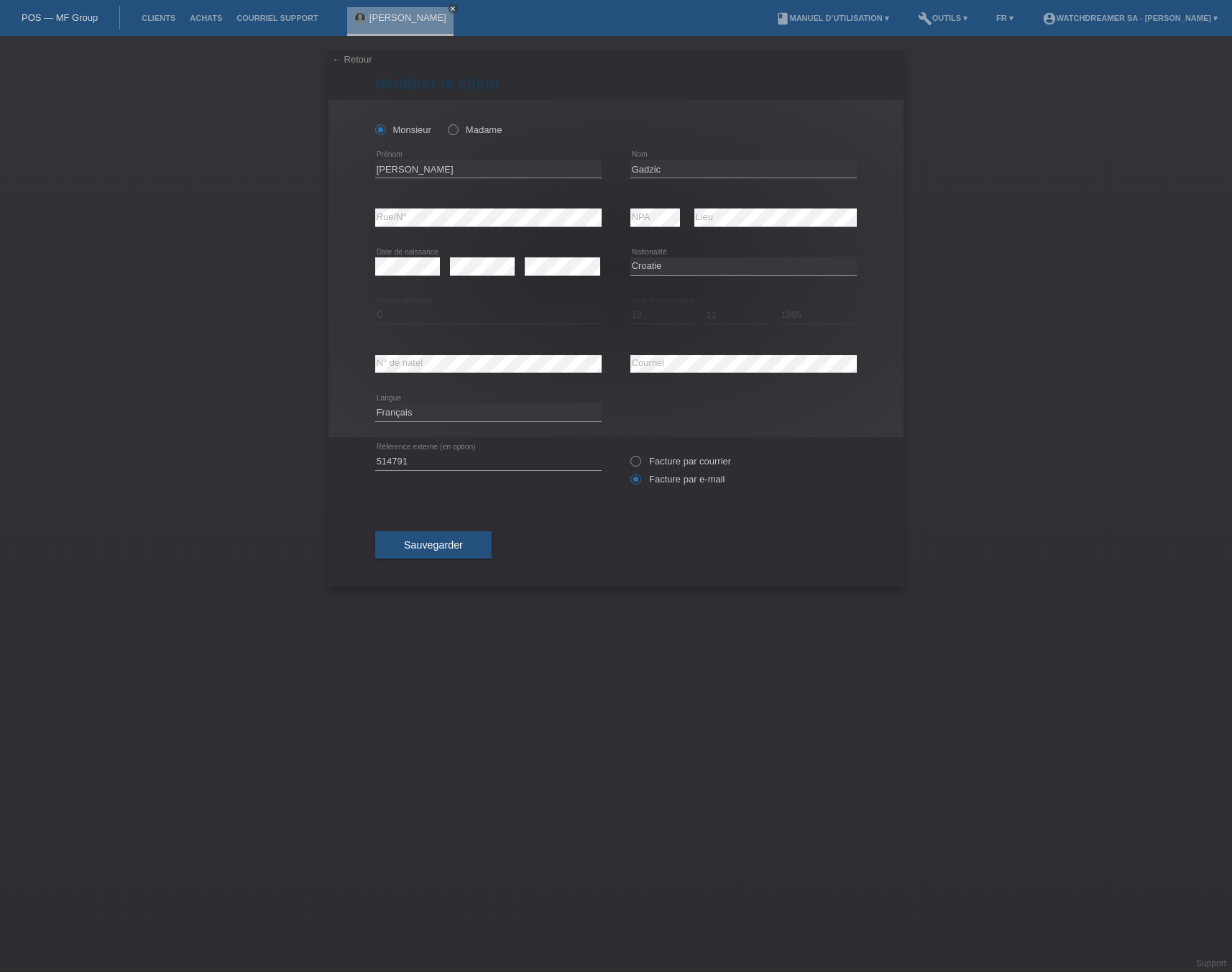
select select "HR"
select select "C"
select select "13"
select select "11"
select select "1995"
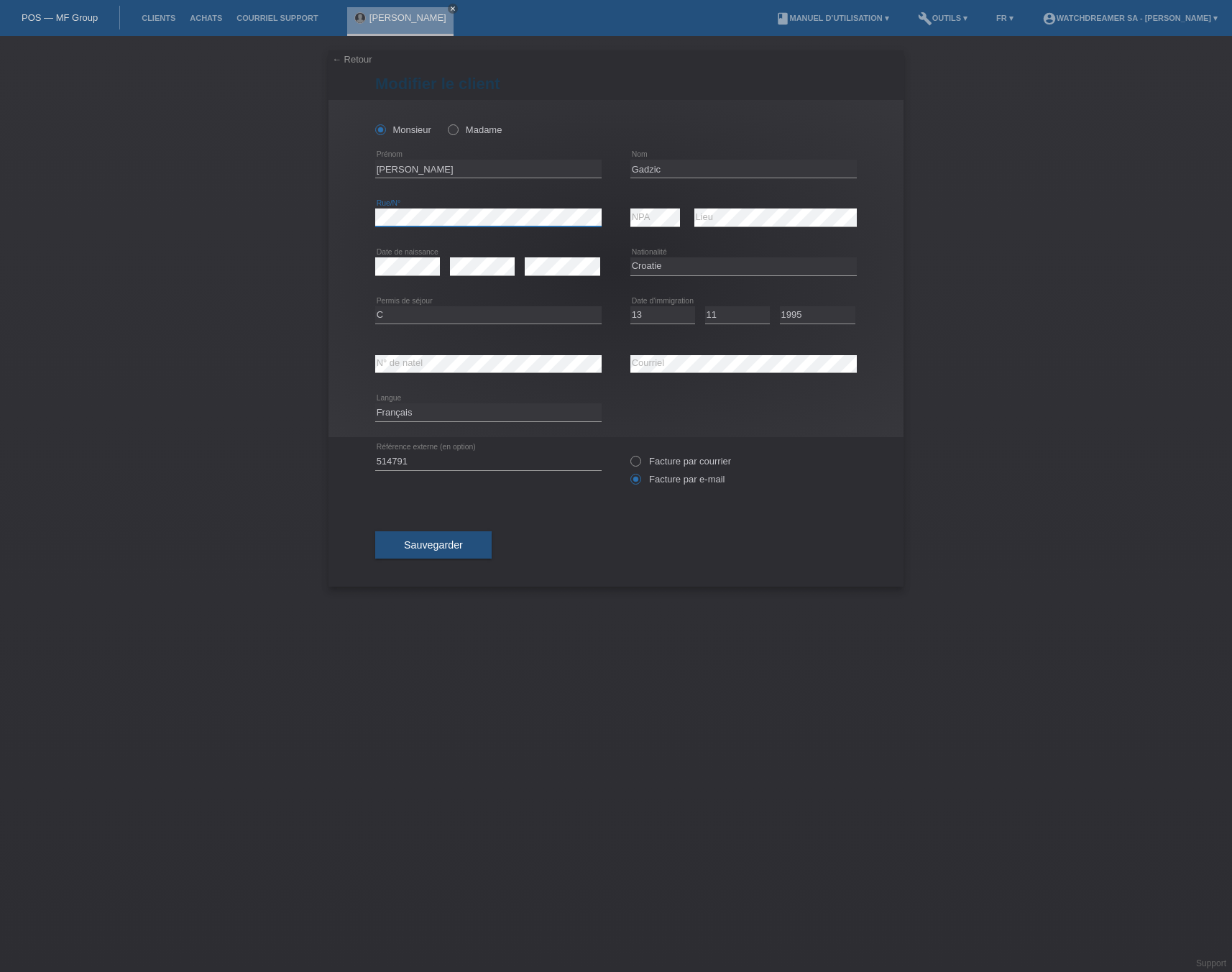
click at [307, 212] on div "← Retour Modifier le client Monsieur Madame Nikola error Prénom" at bounding box center [616, 504] width 1232 height 937
click at [446, 550] on span "Sauvegarder" at bounding box center [433, 545] width 59 height 12
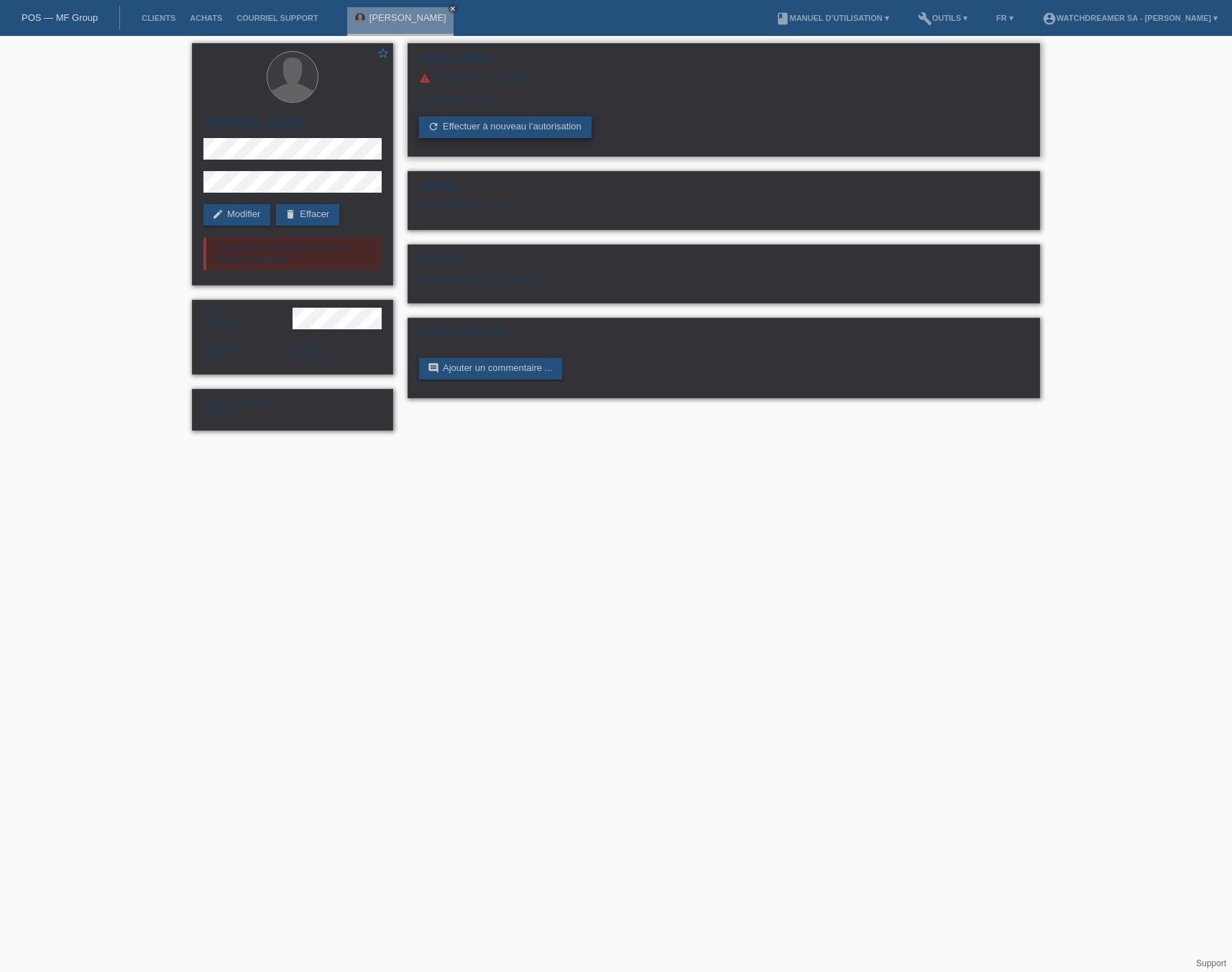
click at [501, 127] on link "refresh Effectuer à nouveau l’autorisation" at bounding box center [505, 127] width 172 height 21
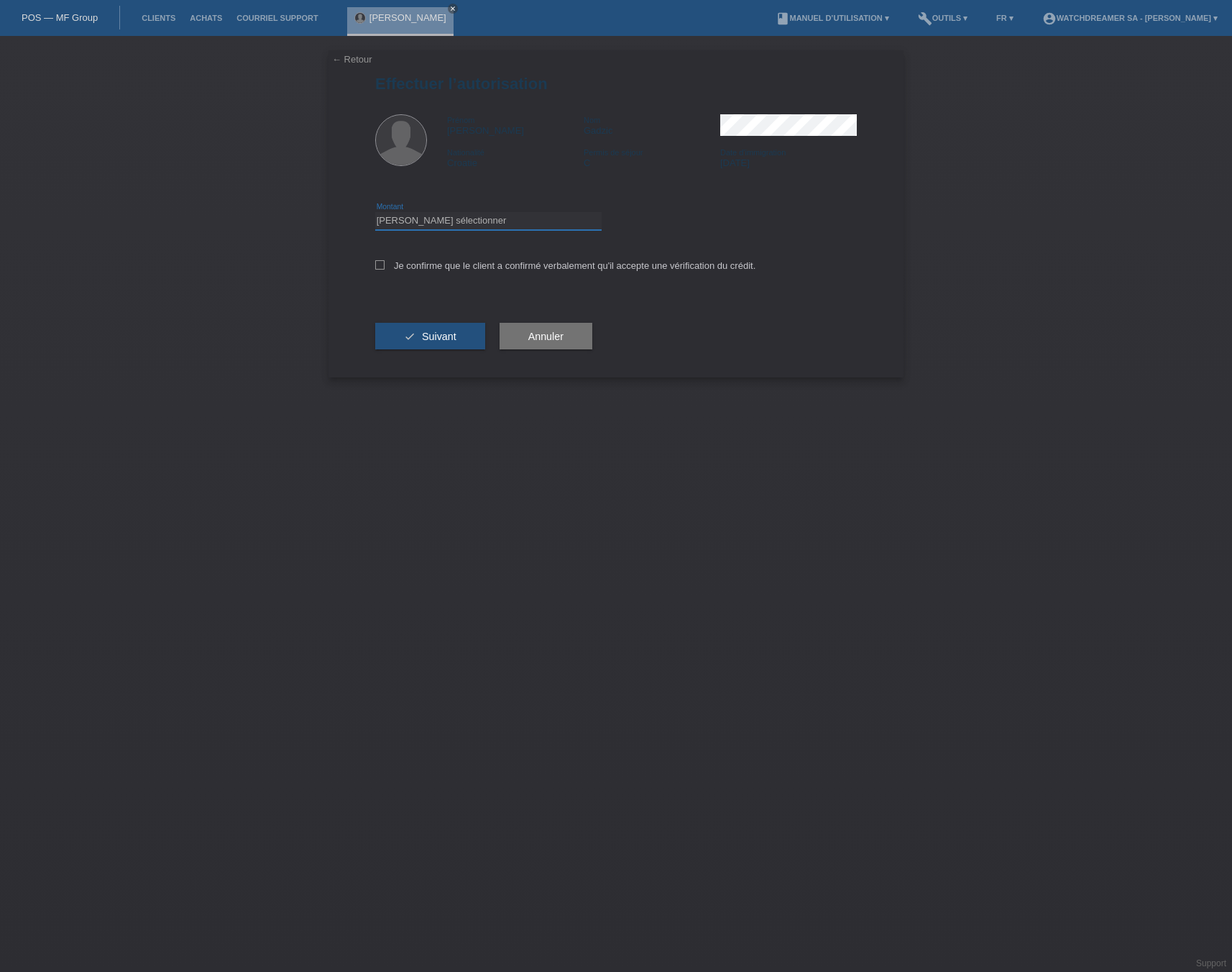
click at [399, 221] on select "Veuillez sélectionner CHF 1.00 - CHF 499.00 CHF 500.00 - CHF 1'999.00 CHF 2'000…" at bounding box center [488, 221] width 226 height 17
select select "3"
click at [375, 212] on select "Veuillez sélectionner CHF 1.00 - CHF 499.00 CHF 500.00 - CHF 1'999.00 CHF 2'000…" at bounding box center [488, 221] width 226 height 17
click at [382, 262] on icon at bounding box center [380, 265] width 9 height 9
click at [382, 262] on input "Je confirme que le client a confirmé verbalement qu'il accepte une vérification…" at bounding box center [380, 265] width 9 height 9
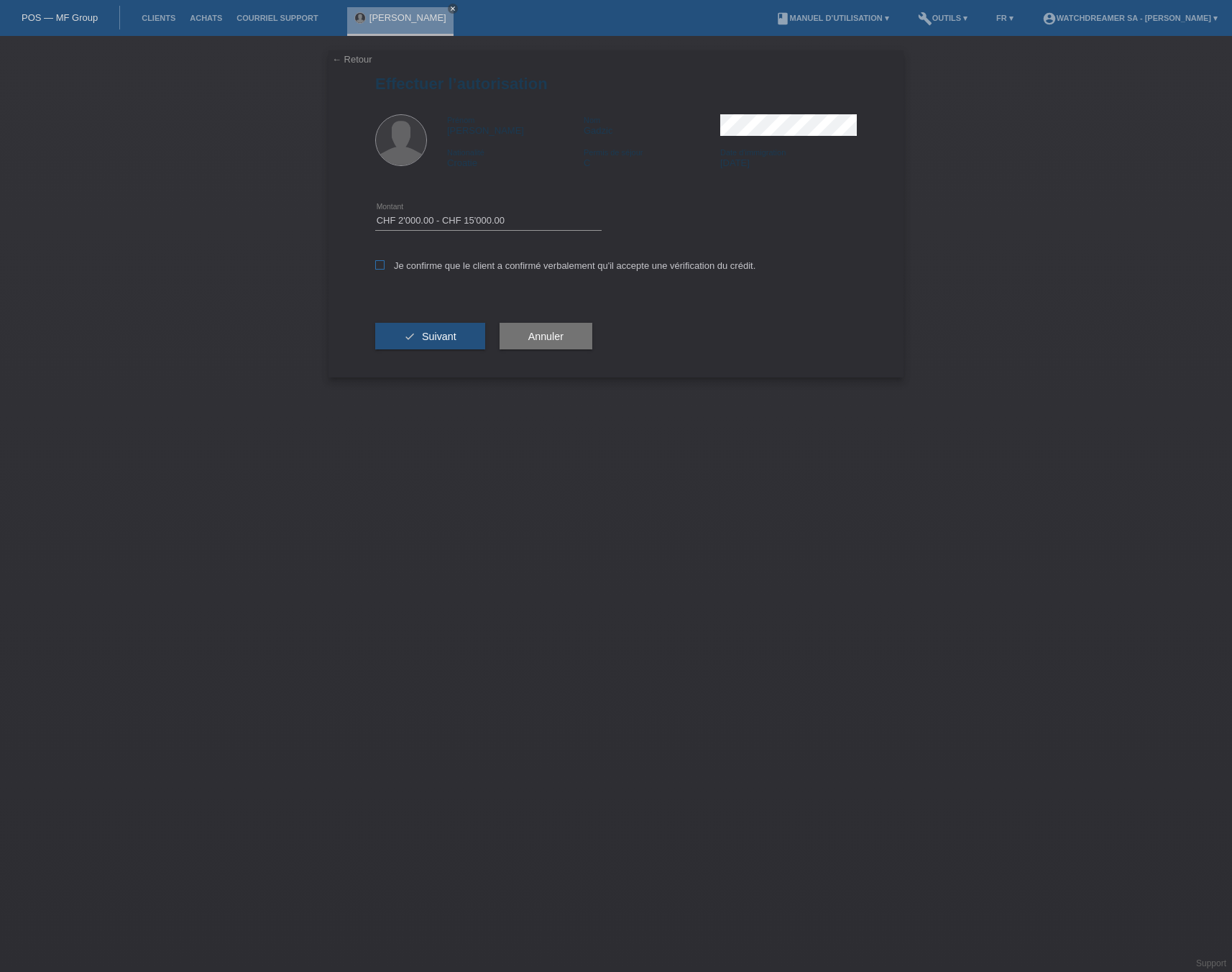
checkbox input "true"
click at [455, 334] on span "Suivant" at bounding box center [439, 337] width 35 height 12
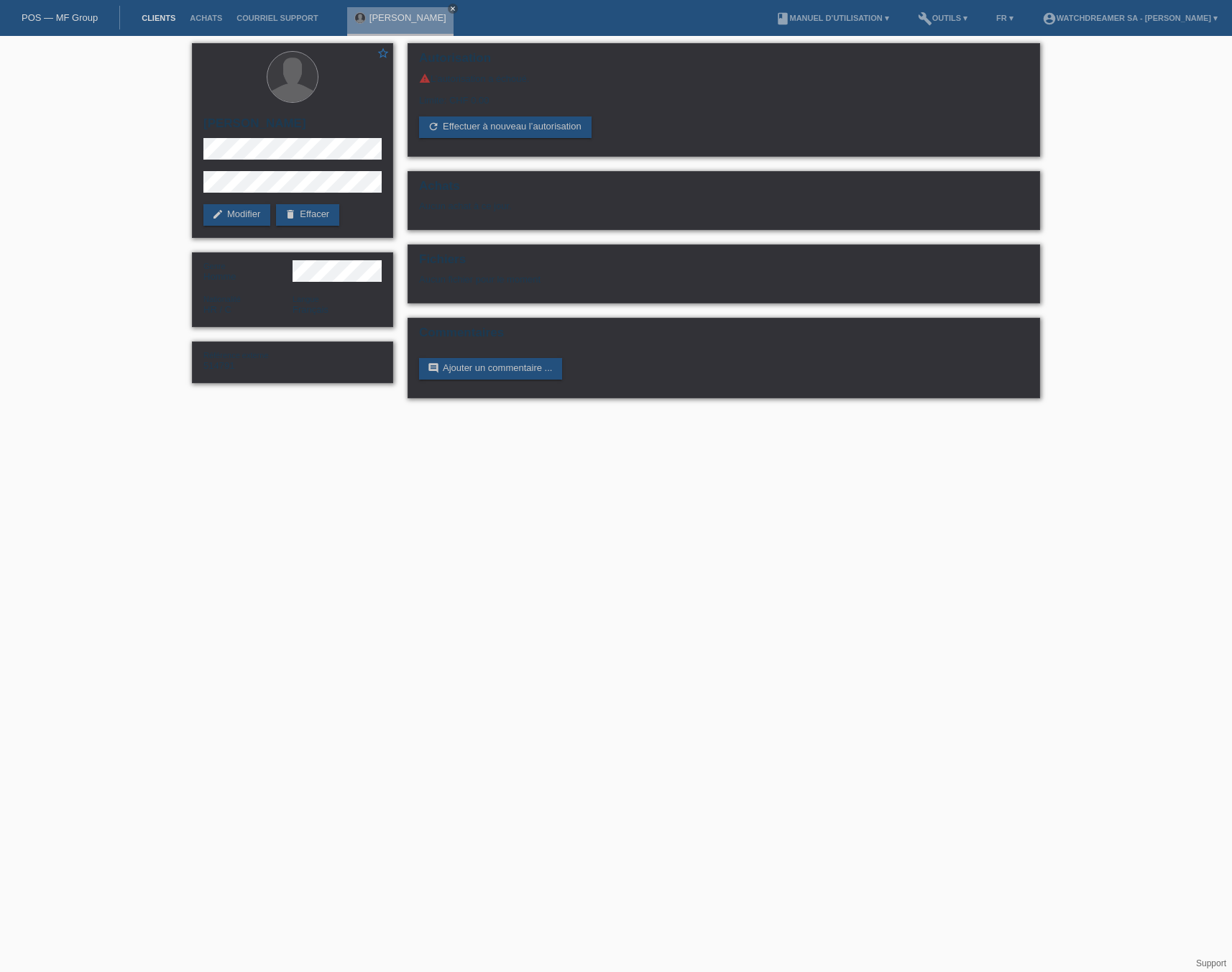
click at [148, 17] on link "Clients" at bounding box center [158, 17] width 48 height 9
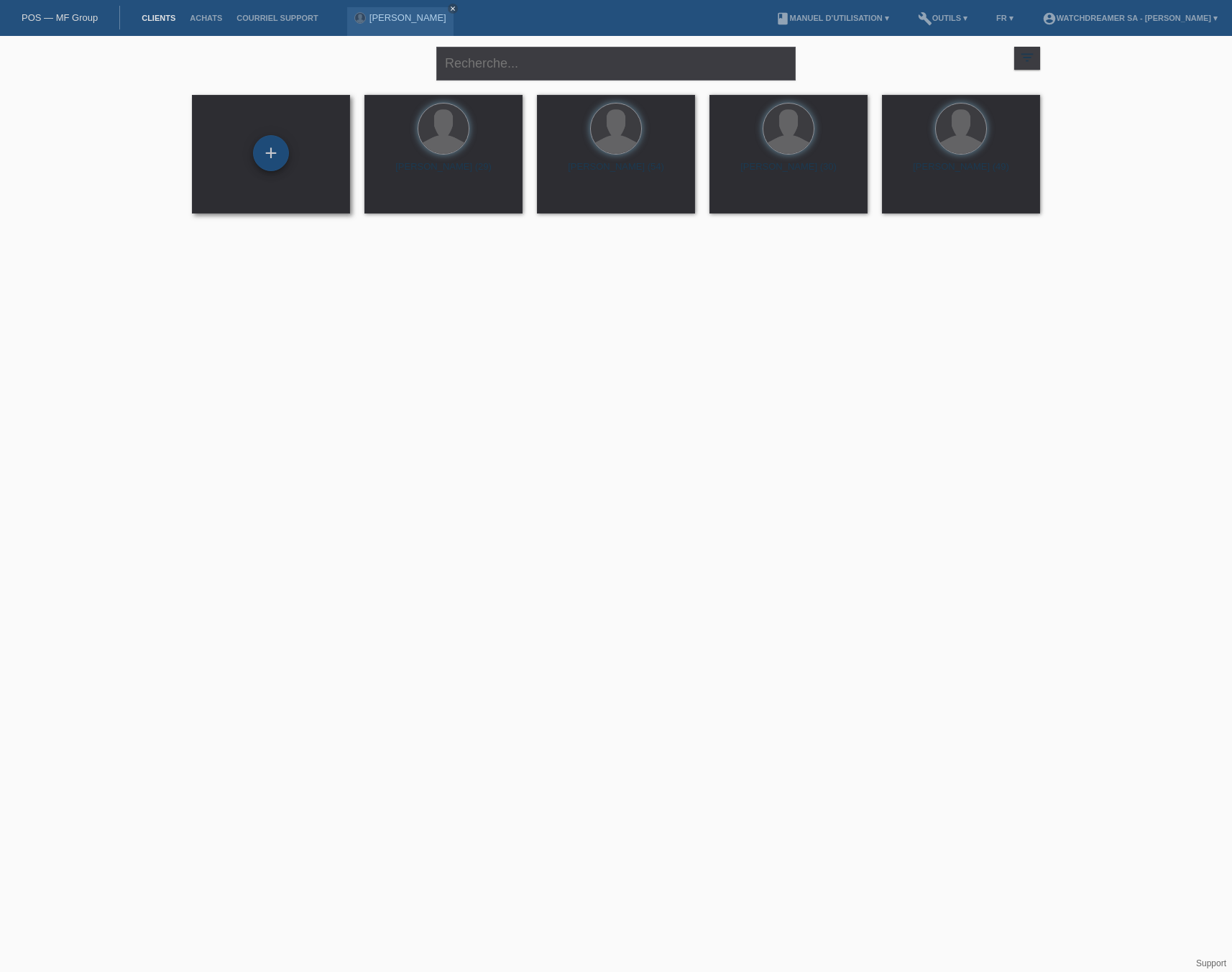
click at [268, 142] on div "+" at bounding box center [271, 153] width 36 height 36
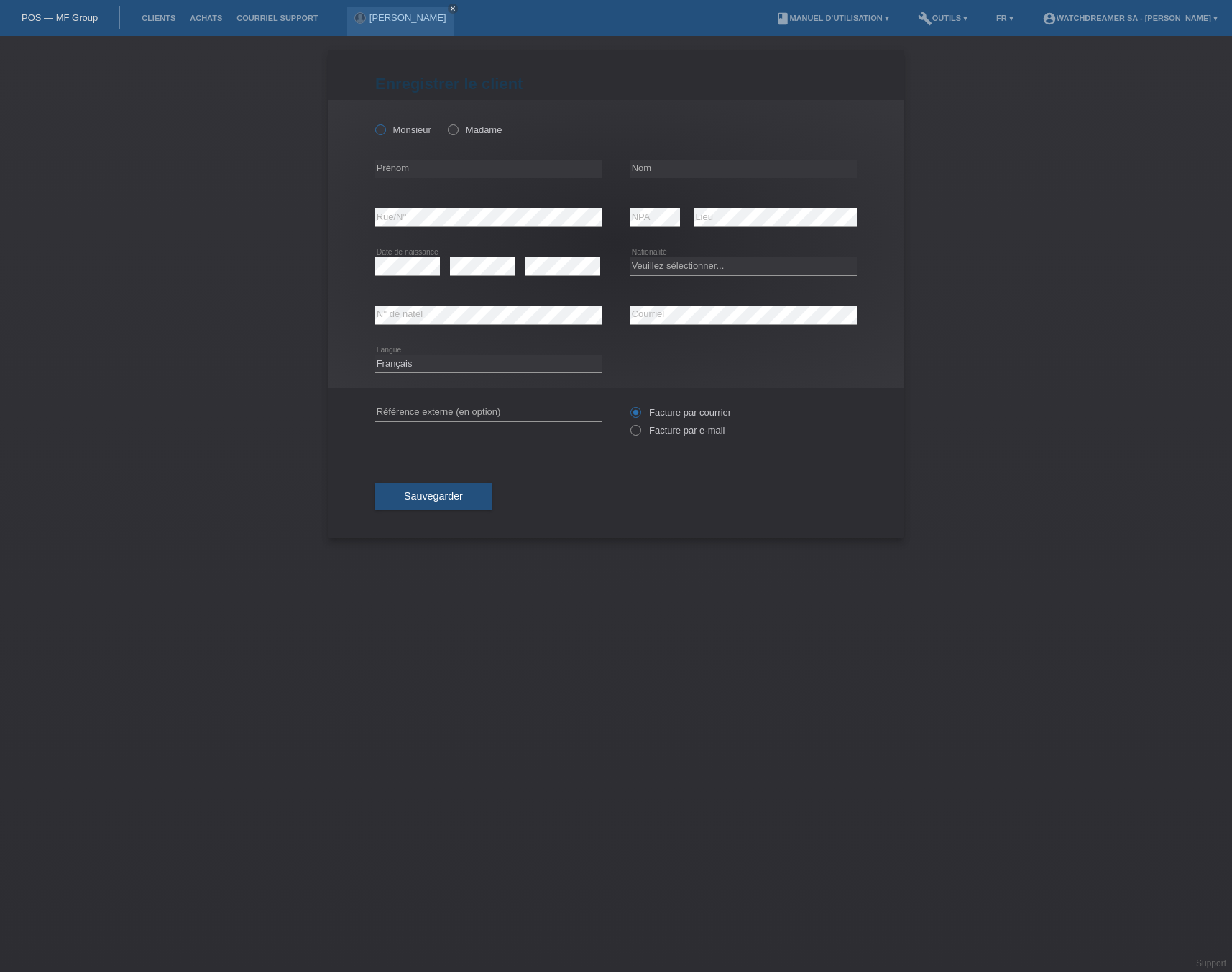
click at [392, 134] on label "Monsieur" at bounding box center [403, 130] width 56 height 11
click at [384, 134] on input "Monsieur" at bounding box center [380, 129] width 9 height 9
radio input "true"
click at [470, 163] on input "text" at bounding box center [488, 168] width 226 height 18
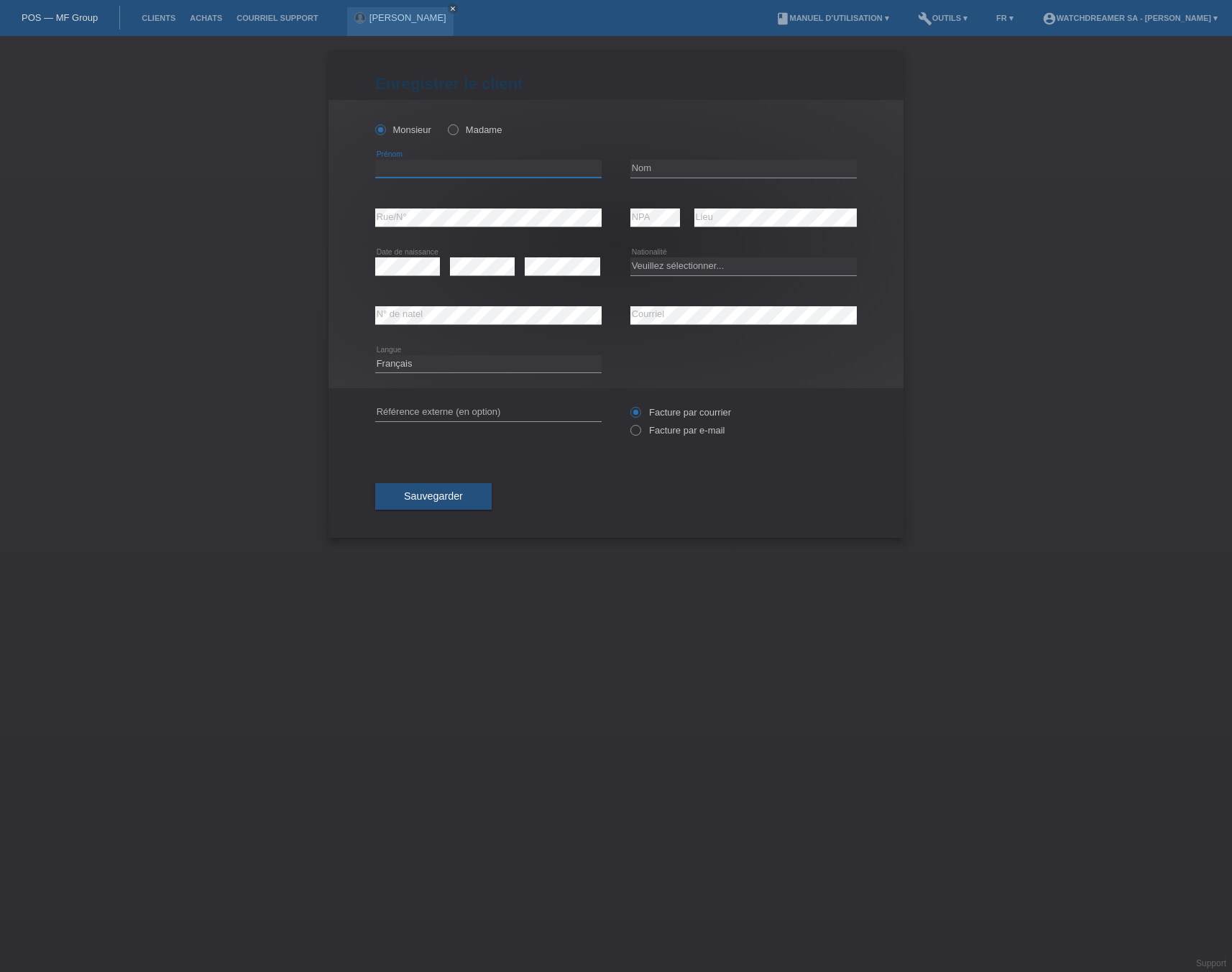
paste input "[PERSON_NAME]"
type input "[PERSON_NAME]"
click at [685, 171] on input "text" at bounding box center [744, 168] width 226 height 18
drag, startPoint x: 685, startPoint y: 171, endPoint x: 656, endPoint y: 181, distance: 30.7
click at [684, 171] on input "text" at bounding box center [744, 168] width 226 height 18
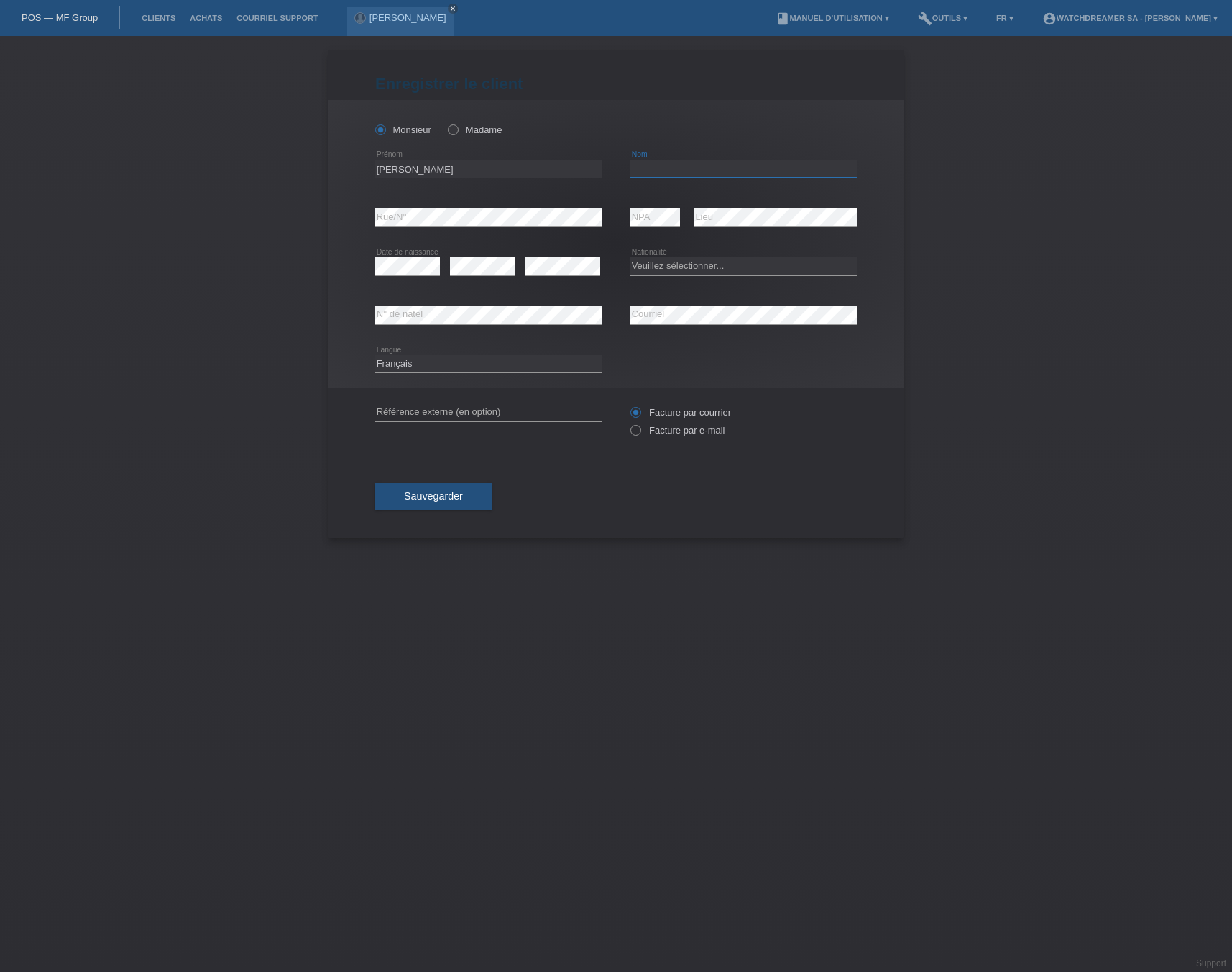
paste input "Egal"
type input "Egal"
click at [789, 262] on select "Veuillez sélectionner... Suisse Allemagne Autriche Liechtenstein ------------ A…" at bounding box center [744, 266] width 226 height 17
select select "CH"
click at [631, 257] on select "Veuillez sélectionner... Suisse Allemagne Autriche Liechtenstein ------------ A…" at bounding box center [744, 266] width 226 height 17
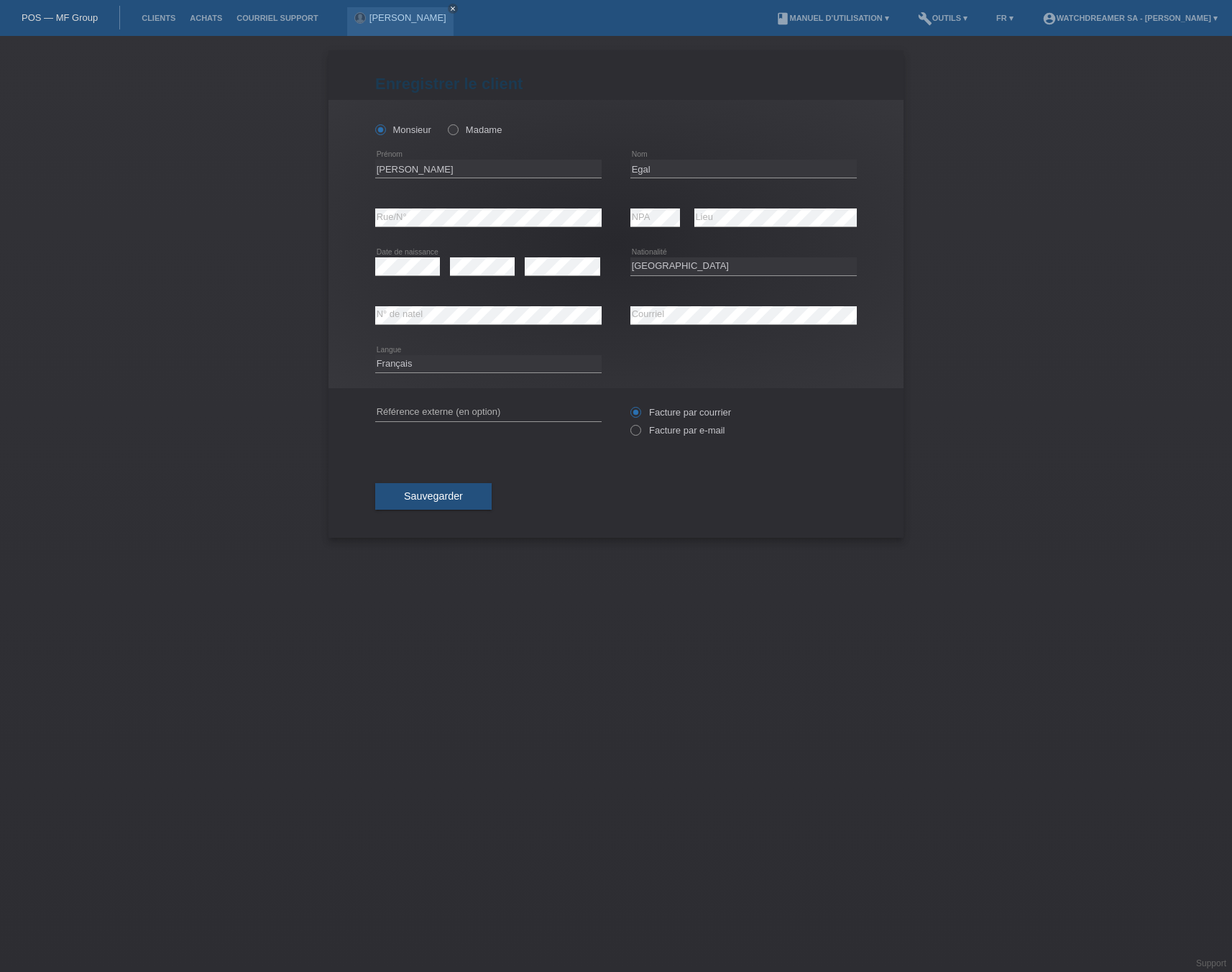
click at [665, 440] on div "Facture par courrier Facture par e-mail" at bounding box center [744, 422] width 226 height 66
click at [667, 435] on label "Facture par e-mail" at bounding box center [678, 430] width 94 height 11
click at [640, 435] on input "Facture par e-mail" at bounding box center [635, 433] width 9 height 18
radio input "true"
click at [465, 493] on button "Sauvegarder" at bounding box center [433, 496] width 116 height 28
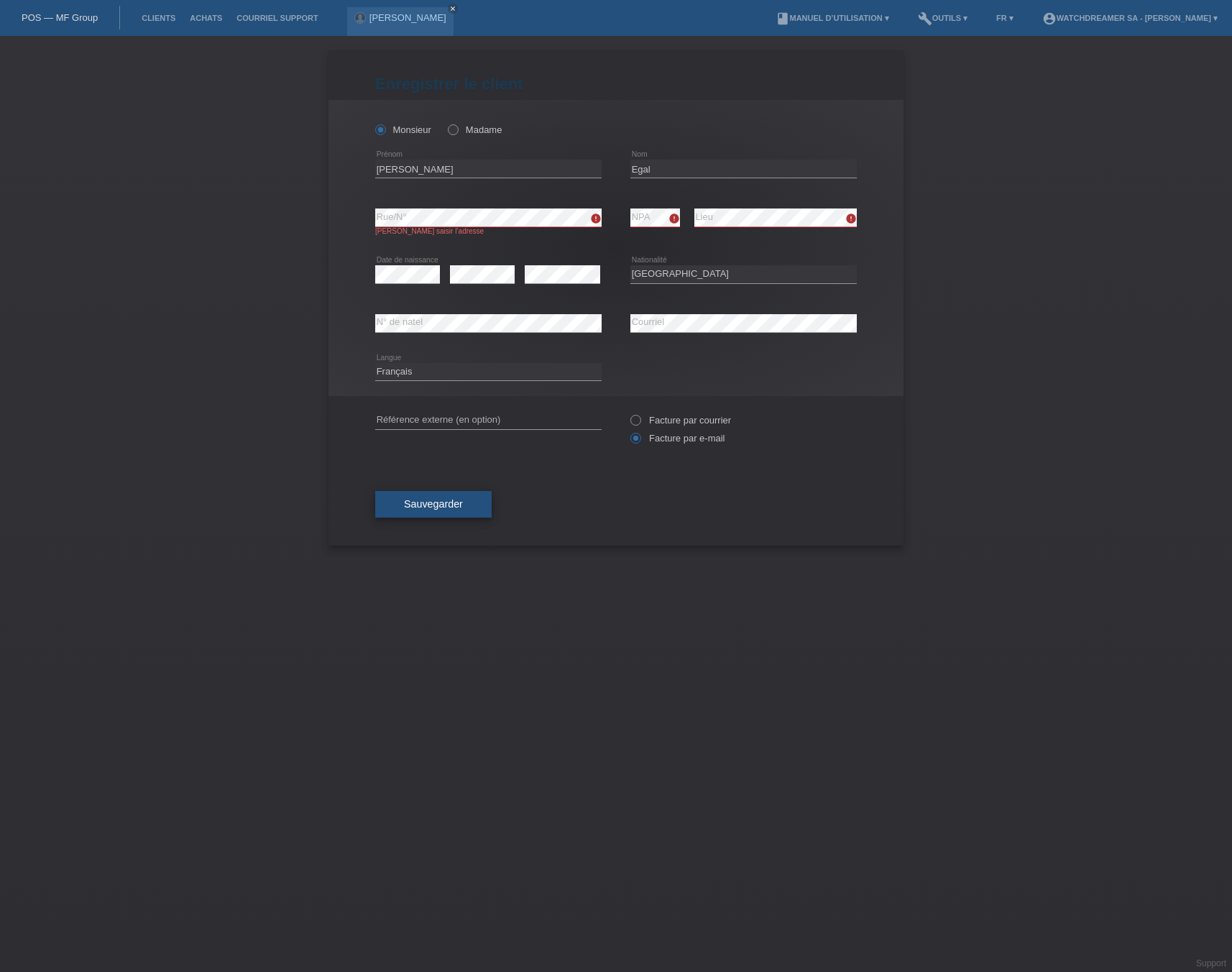
click at [451, 513] on button "Sauvegarder" at bounding box center [433, 505] width 116 height 28
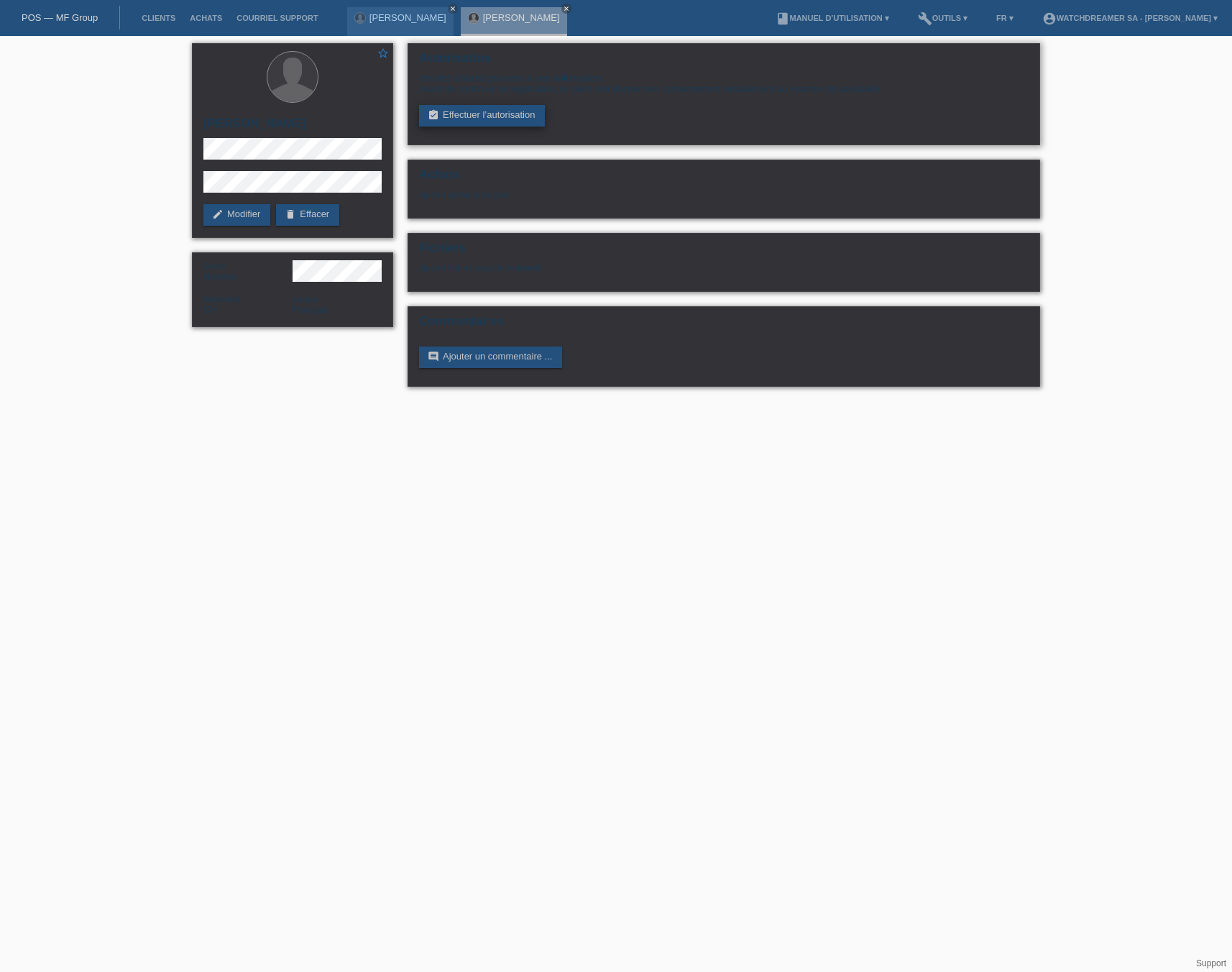
click at [473, 113] on link "assignment_turned_in Effectuer l’autorisation" at bounding box center [482, 116] width 126 height 21
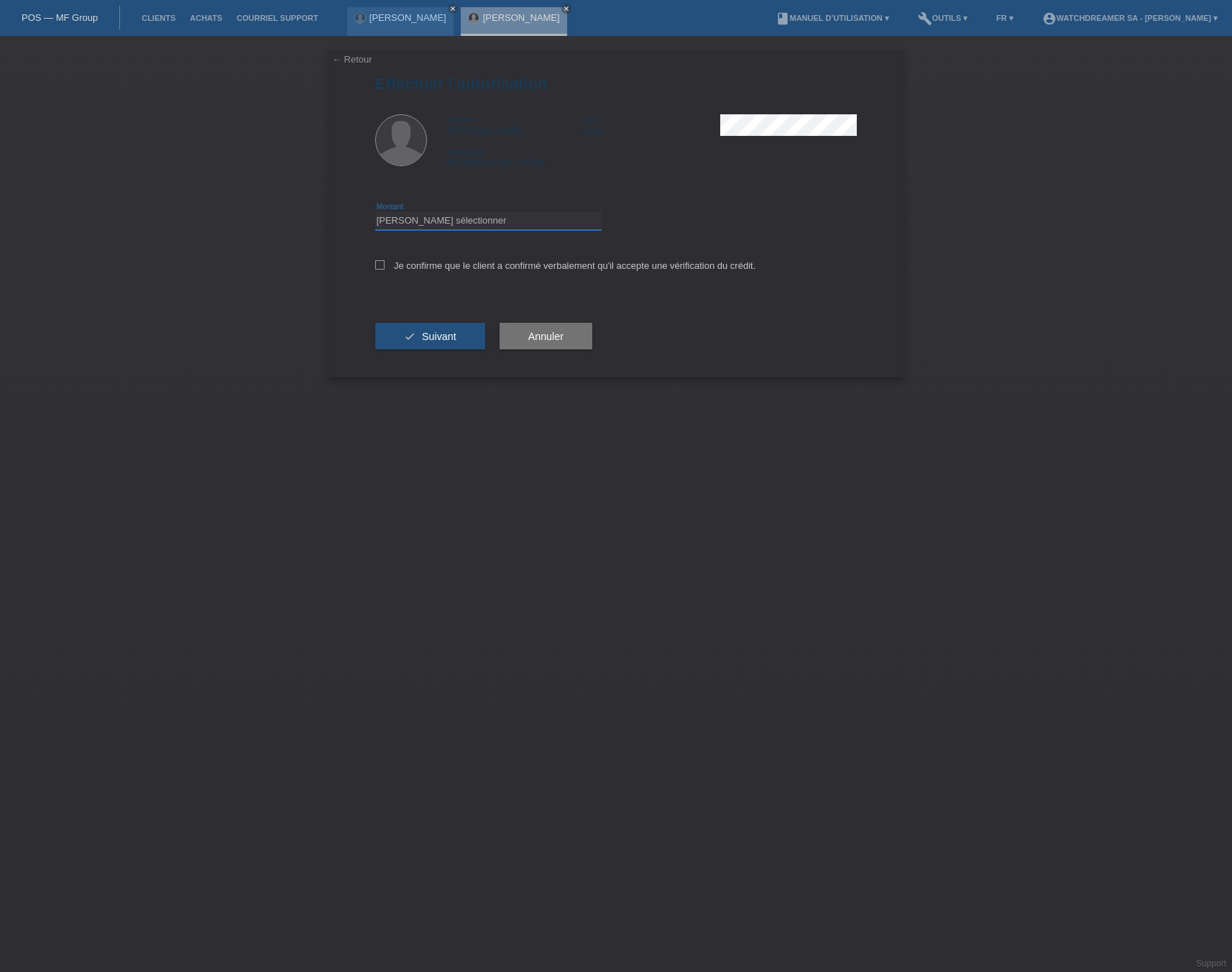
click at [450, 219] on select "Veuillez sélectionner CHF 1.00 - CHF 499.00 CHF 500.00 - CHF 1'999.00 CHF 2'000…" at bounding box center [488, 221] width 226 height 17
select select "3"
click at [375, 212] on select "Veuillez sélectionner CHF 1.00 - CHF 499.00 CHF 500.00 - CHF 1'999.00 CHF 2'000…" at bounding box center [488, 221] width 226 height 17
drag, startPoint x: 450, startPoint y: 219, endPoint x: 416, endPoint y: 269, distance: 60.5
click at [404, 264] on label "Je confirme que le client a confirmé verbalement qu'il accepte une vérification…" at bounding box center [565, 266] width 381 height 11
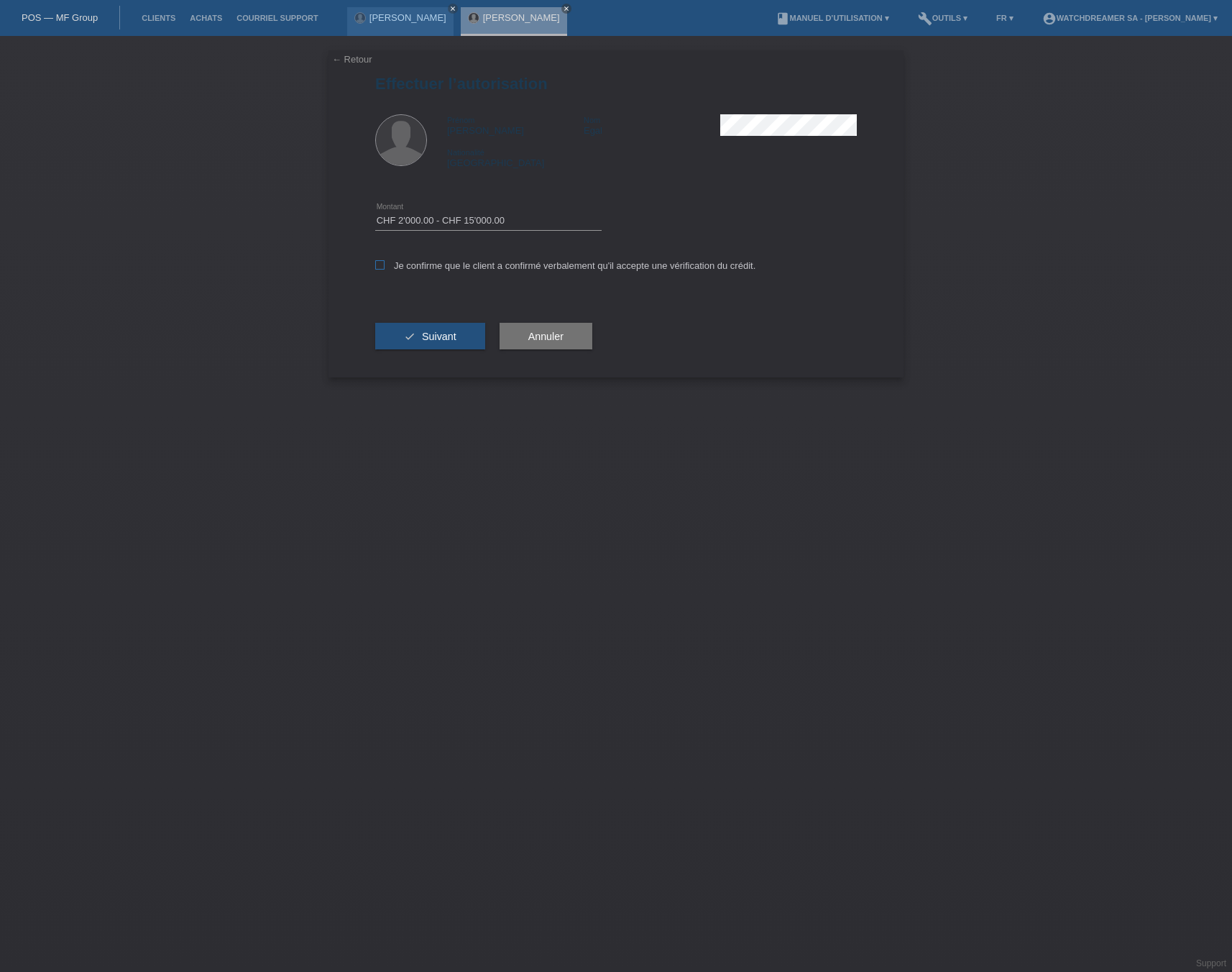
click at [384, 264] on input "Je confirme que le client a confirmé verbalement qu'il accepte une vérification…" at bounding box center [380, 265] width 9 height 9
checkbox input "true"
click button "check Suivant"
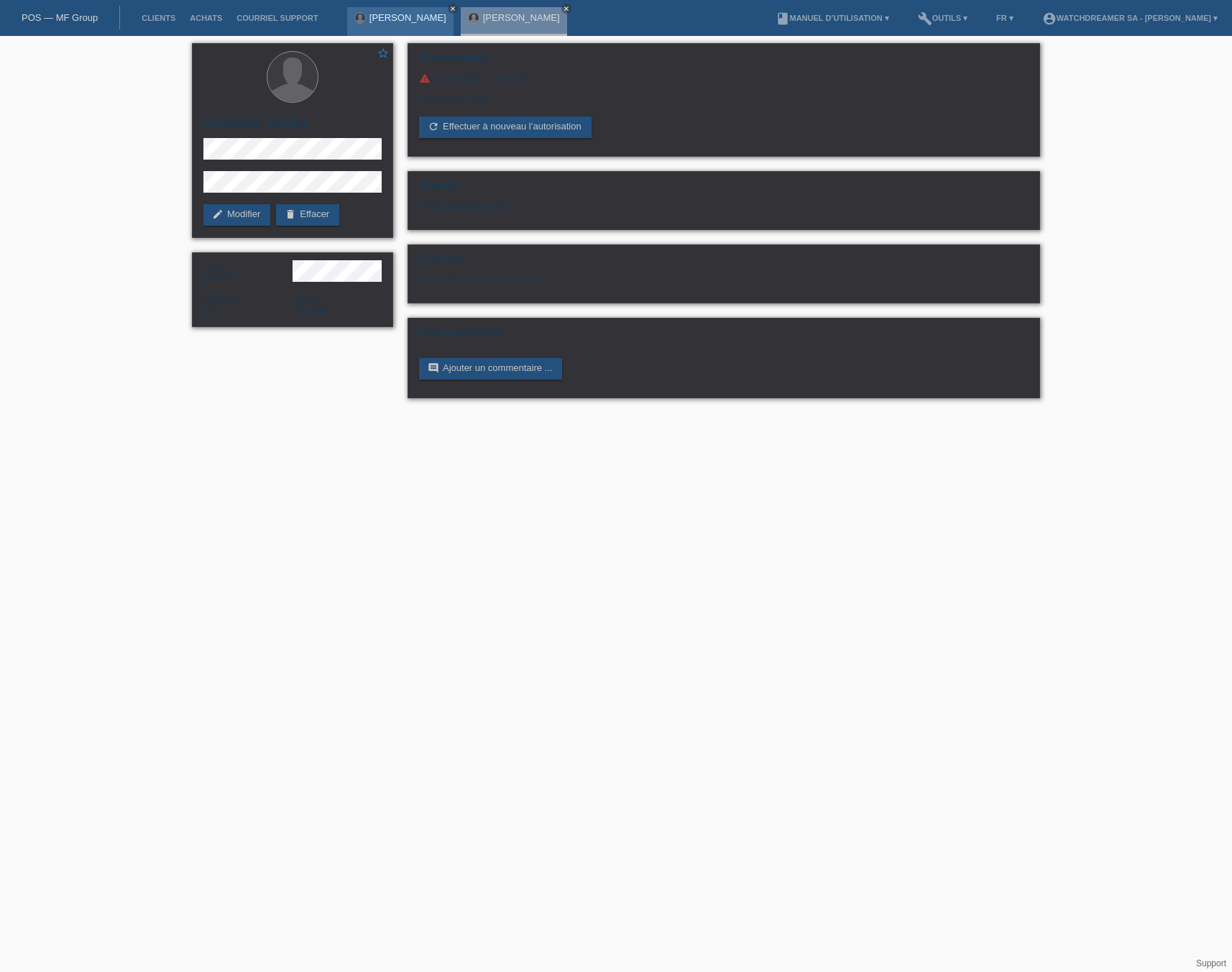
click at [450, 9] on icon "close" at bounding box center [453, 8] width 7 height 7
click at [450, 9] on icon "close" at bounding box center [453, 8] width 7 height 7
click at [81, 17] on link "POS — MF Group" at bounding box center [59, 18] width 76 height 11
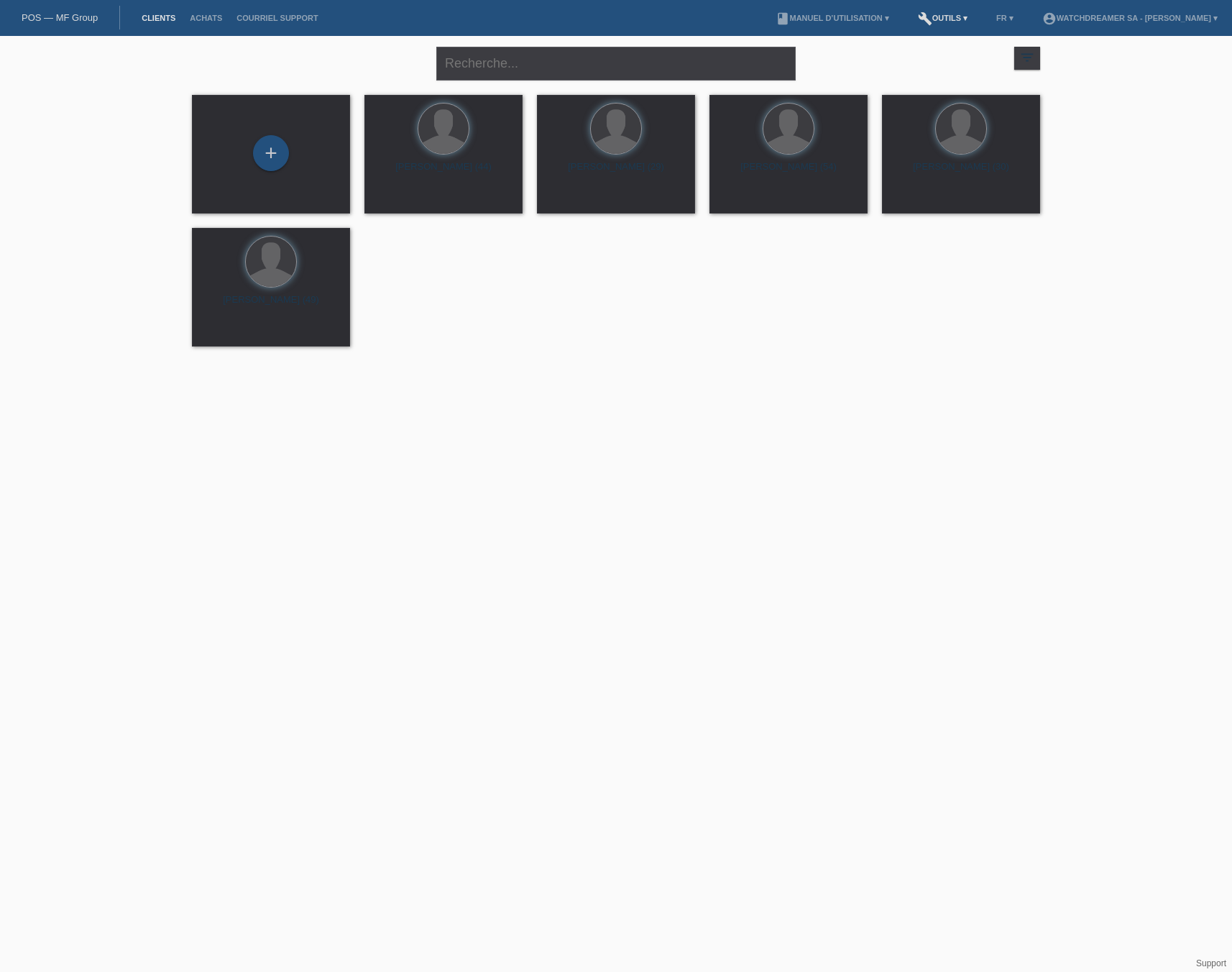
click at [933, 20] on link "build Outils ▾" at bounding box center [943, 17] width 64 height 9
click at [802, 17] on link "book Manuel d’utilisation ▾" at bounding box center [833, 17] width 128 height 9
click at [807, 55] on link "Manuel d’utilisation sans LCC" at bounding box center [789, 54] width 123 height 11
click at [278, 147] on div "+" at bounding box center [271, 153] width 36 height 36
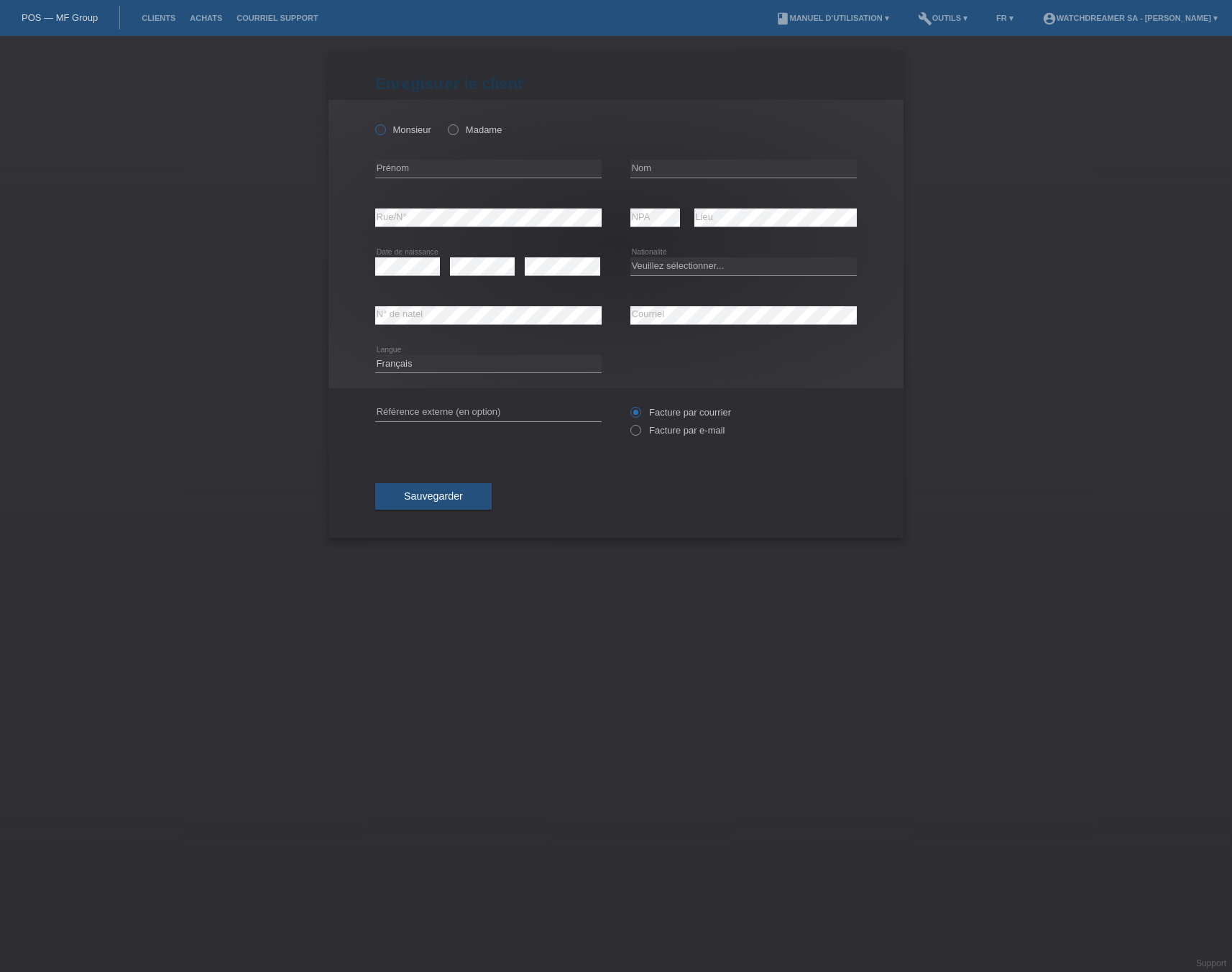
click at [403, 129] on label "Monsieur" at bounding box center [403, 130] width 56 height 11
click at [384, 129] on input "Monsieur" at bounding box center [380, 129] width 9 height 9
radio input "true"
click at [462, 172] on input "text" at bounding box center [488, 168] width 226 height 18
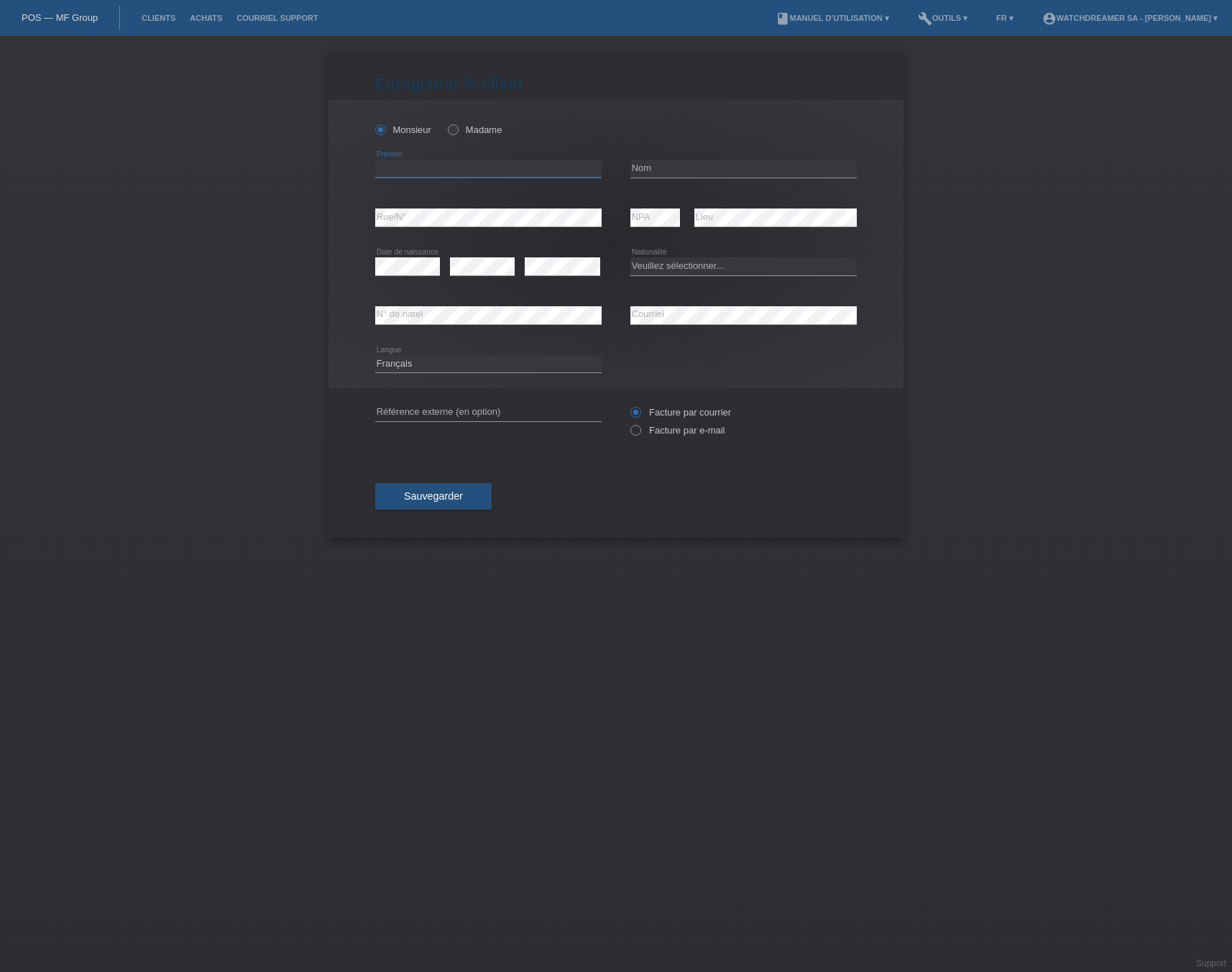
paste input "Dino"
type input "Dino"
click at [685, 166] on input "text" at bounding box center [744, 168] width 226 height 18
paste input "Schoen"
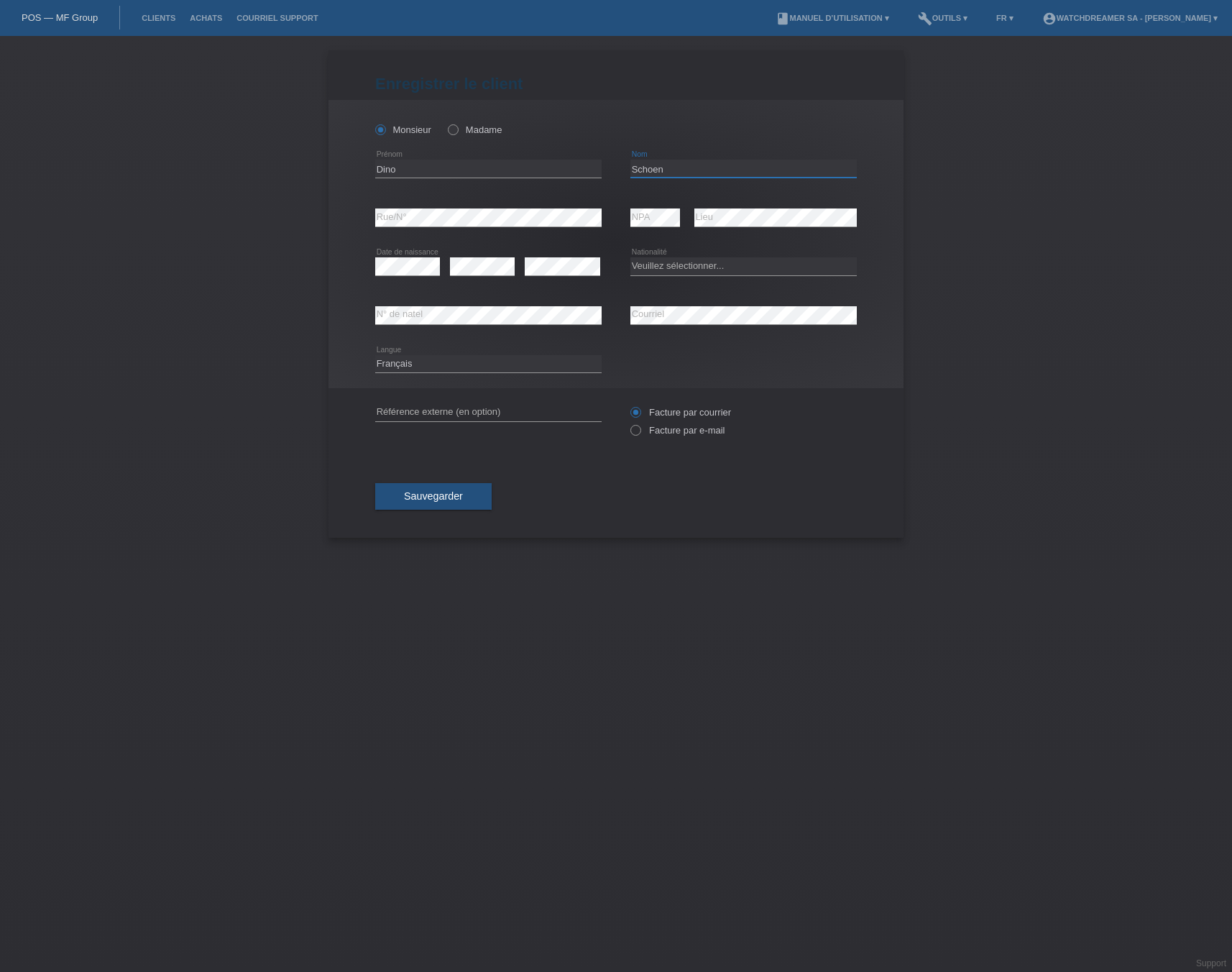
type input "Schoen"
click at [710, 267] on select "Veuillez sélectionner... [GEOGRAPHIC_DATA] [GEOGRAPHIC_DATA] [GEOGRAPHIC_DATA] …" at bounding box center [744, 266] width 226 height 17
select select "CH"
click at [631, 257] on select "Veuillez sélectionner... [GEOGRAPHIC_DATA] [GEOGRAPHIC_DATA] [GEOGRAPHIC_DATA] …" at bounding box center [744, 266] width 226 height 17
click at [452, 408] on input "text" at bounding box center [488, 412] width 226 height 18
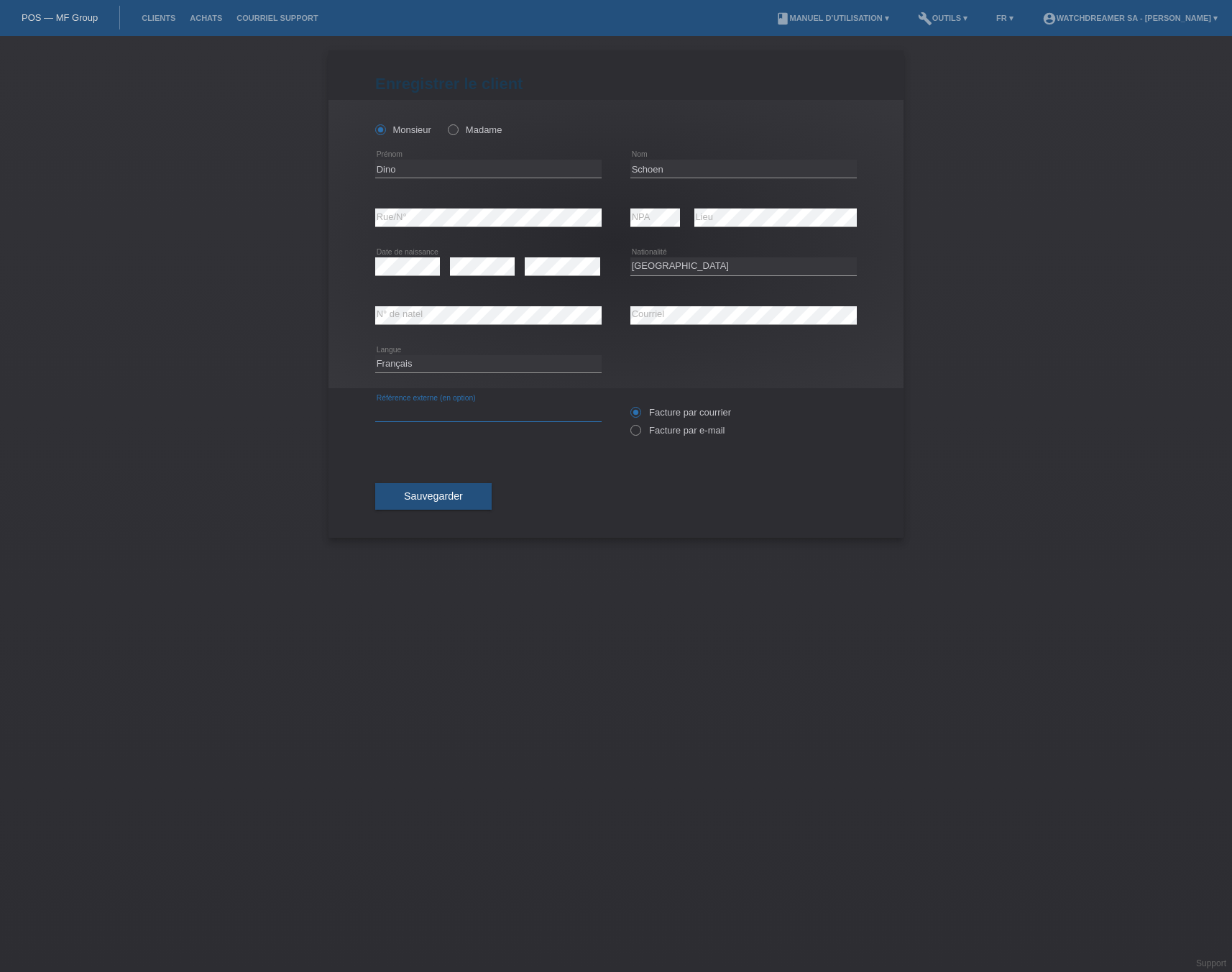
click at [452, 408] on input "text" at bounding box center [488, 412] width 226 height 18
paste input "515852"
type input "515852"
click at [680, 433] on label "Facture par e-mail" at bounding box center [678, 430] width 94 height 11
click at [640, 433] on input "Facture par e-mail" at bounding box center [635, 433] width 9 height 18
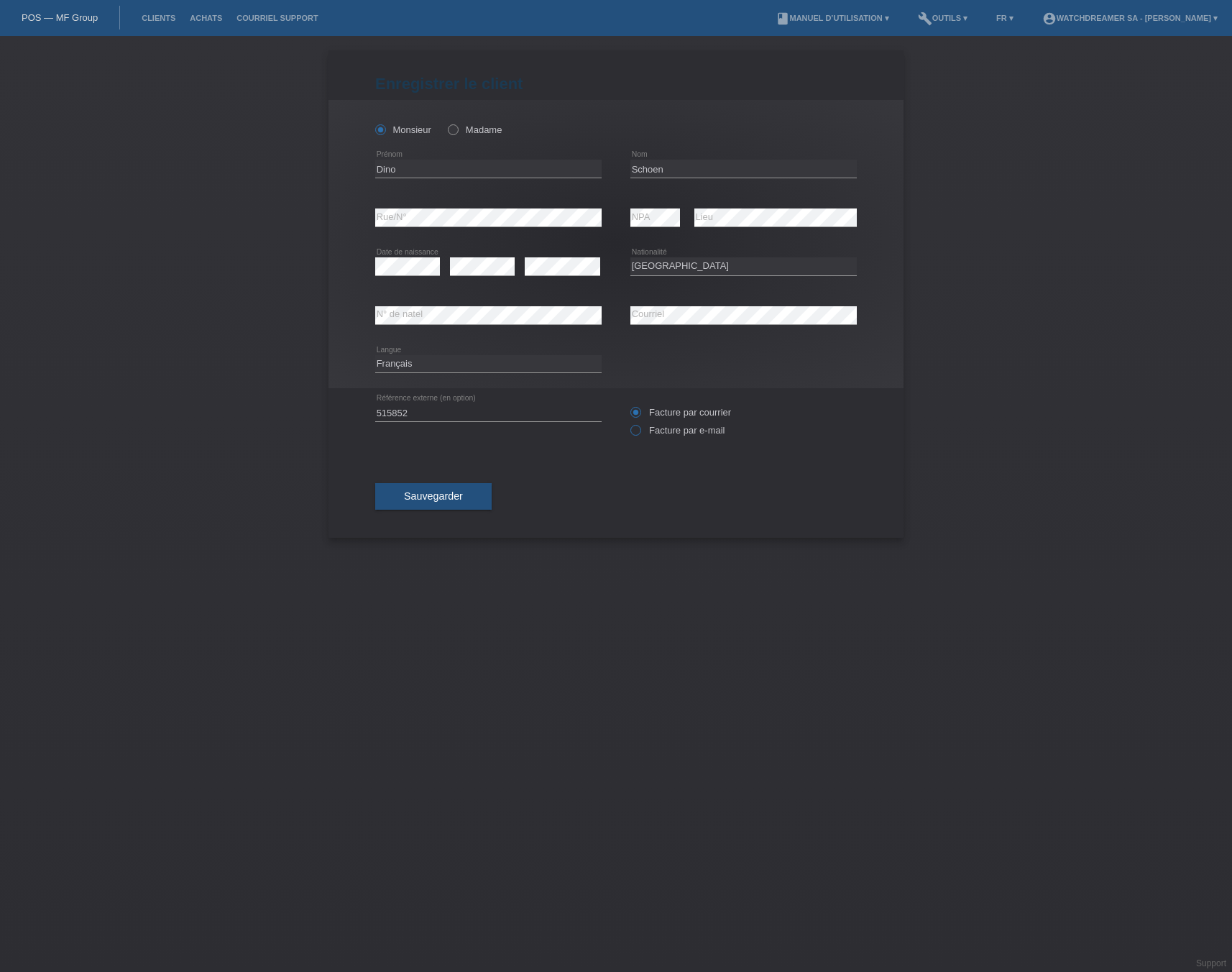
radio input "true"
click at [458, 491] on span "Sauvegarder" at bounding box center [433, 496] width 59 height 12
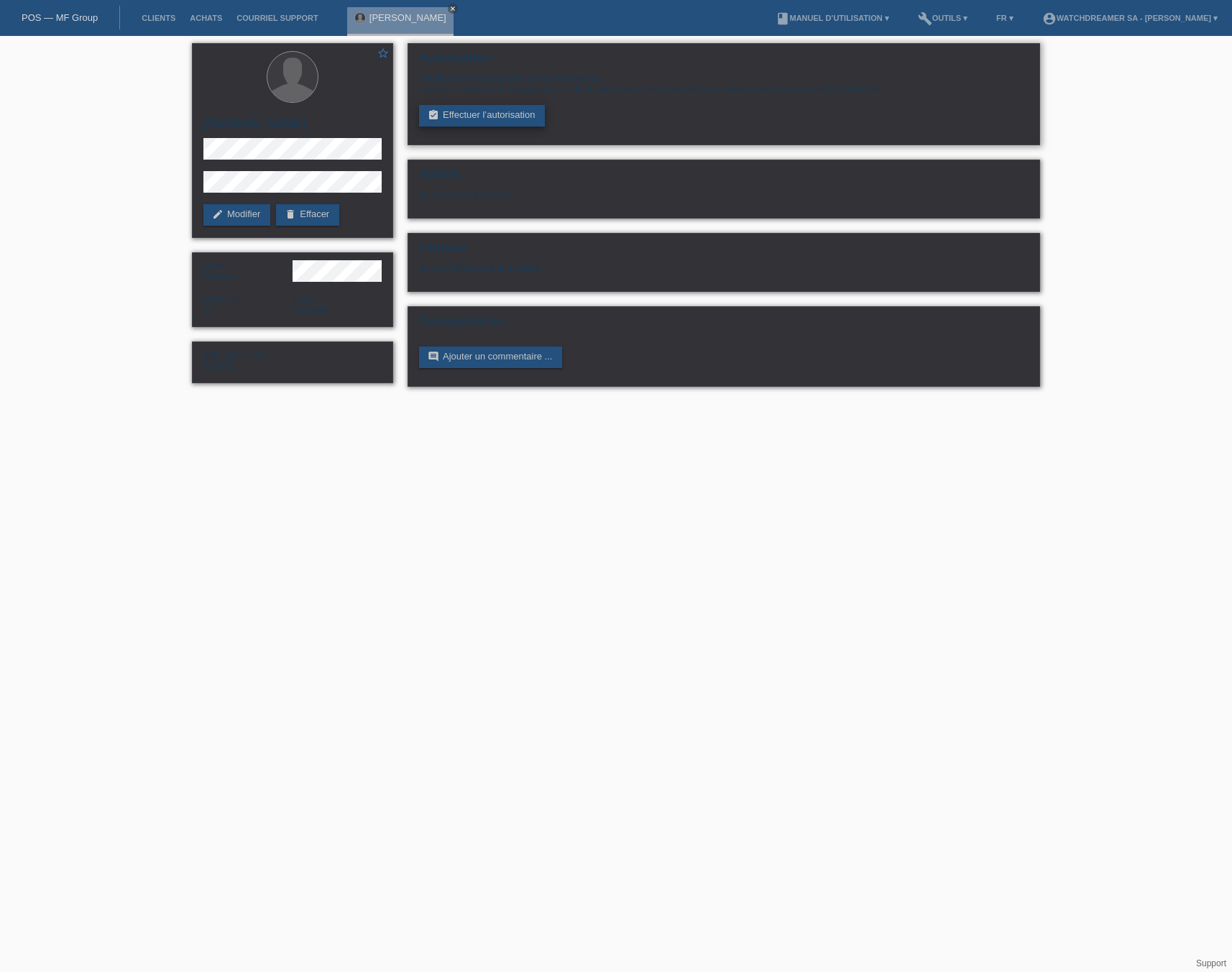
click at [508, 114] on link "assignment_turned_in Effectuer l’autorisation" at bounding box center [482, 116] width 126 height 21
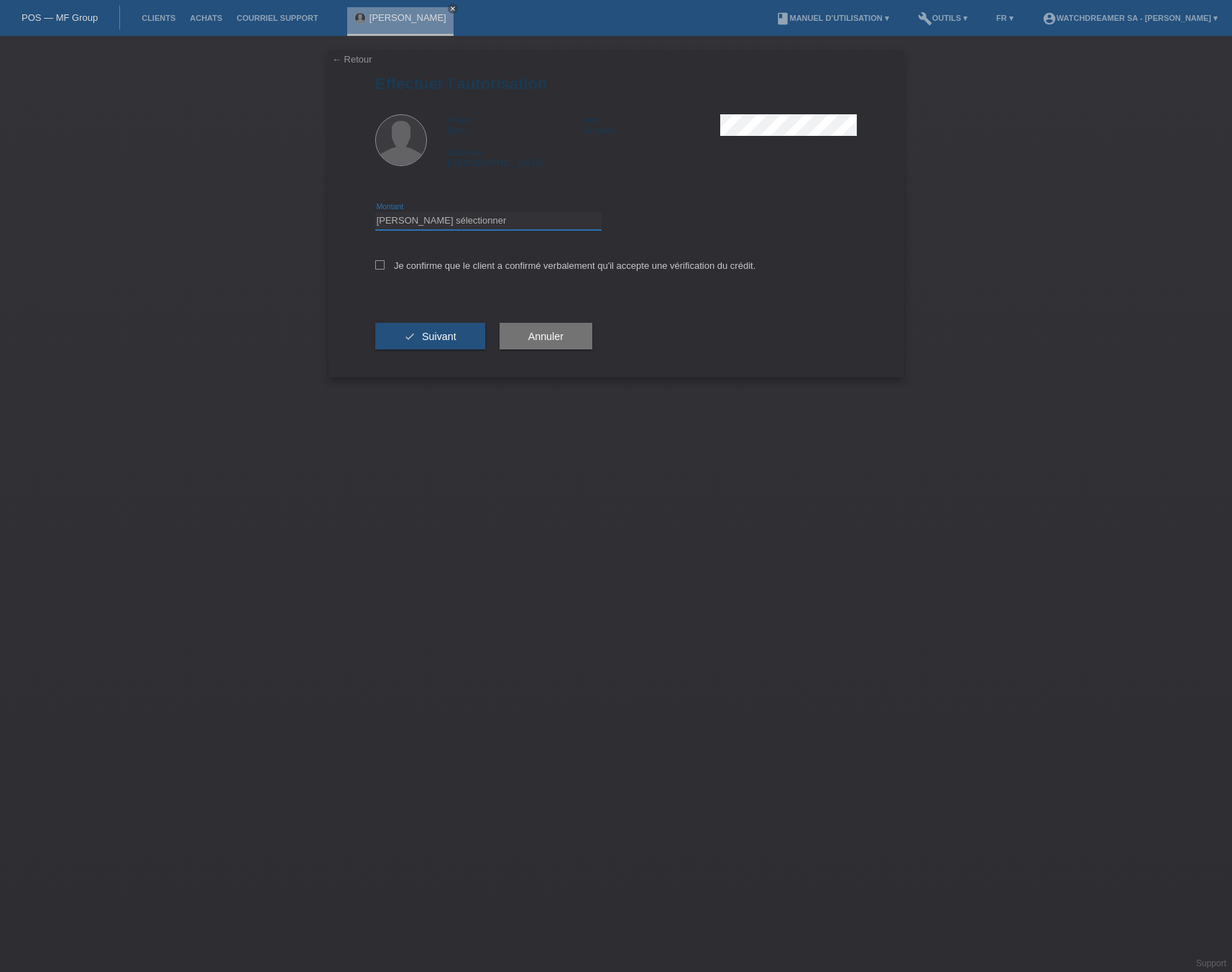
click at [465, 218] on select "Veuillez sélectionner CHF 1.00 - CHF 499.00 CHF 500.00 - CHF 1'999.00 CHF 2'000…" at bounding box center [488, 221] width 226 height 17
select select "3"
click at [375, 212] on select "Veuillez sélectionner CHF 1.00 - CHF 499.00 CHF 500.00 - CHF 1'999.00 CHF 2'000…" at bounding box center [488, 221] width 226 height 17
drag, startPoint x: 436, startPoint y: 265, endPoint x: 439, endPoint y: 274, distance: 9.5
click at [436, 265] on label "Je confirme que le client a confirmé verbalement qu'il accepte une vérification…" at bounding box center [565, 266] width 381 height 11
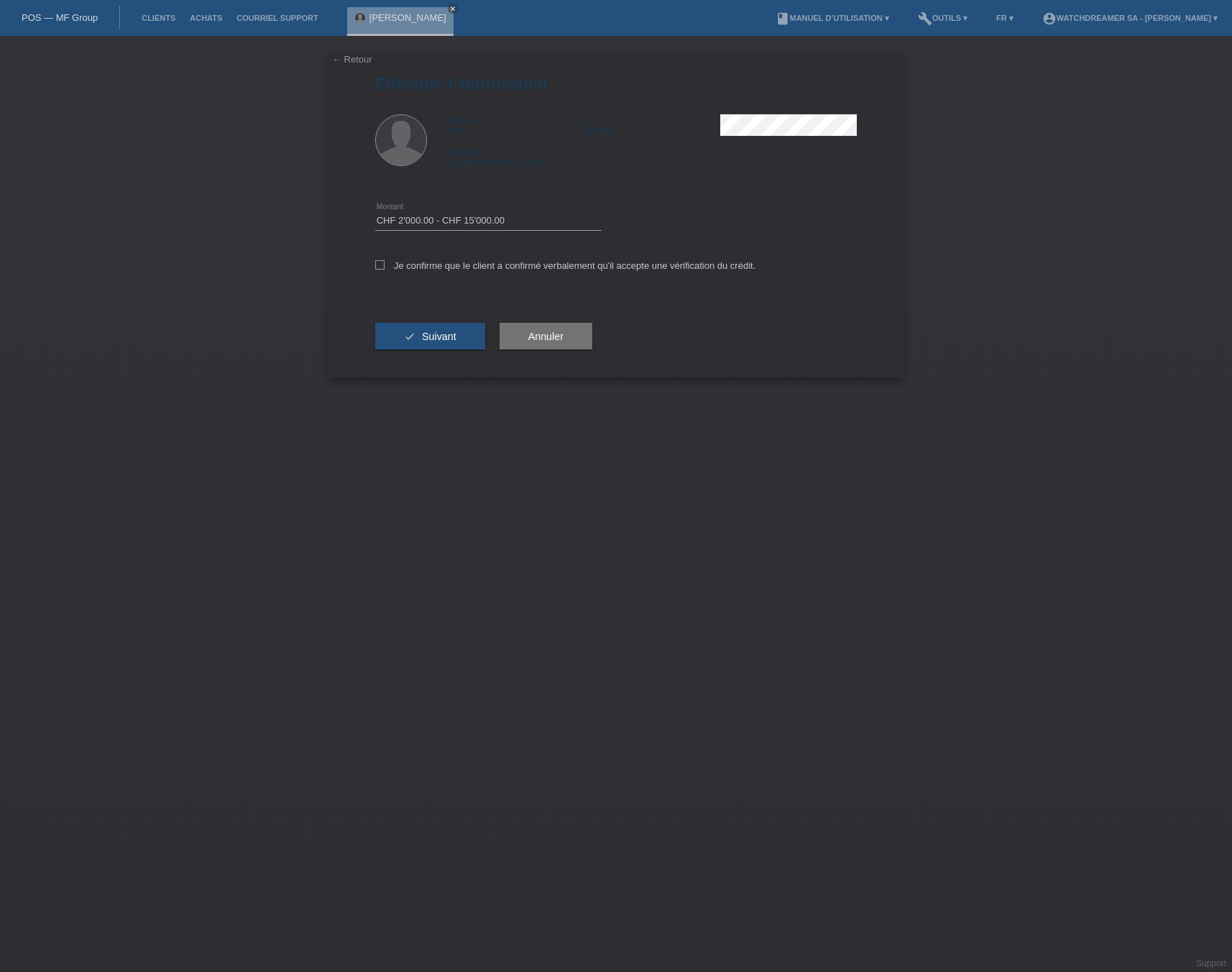
click at [384, 265] on input "Je confirme que le client a confirmé verbalement qu'il accepte une vérification…" at bounding box center [380, 265] width 9 height 9
checkbox input "true"
click at [439, 335] on span "Suivant" at bounding box center [439, 337] width 35 height 12
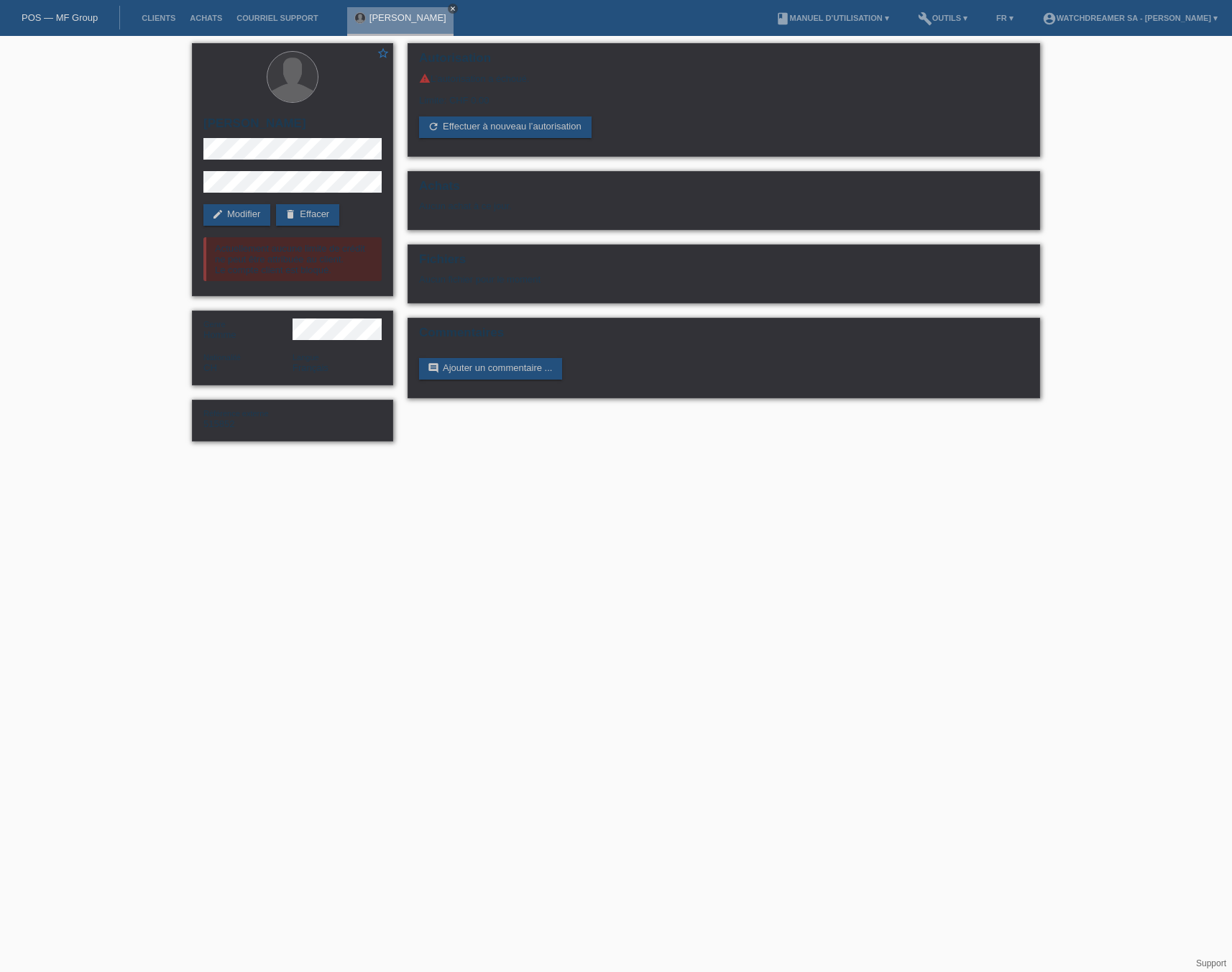
click at [450, 8] on icon "close" at bounding box center [453, 8] width 7 height 7
click at [164, 21] on link "Clients" at bounding box center [158, 17] width 48 height 9
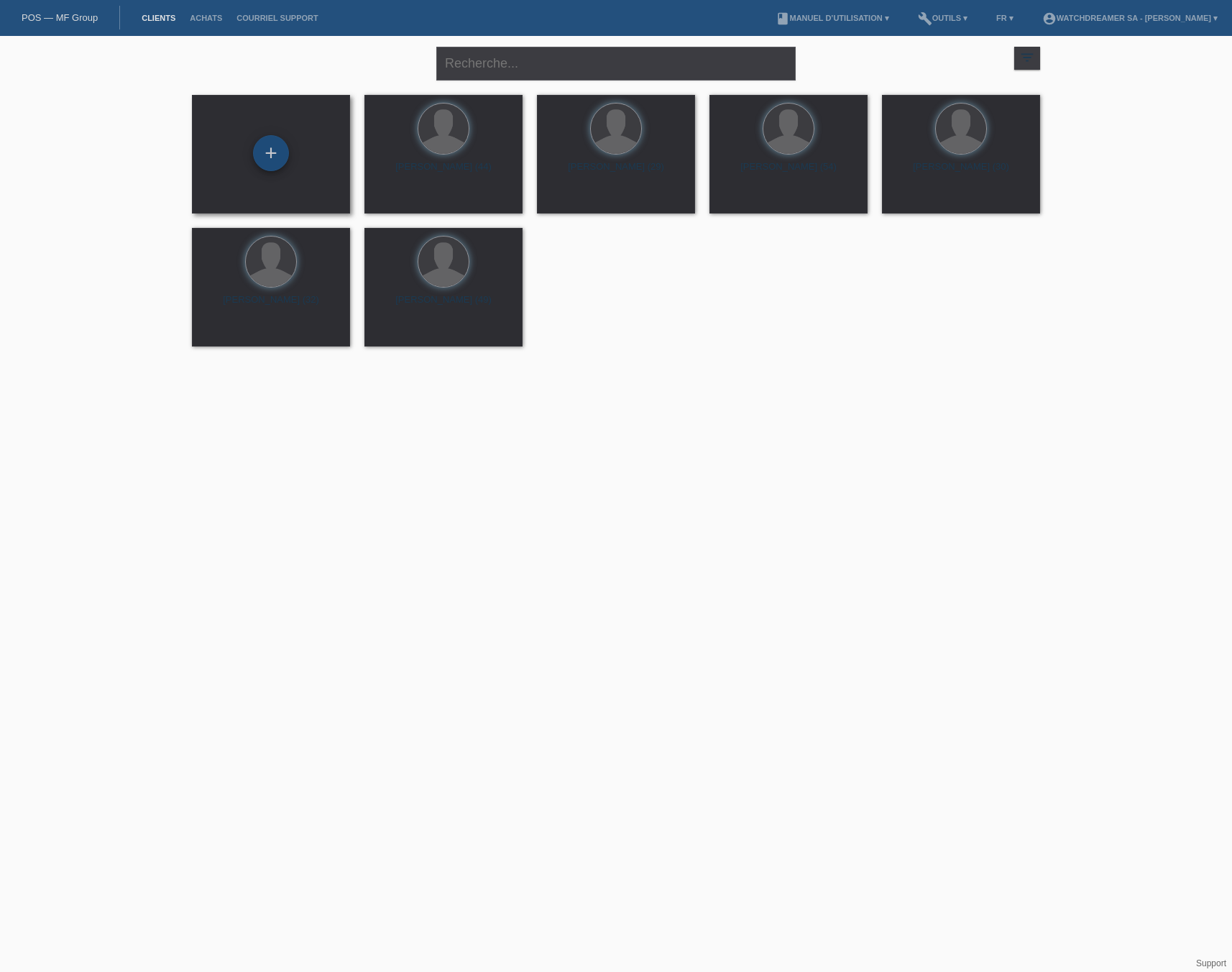
click at [274, 151] on div "+" at bounding box center [271, 153] width 36 height 36
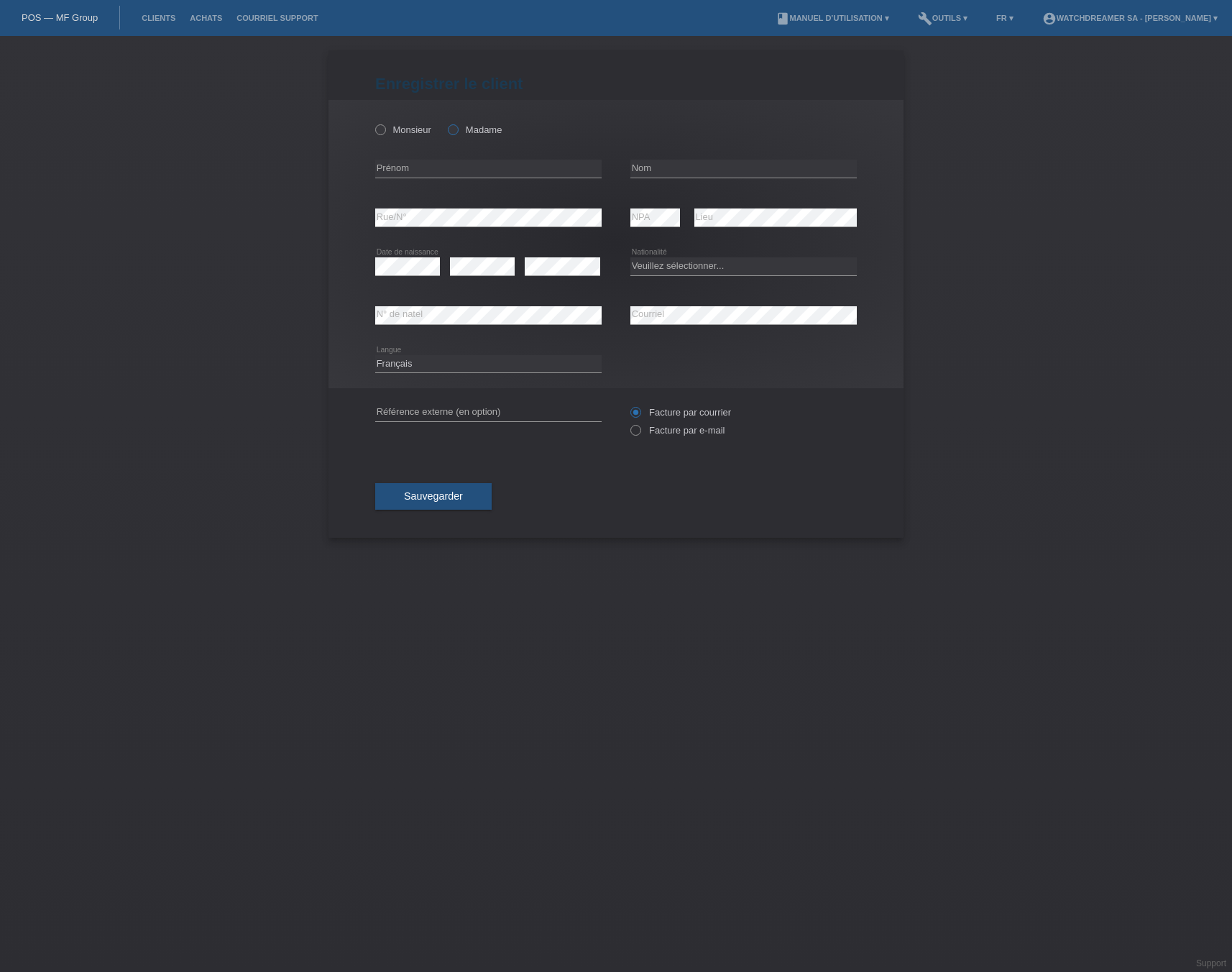
click at [482, 131] on label "Madame" at bounding box center [475, 130] width 54 height 11
click at [458, 131] on input "Madame" at bounding box center [453, 129] width 9 height 9
radio input "true"
drag, startPoint x: 483, startPoint y: 131, endPoint x: 486, endPoint y: 144, distance: 13.3
click at [483, 131] on label "Madame" at bounding box center [475, 130] width 54 height 11
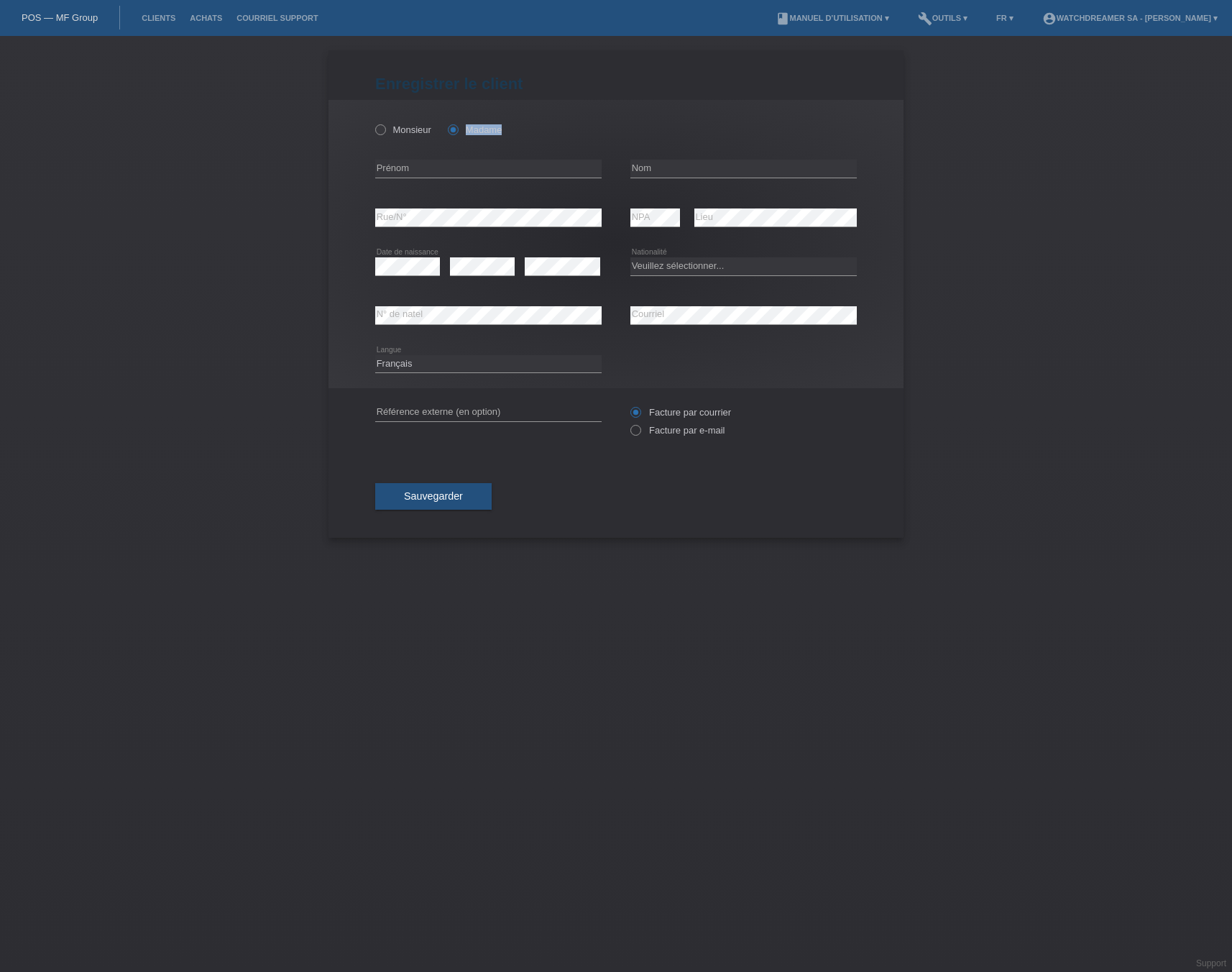
click at [458, 131] on input "Madame" at bounding box center [453, 129] width 9 height 9
click at [484, 163] on input "text" at bounding box center [488, 168] width 226 height 18
paste input "[PERSON_NAME]"
type input "[PERSON_NAME]"
click at [738, 164] on input "text" at bounding box center [744, 168] width 226 height 18
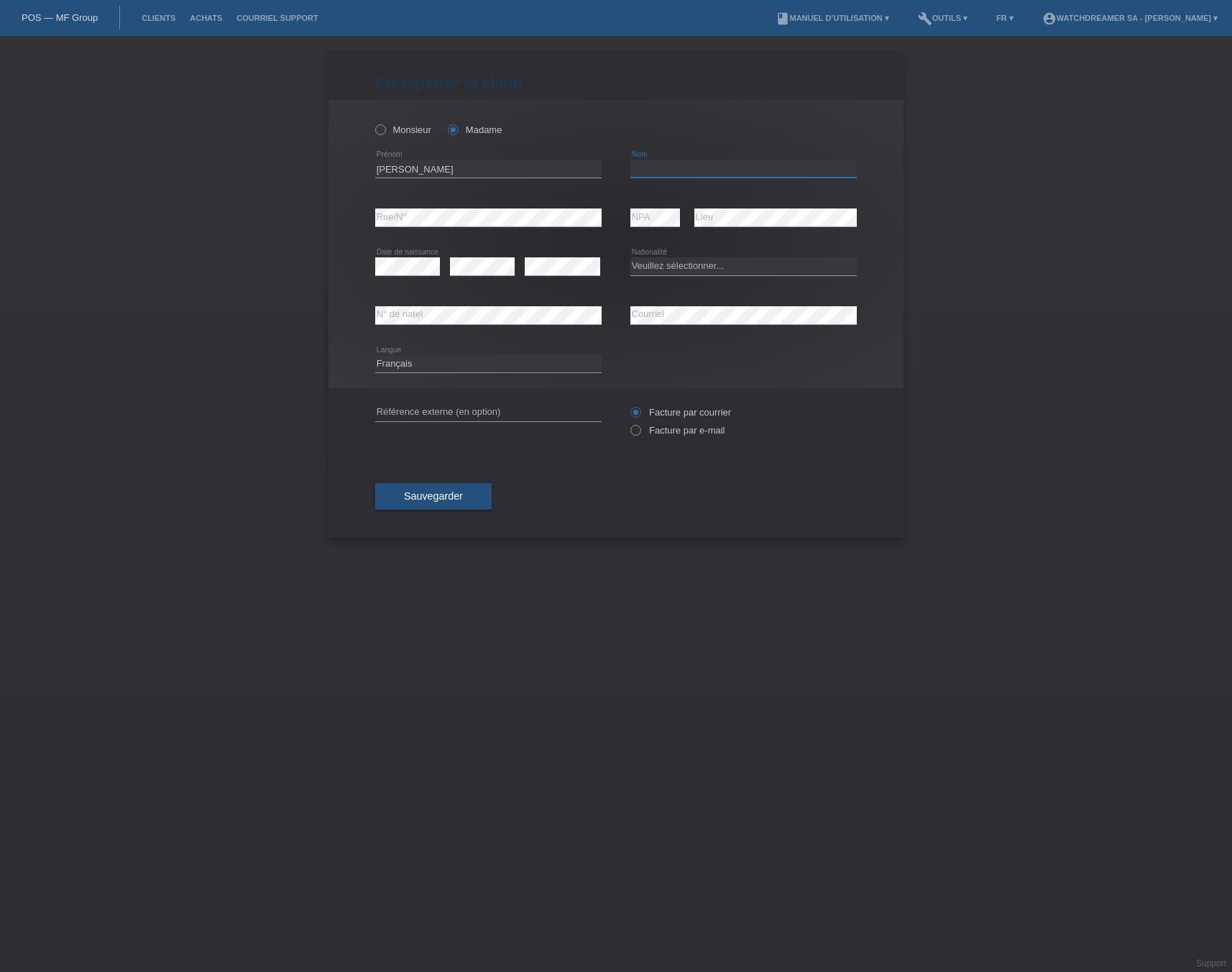
click at [737, 164] on input "text" at bounding box center [744, 168] width 226 height 18
paste input "[PERSON_NAME]"
type input "[PERSON_NAME]"
click at [708, 270] on select "Veuillez sélectionner... Suisse Allemagne Autriche Liechtenstein ------------ A…" at bounding box center [744, 266] width 226 height 17
select select "PT"
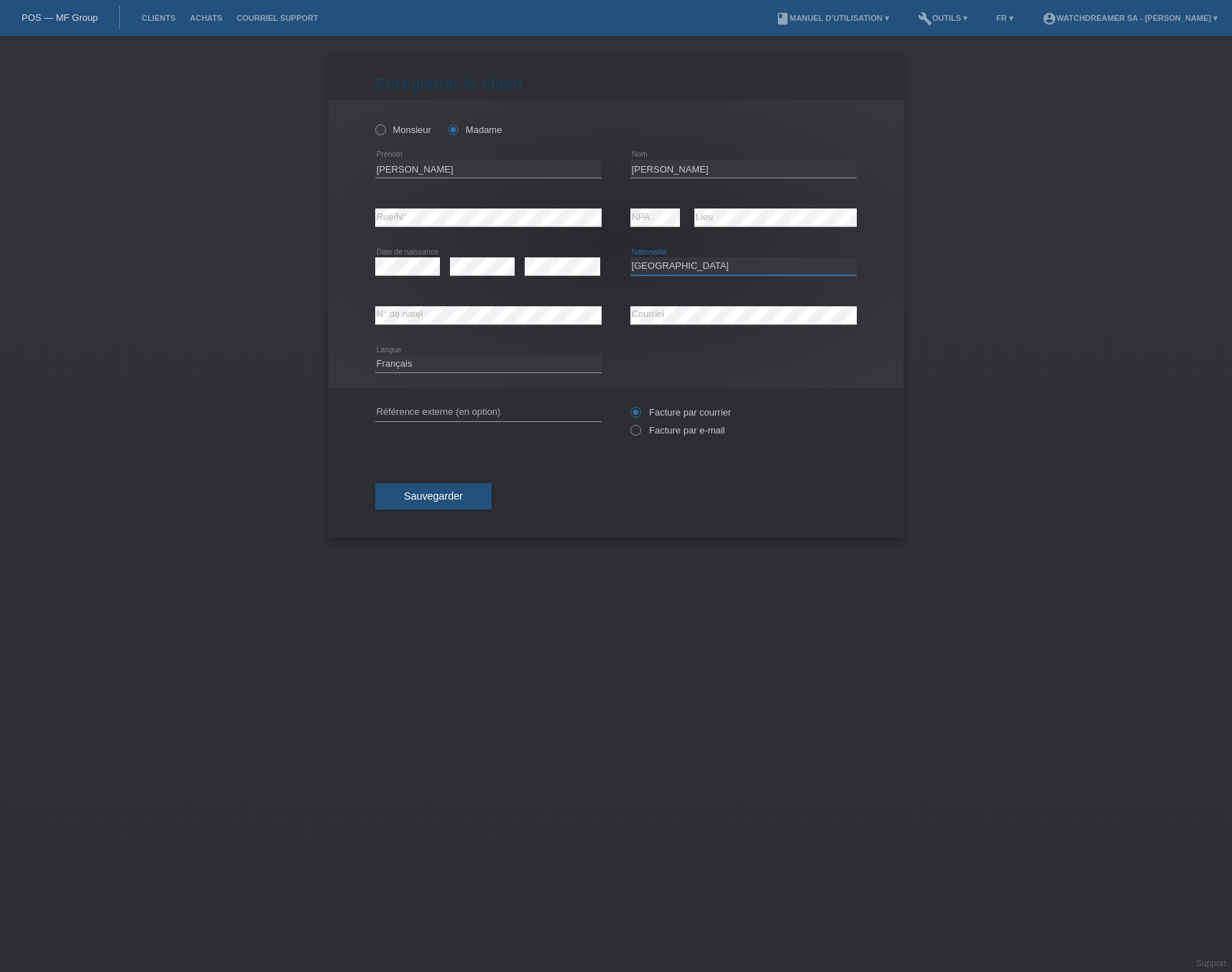
click at [631, 257] on select "Veuillez sélectionner... Suisse Allemagne Autriche Liechtenstein ------------ A…" at bounding box center [744, 266] width 226 height 17
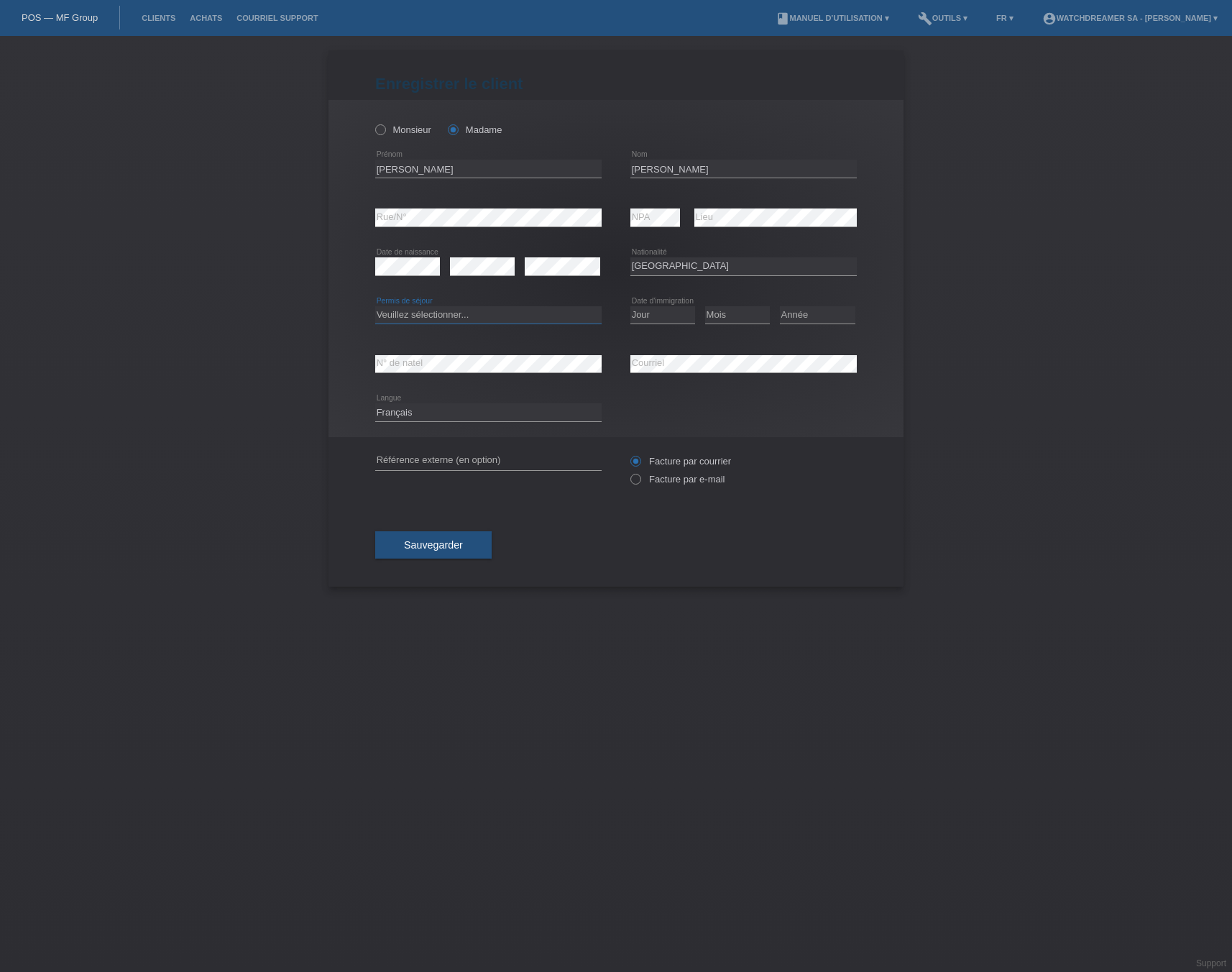
click at [536, 315] on select "Veuillez sélectionner... C B B - Statut de réfugié Autre" at bounding box center [488, 315] width 226 height 17
select select "C"
click at [375, 307] on select "Veuillez sélectionner... C B B - Statut de réfugié Autre" at bounding box center [488, 315] width 226 height 17
click at [656, 315] on select "Jour 01 02 03 04 05 06 07 08 09 10 11" at bounding box center [663, 315] width 64 height 17
select select "25"
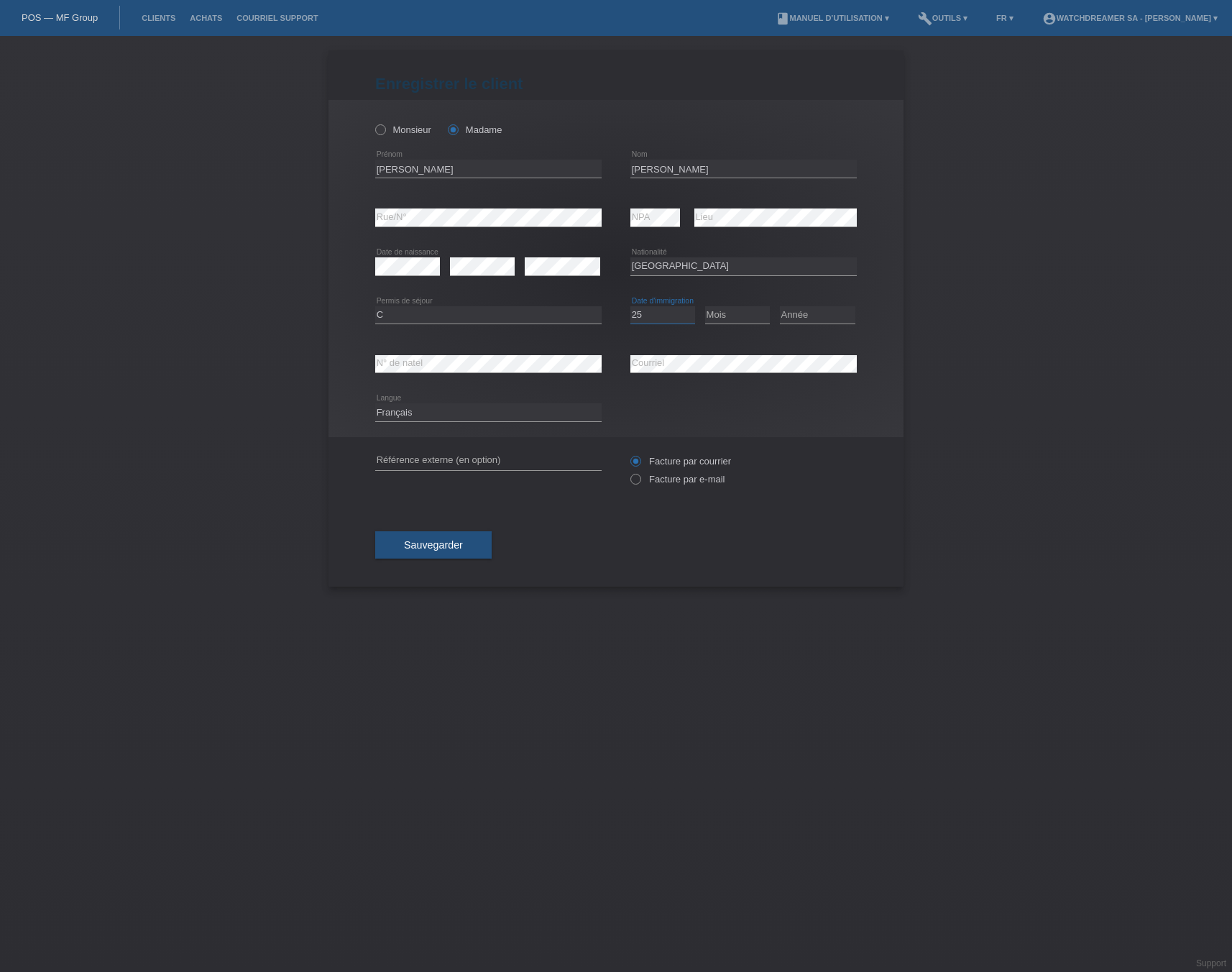
click at [631, 307] on select "Jour 01 02 03 04 05 06 07 08 09 10 11" at bounding box center [663, 315] width 64 height 17
click at [745, 314] on select "Mois 01 02 03 04 05 06 07 08 09 10 11" at bounding box center [737, 315] width 64 height 17
select select "09"
click at [705, 307] on select "Mois 01 02 03 04 05 06 07 08 09 10 11" at bounding box center [737, 315] width 64 height 17
click at [813, 315] on select "Année 2025 2024 2023 2022 2021 2020 2019 2018 2017 2016 2015 2014 2013 2012 201…" at bounding box center [818, 315] width 75 height 17
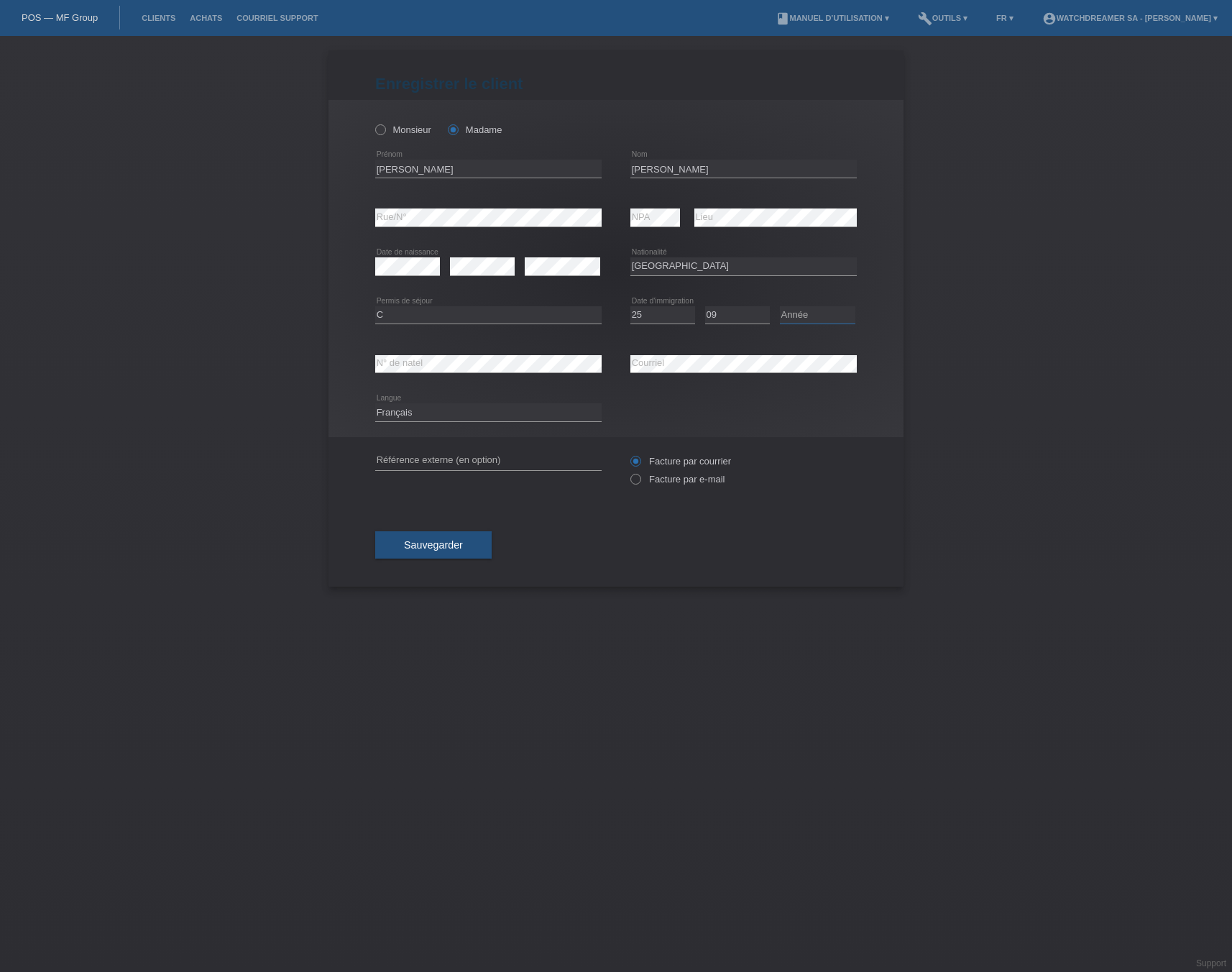
select select "2009"
click at [780, 307] on select "Année 2025 2024 2023 2022 2021 2020 2019 2018 2017 2016 2015 2014 2013 2012 201…" at bounding box center [818, 315] width 75 height 17
click at [458, 468] on input "text" at bounding box center [488, 461] width 226 height 18
paste input "516463"
type input "516463"
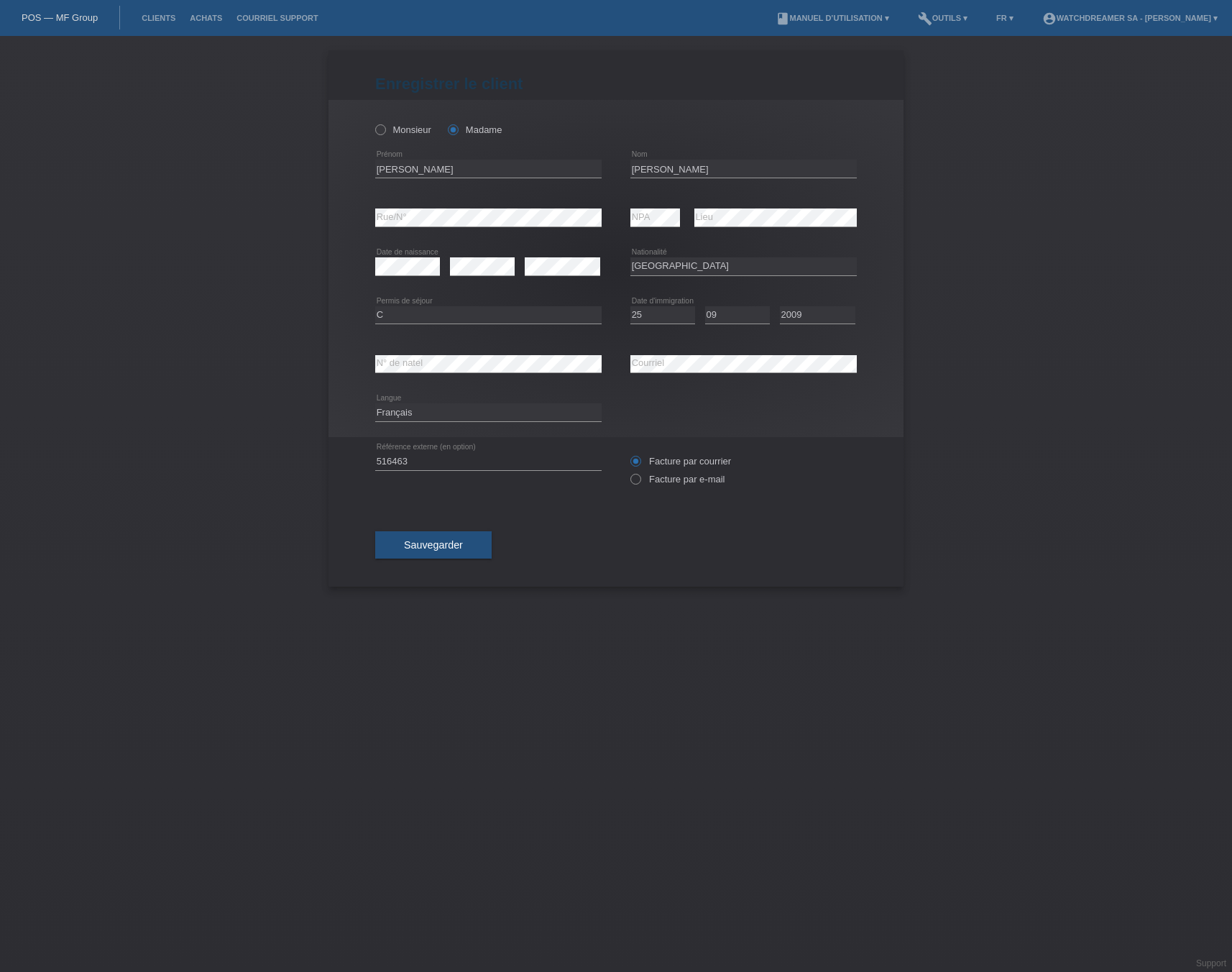
click at [667, 485] on div "Facture par courrier Facture par e-mail" at bounding box center [744, 470] width 226 height 36
click at [672, 483] on label "Facture par e-mail" at bounding box center [678, 480] width 94 height 11
click at [640, 483] on input "Facture par e-mail" at bounding box center [635, 483] width 9 height 18
radio input "true"
click at [448, 543] on span "Sauvegarder" at bounding box center [433, 545] width 59 height 12
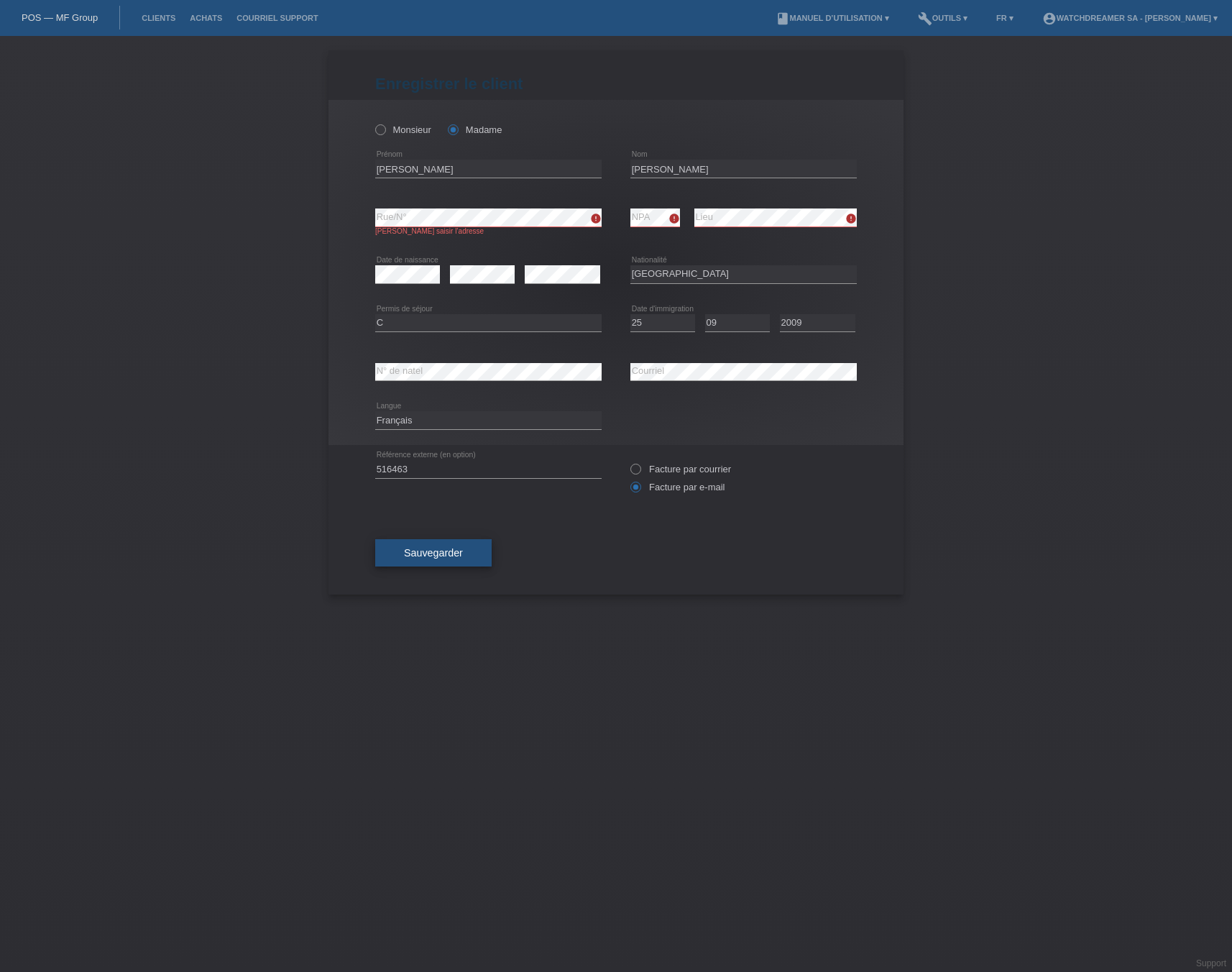
click at [450, 554] on span "Sauvegarder" at bounding box center [433, 553] width 59 height 12
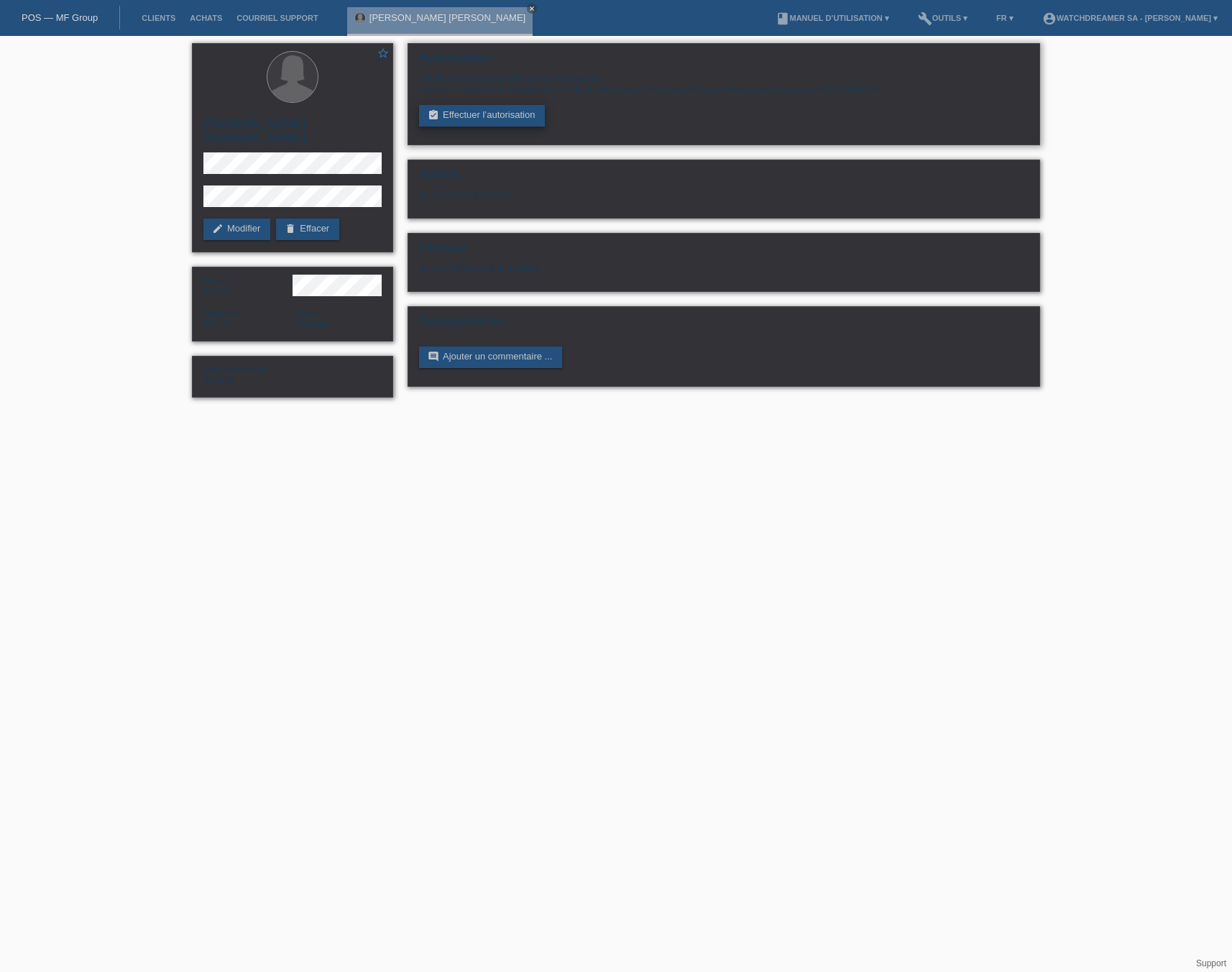
click at [465, 113] on link "assignment_turned_in Effectuer l’autorisation" at bounding box center [482, 116] width 126 height 21
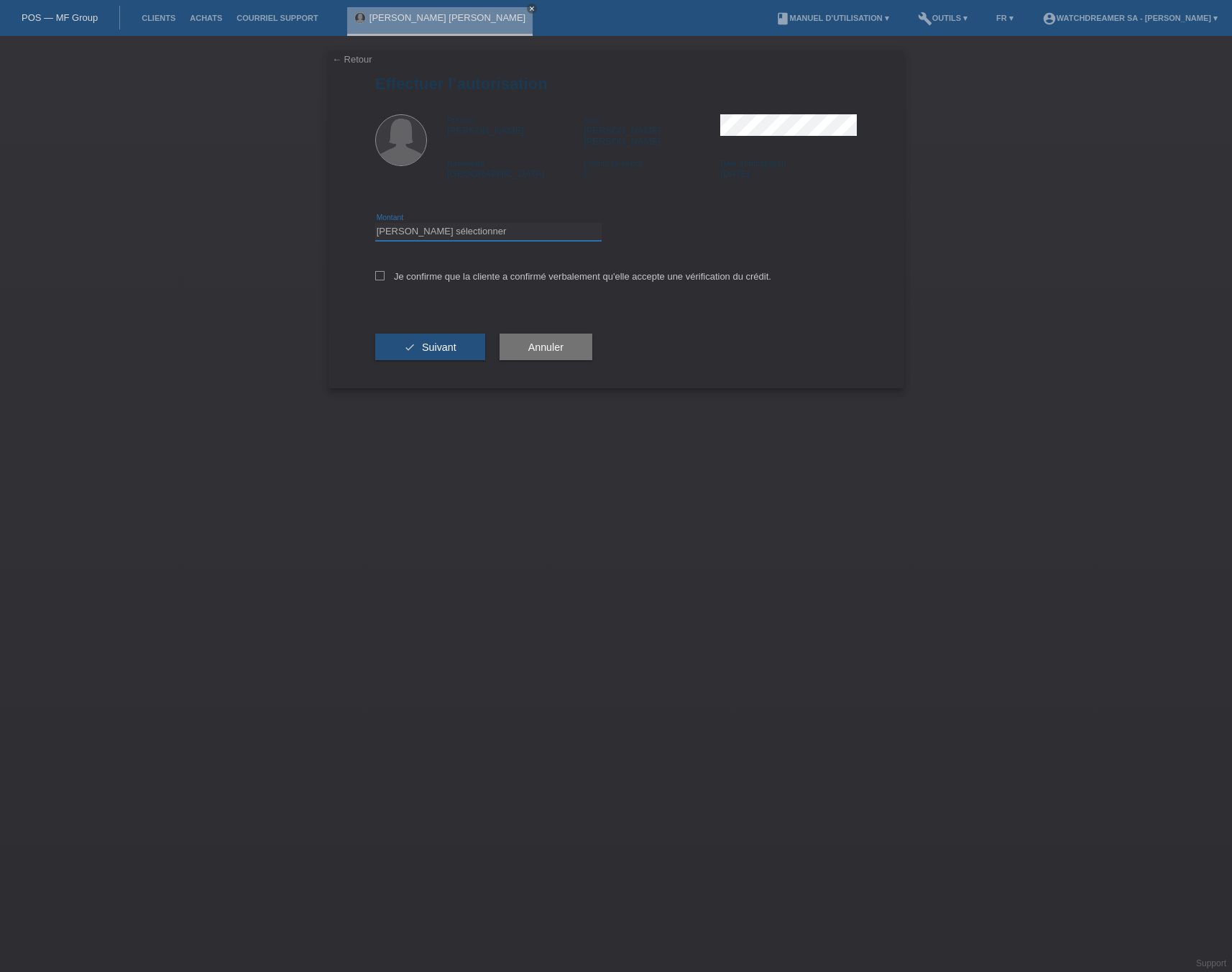
click at [466, 223] on select "Veuillez sélectionner CHF 1.00 - CHF 499.00 CHF 500.00 - CHF 1'999.00 CHF 2'000…" at bounding box center [488, 231] width 226 height 17
select select "3"
click at [375, 223] on select "Veuillez sélectionner CHF 1.00 - CHF 499.00 CHF 500.00 - CHF 1'999.00 CHF 2'000…" at bounding box center [488, 231] width 226 height 17
click at [429, 271] on label "Je confirme que la cliente a confirmé verbalement qu'elle accepte une vérificat…" at bounding box center [573, 277] width 396 height 11
click at [384, 271] on input "Je confirme que la cliente a confirmé verbalement qu'elle accepte une vérificat…" at bounding box center [380, 276] width 9 height 9
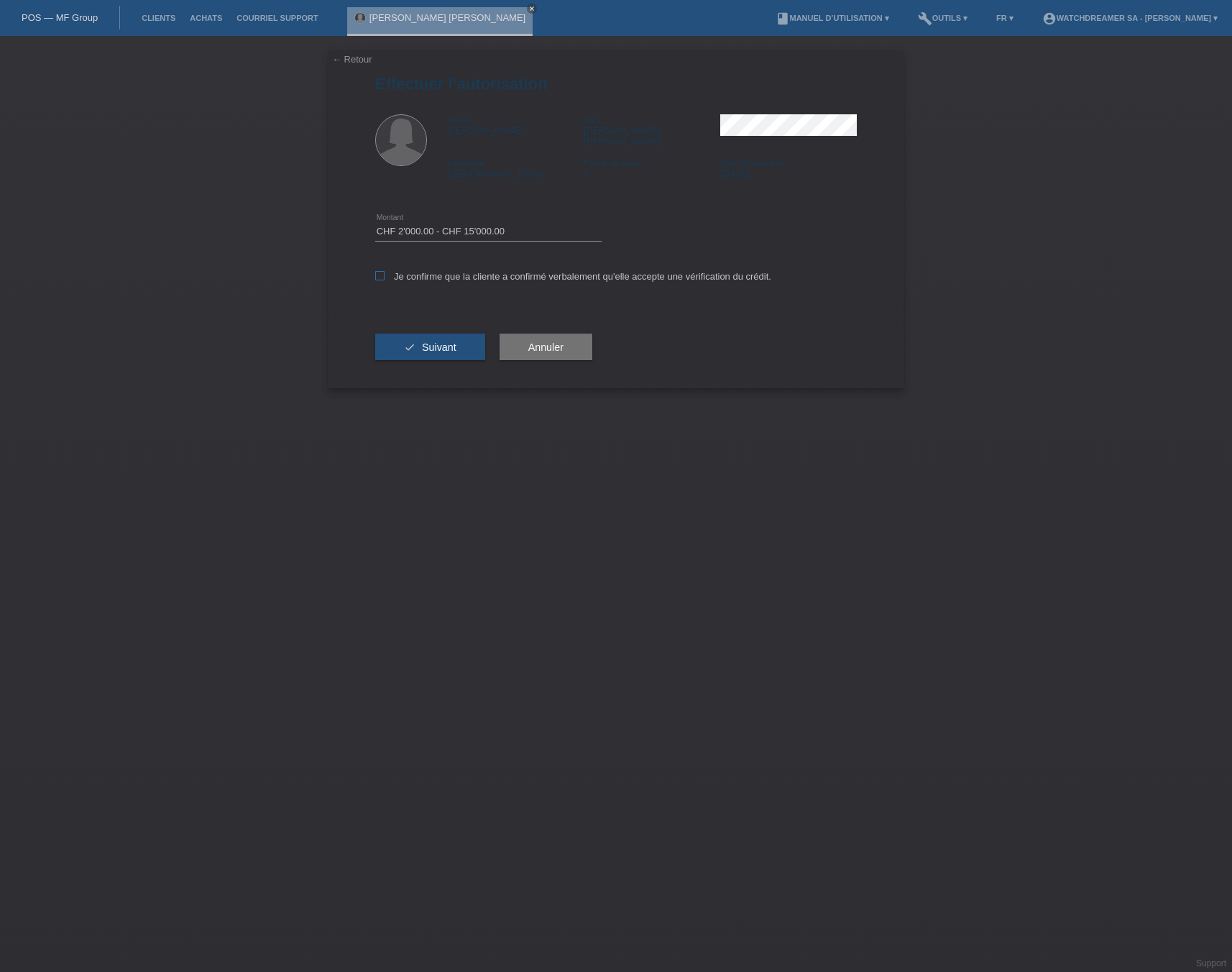
checkbox input "true"
click at [432, 341] on span "Suivant" at bounding box center [439, 347] width 35 height 12
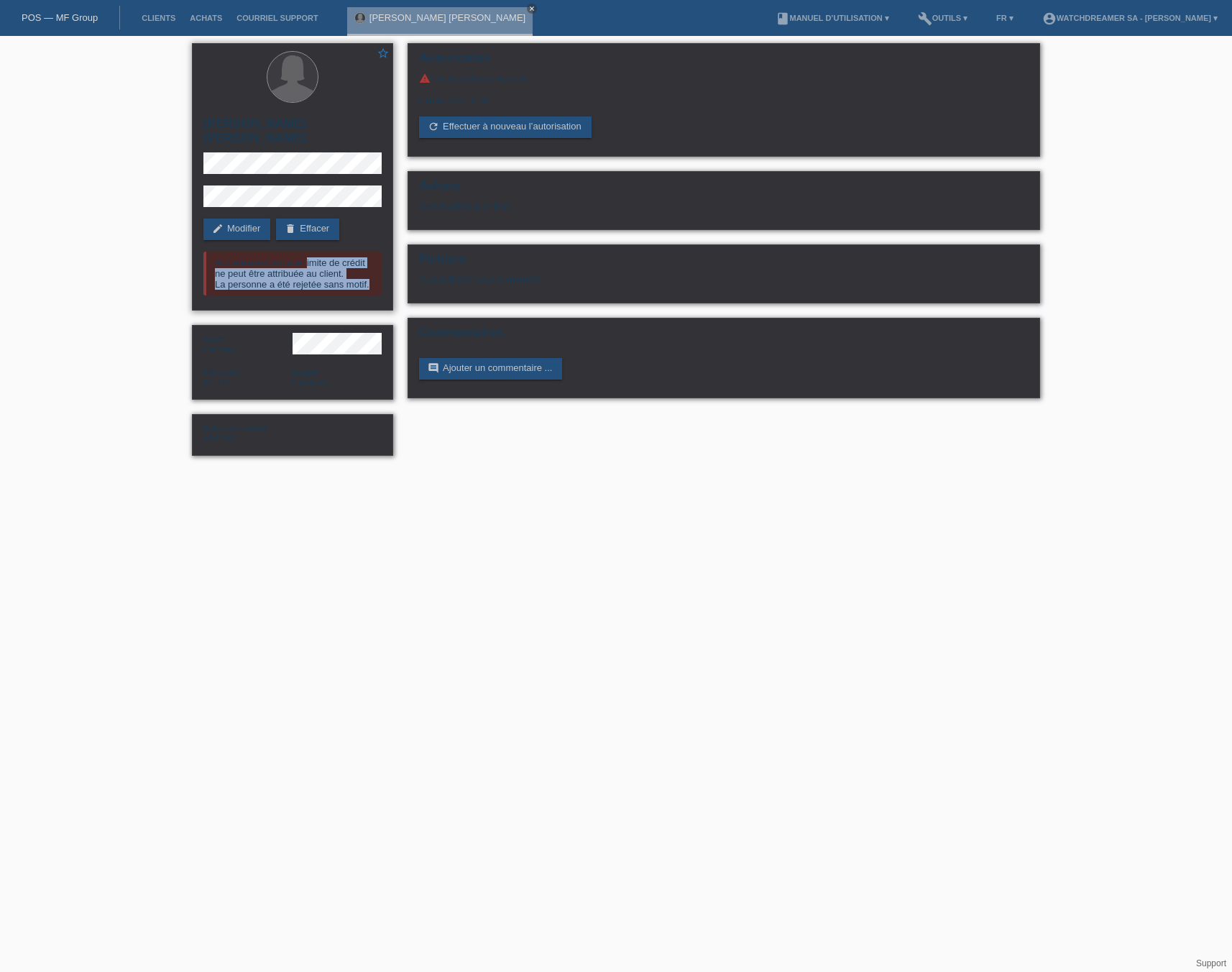
drag, startPoint x: 212, startPoint y: 245, endPoint x: 374, endPoint y: 272, distance: 164.2
click at [376, 272] on div "Actuellement aucune limite de crédit ne peut être attribuée au client. La perso…" at bounding box center [292, 274] width 178 height 44
copy div "Actuellement aucune limite de crédit ne peut être attribuée au client. La perso…"
click at [528, 8] on icon "close" at bounding box center [531, 8] width 7 height 7
click at [167, 20] on link "Clients" at bounding box center [158, 17] width 48 height 9
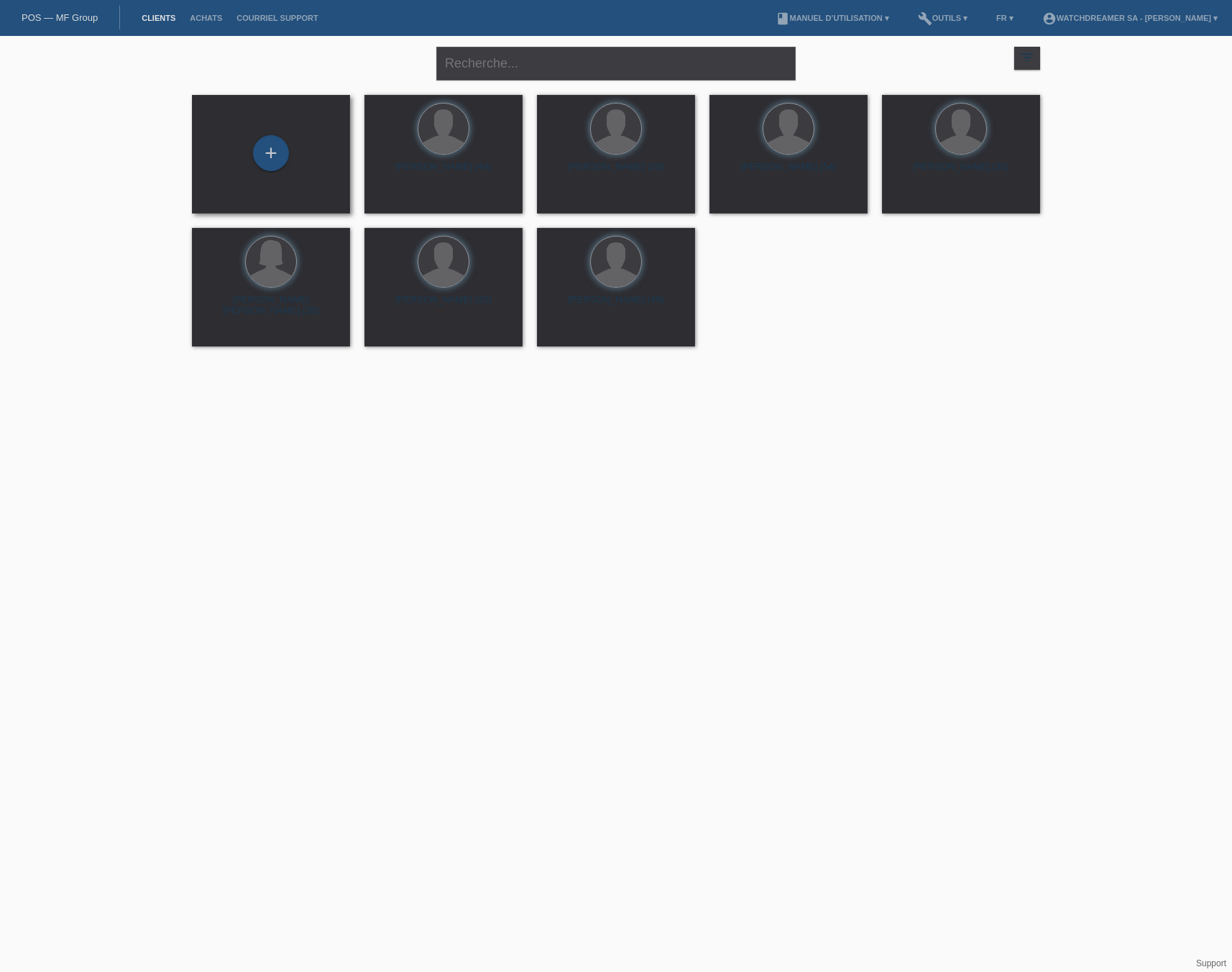
click at [251, 152] on div "+" at bounding box center [271, 154] width 135 height 38
click at [274, 153] on div "+" at bounding box center [271, 153] width 36 height 36
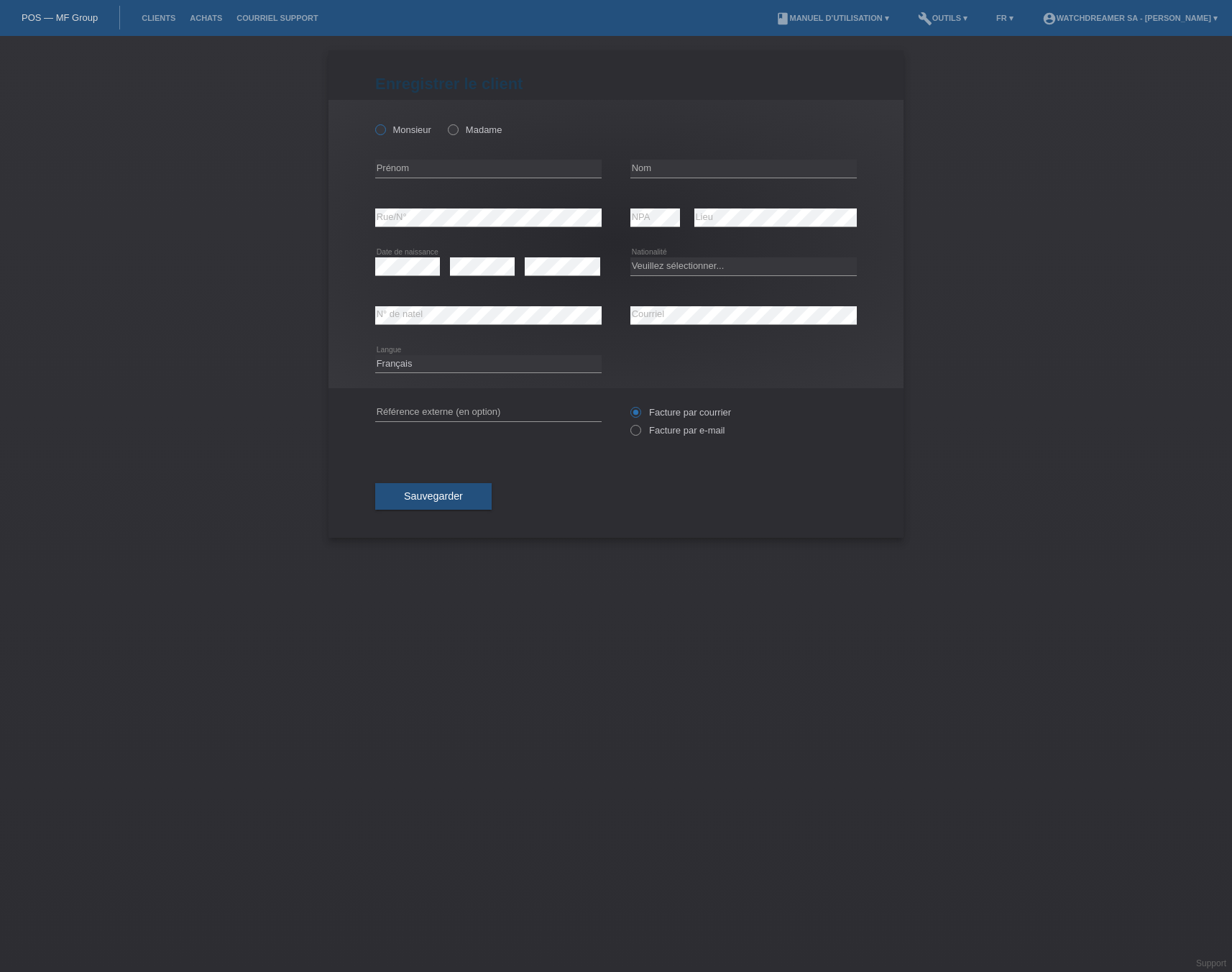
click at [392, 132] on label "Monsieur" at bounding box center [403, 130] width 56 height 11
click at [384, 132] on input "Monsieur" at bounding box center [380, 129] width 9 height 9
radio input "true"
click at [435, 171] on input "text" at bounding box center [488, 168] width 226 height 18
paste input "[PERSON_NAME]"
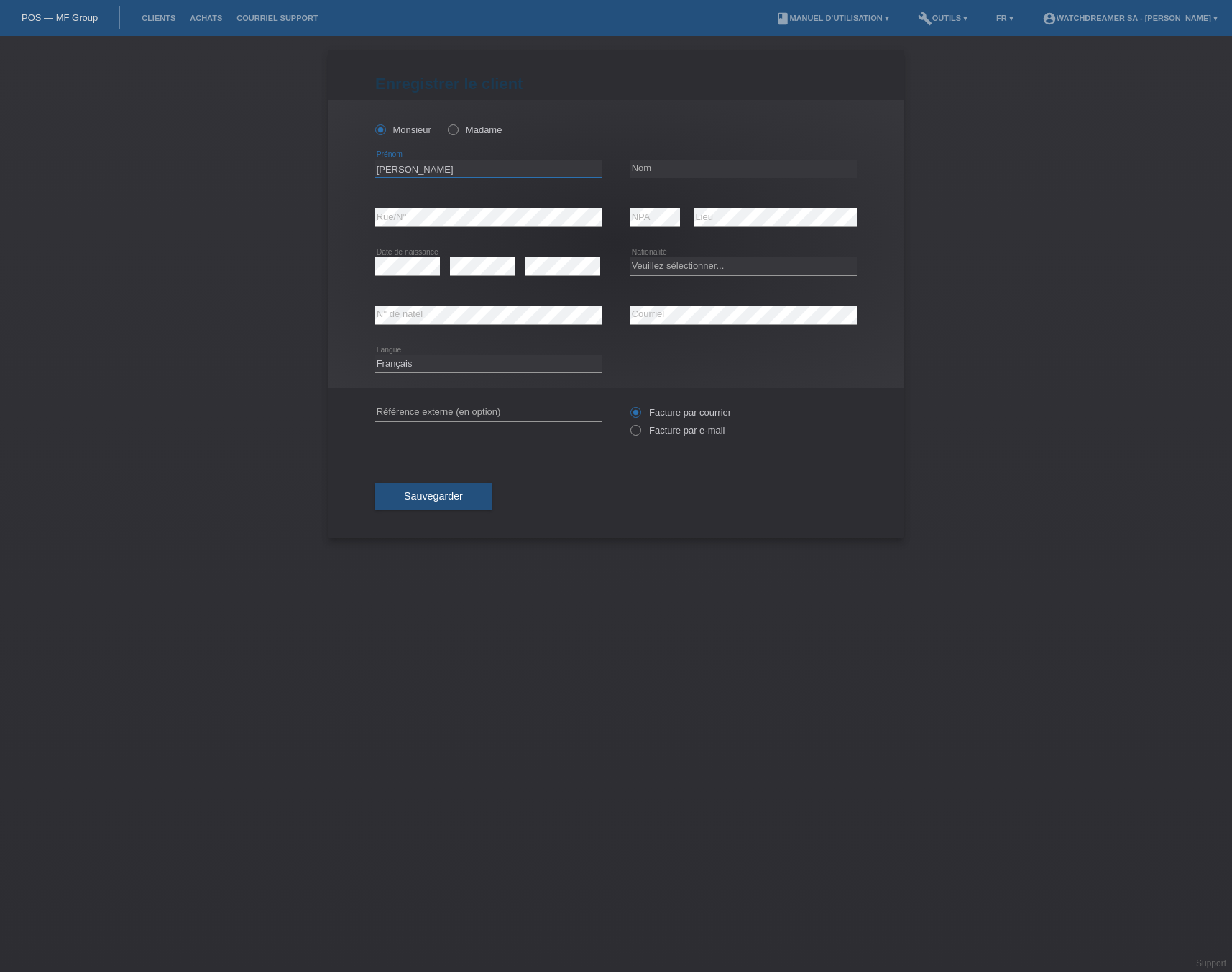
type input "[PERSON_NAME]"
click at [688, 168] on input "text" at bounding box center [744, 168] width 226 height 18
click at [687, 165] on input "text" at bounding box center [744, 168] width 226 height 18
paste input "[PERSON_NAME]"
type input "[PERSON_NAME]"
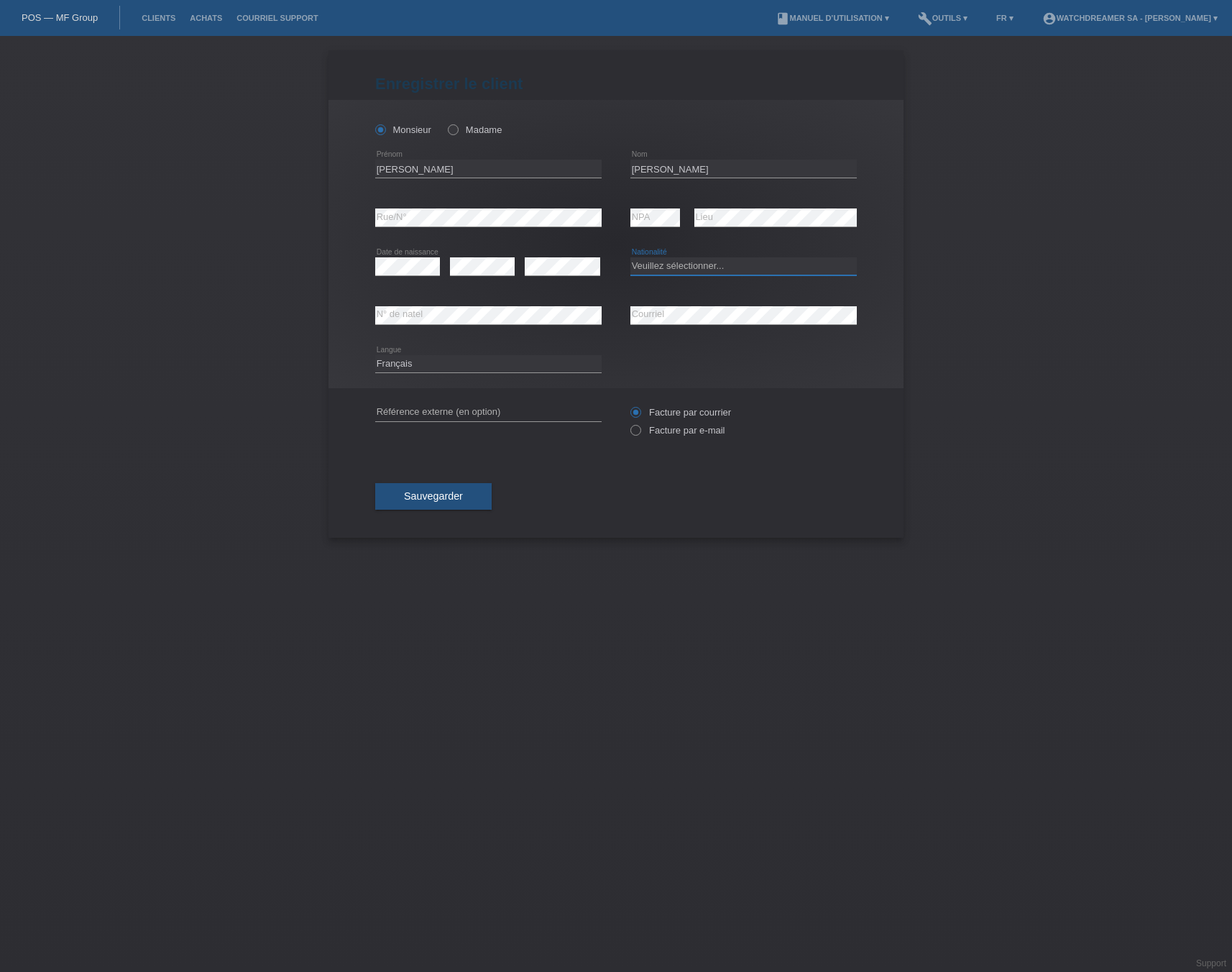
click at [760, 265] on select "Veuillez sélectionner... Suisse Allemagne Autriche Liechtenstein ------------ A…" at bounding box center [744, 266] width 226 height 17
select select "CH"
click at [631, 257] on select "Veuillez sélectionner... Suisse Allemagne Autriche Liechtenstein ------------ A…" at bounding box center [744, 266] width 226 height 17
click at [467, 405] on input "text" at bounding box center [488, 412] width 226 height 18
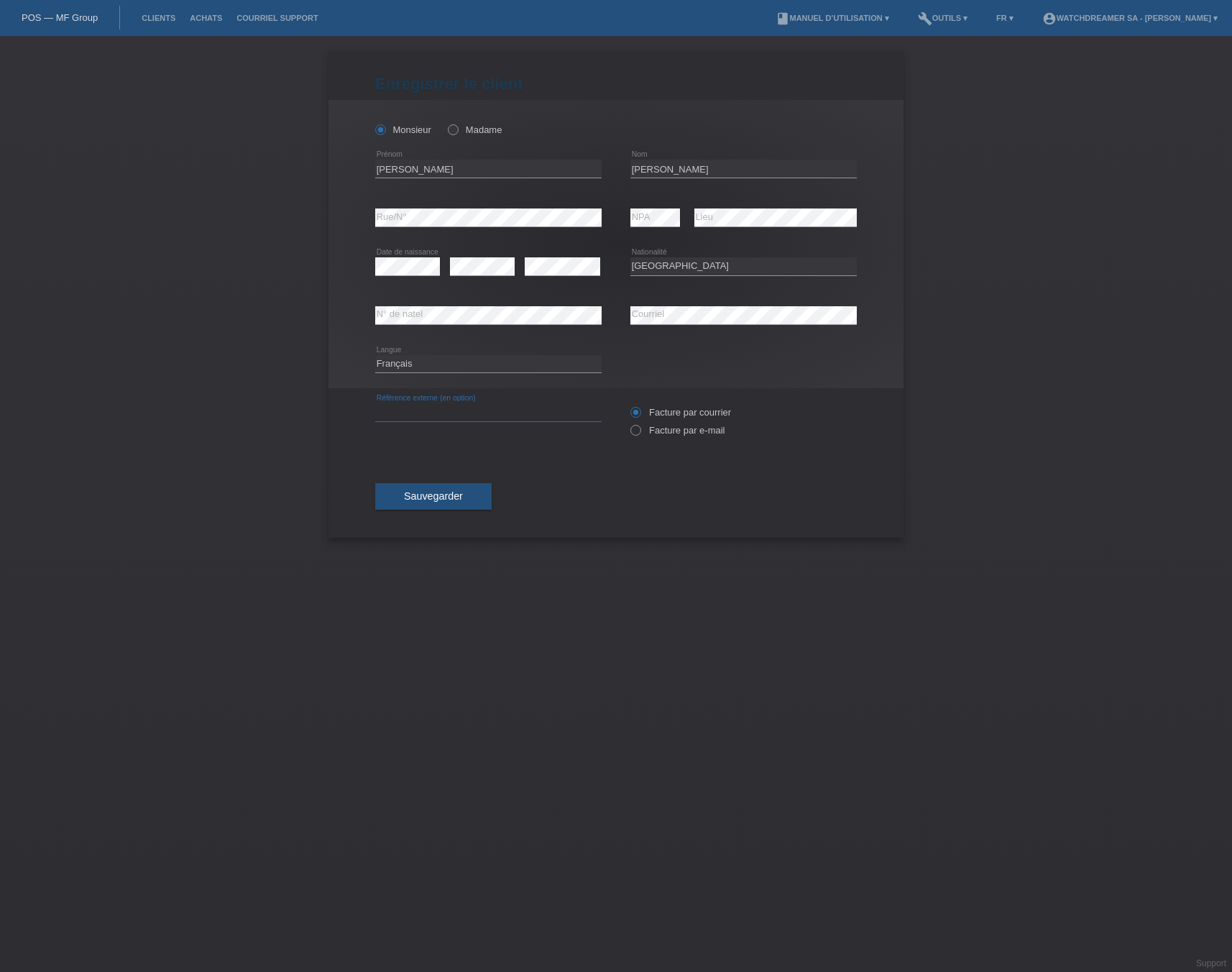
paste input "516444"
type input "516444"
click at [681, 433] on label "Facture par e-mail" at bounding box center [678, 430] width 94 height 11
click at [640, 433] on input "Facture par e-mail" at bounding box center [635, 433] width 9 height 18
radio input "true"
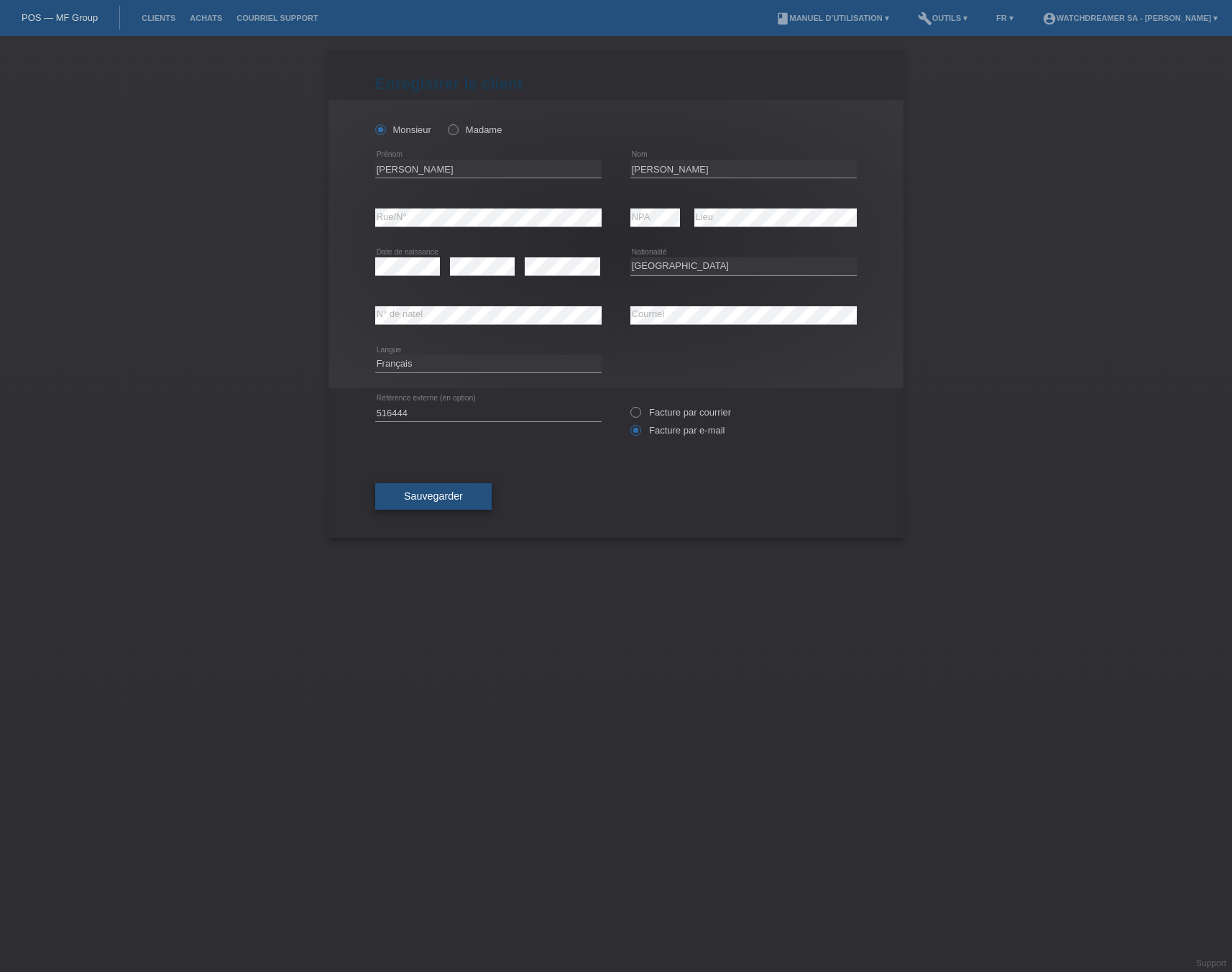
click at [448, 494] on span "Sauvegarder" at bounding box center [433, 496] width 59 height 12
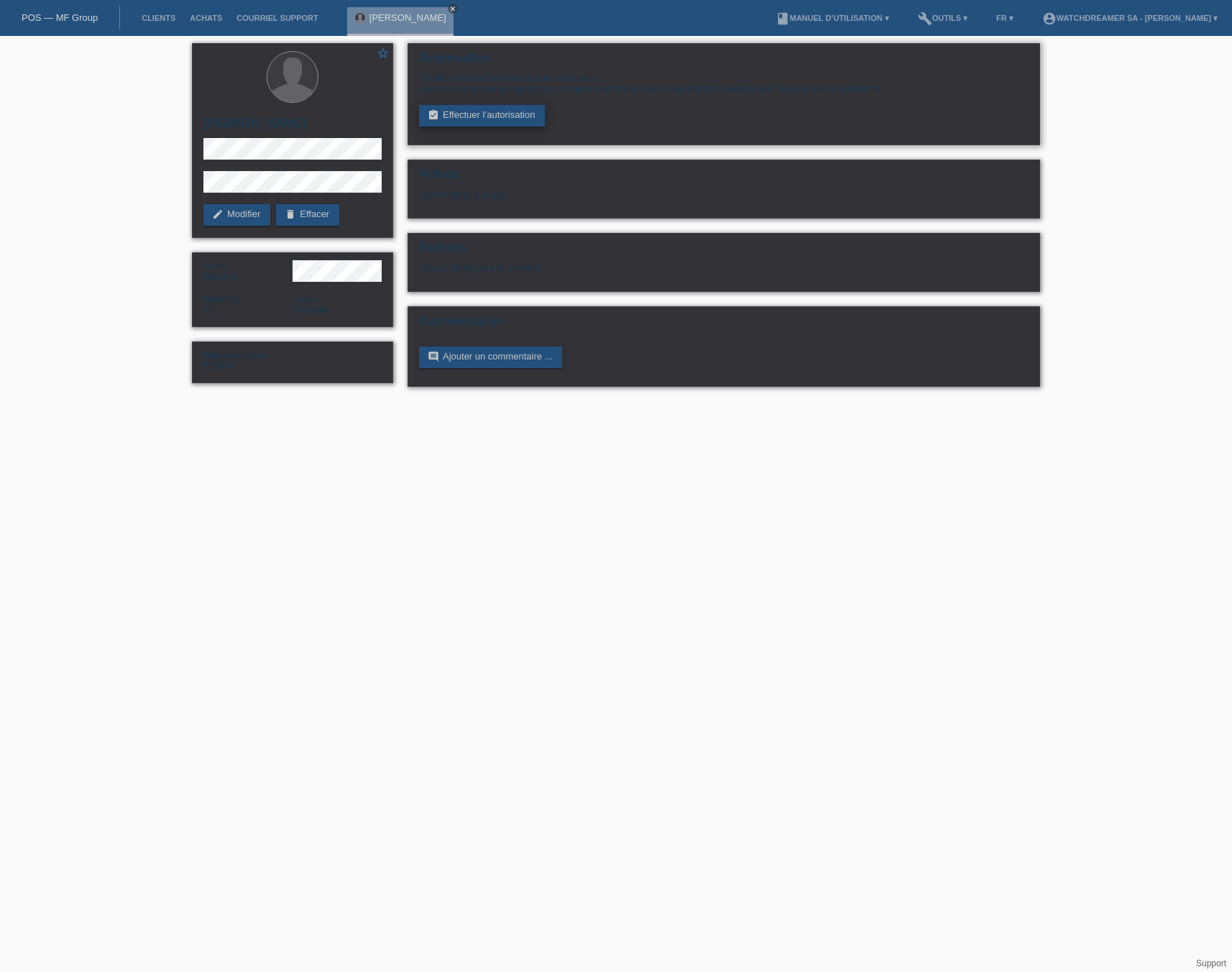
click at [475, 116] on link "assignment_turned_in Effectuer l’autorisation" at bounding box center [482, 116] width 126 height 21
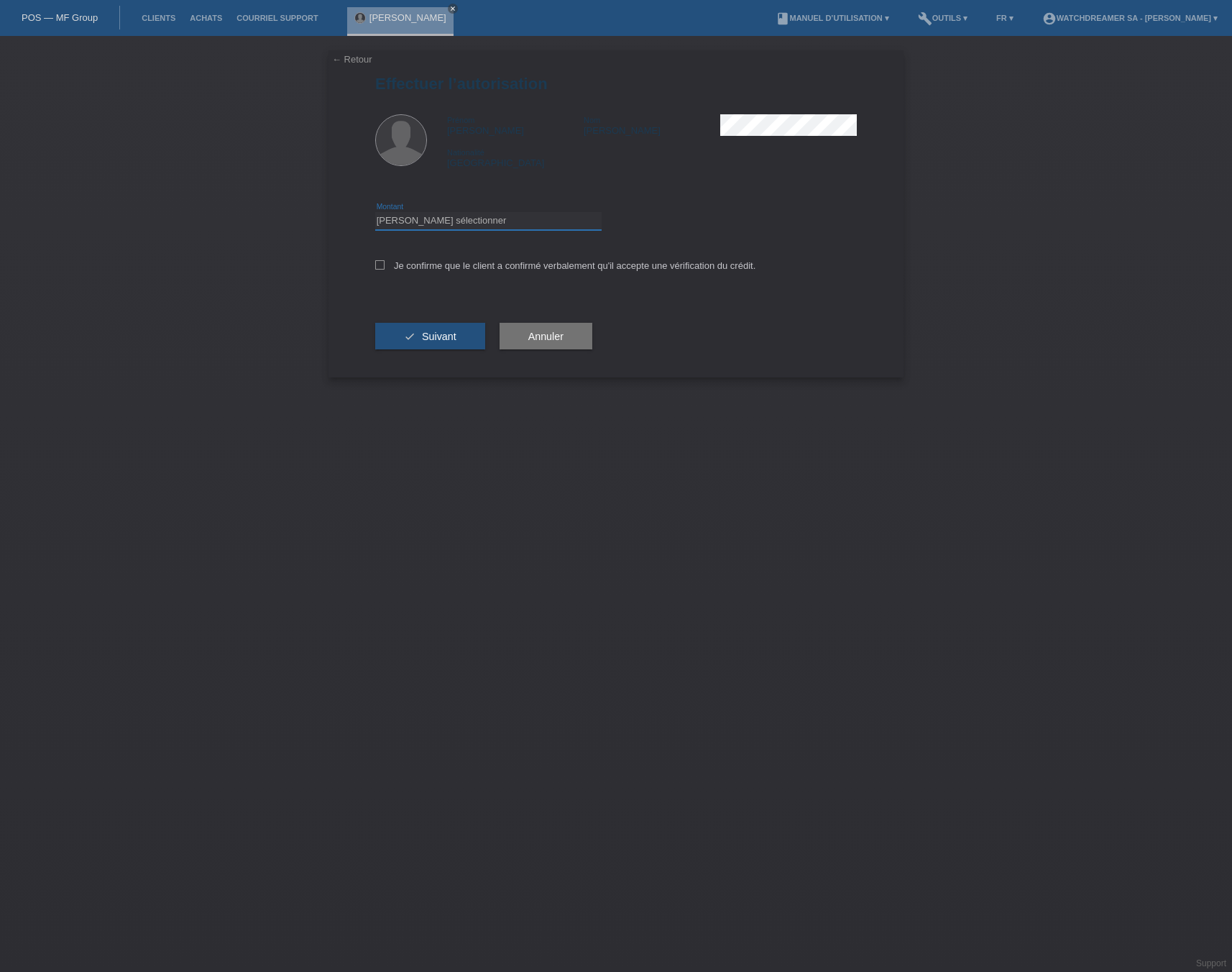
click at [471, 216] on select "Veuillez sélectionner CHF 1.00 - CHF 499.00 CHF 500.00 - CHF 1'999.00 CHF 2'000…" at bounding box center [488, 221] width 226 height 17
select select "3"
click at [375, 212] on select "Veuillez sélectionner CHF 1.00 - CHF 499.00 CHF 500.00 - CHF 1'999.00 CHF 2'000…" at bounding box center [488, 221] width 226 height 17
drag, startPoint x: 439, startPoint y: 263, endPoint x: 447, endPoint y: 265, distance: 8.2
click at [439, 263] on label "Je confirme que le client a confirmé verbalement qu'il accepte une vérification…" at bounding box center [565, 266] width 381 height 11
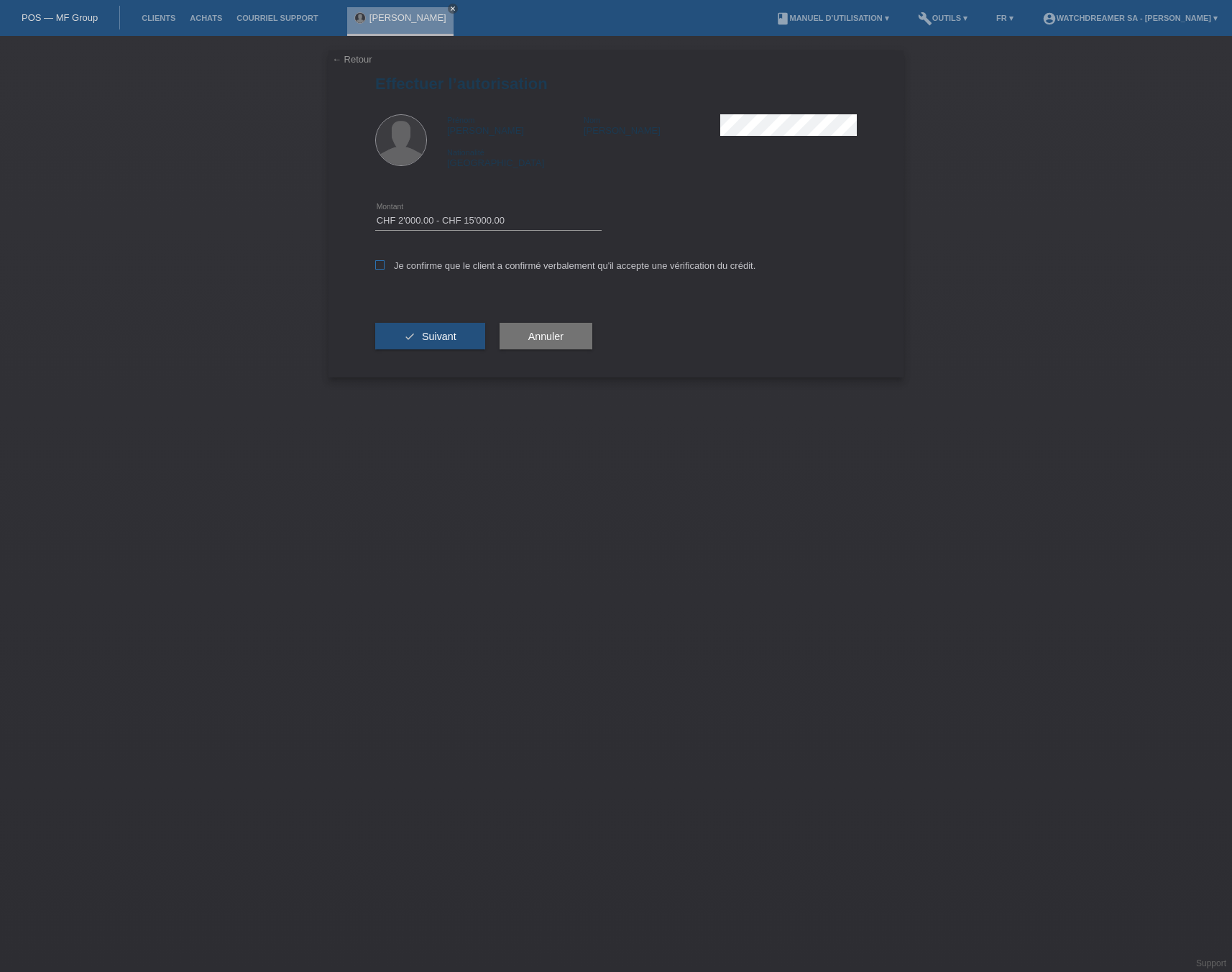
click at [384, 263] on input "Je confirme que le client a confirmé verbalement qu'il accepte une vérification…" at bounding box center [380, 265] width 9 height 9
checkbox input "true"
click at [444, 335] on span "Suivant" at bounding box center [439, 337] width 35 height 12
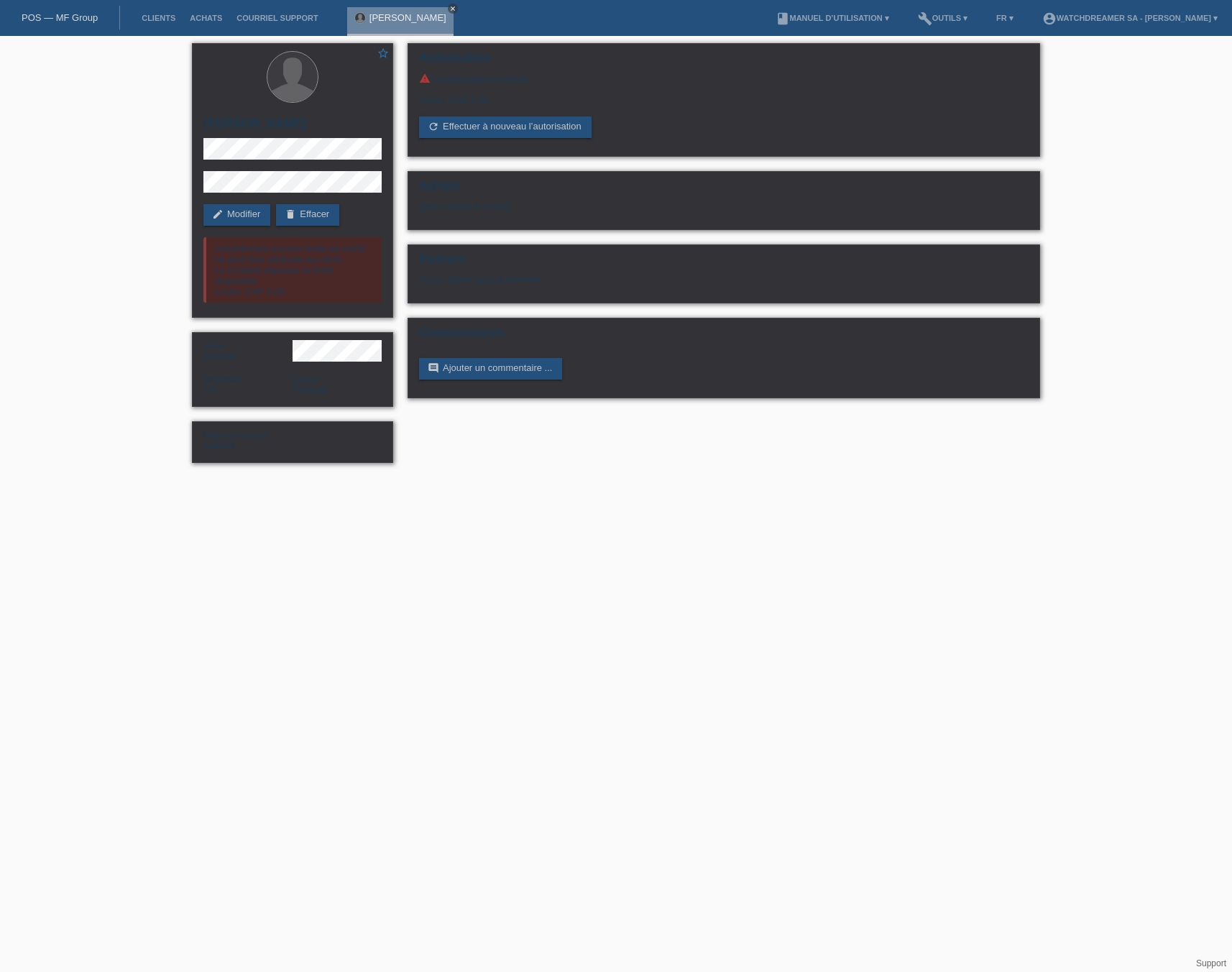
click at [450, 6] on icon "close" at bounding box center [453, 8] width 7 height 7
click at [163, 16] on link "Clients" at bounding box center [158, 17] width 48 height 9
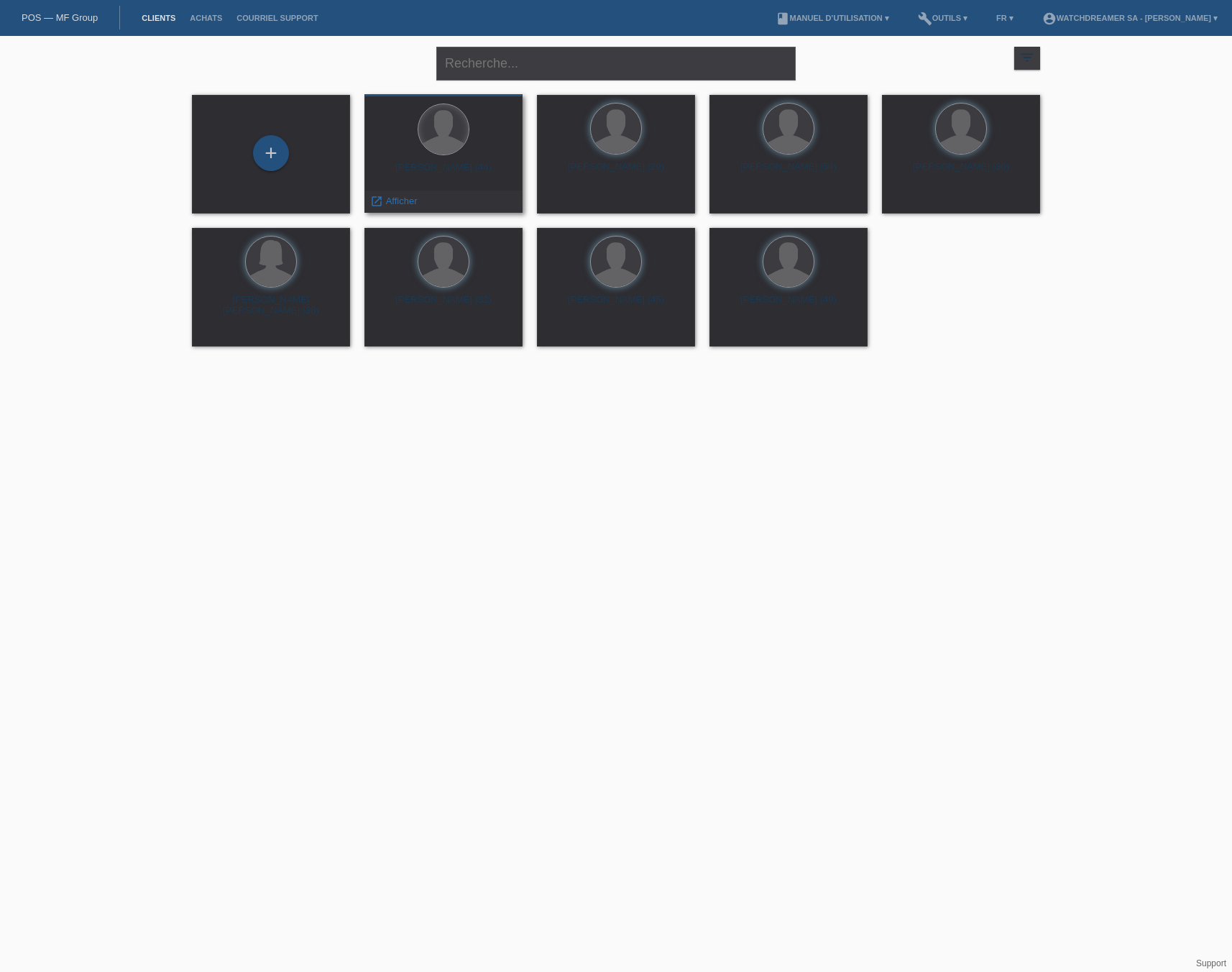
click at [445, 138] on div at bounding box center [443, 130] width 50 height 50
click at [399, 198] on span "Afficher" at bounding box center [402, 201] width 31 height 11
